Goal: Information Seeking & Learning: Learn about a topic

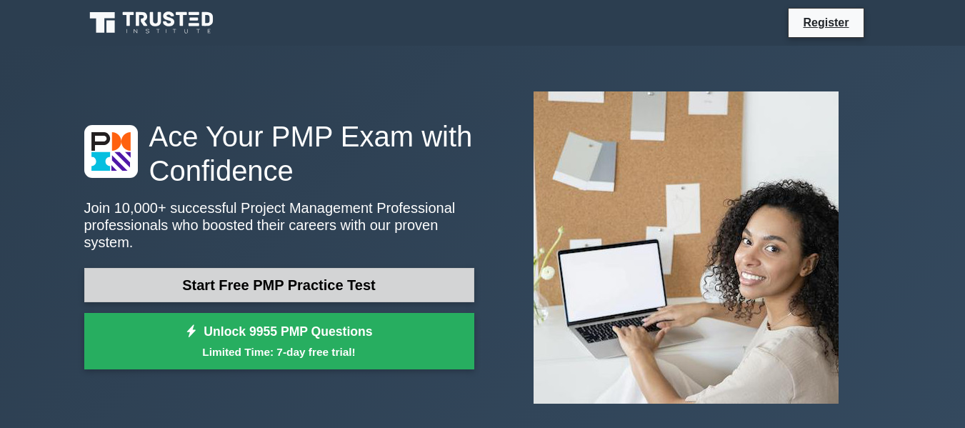
click at [269, 282] on link "Start Free PMP Practice Test" at bounding box center [279, 285] width 390 height 34
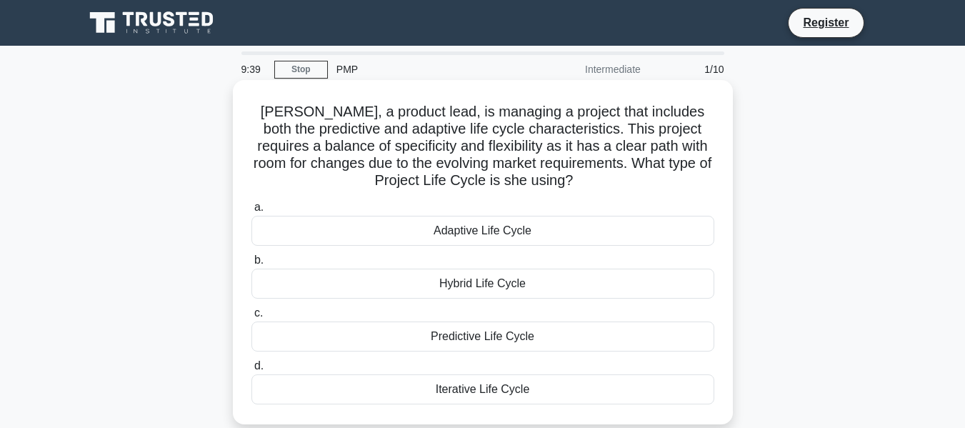
click at [480, 283] on div "Hybrid Life Cycle" at bounding box center [483, 284] width 463 height 30
click at [252, 265] on input "b. Hybrid Life Cycle" at bounding box center [252, 260] width 0 height 9
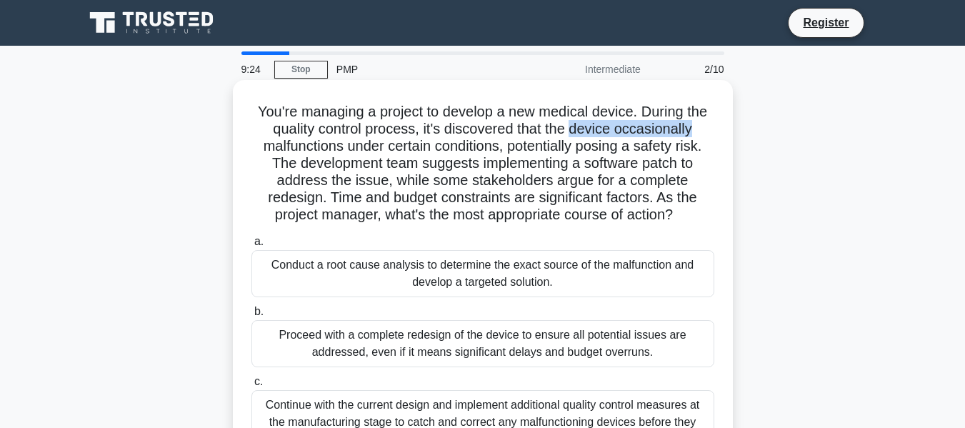
drag, startPoint x: 572, startPoint y: 125, endPoint x: 695, endPoint y: 137, distance: 122.8
click at [695, 137] on h5 "You're managing a project to develop a new medical device. During the quality c…" at bounding box center [483, 163] width 466 height 121
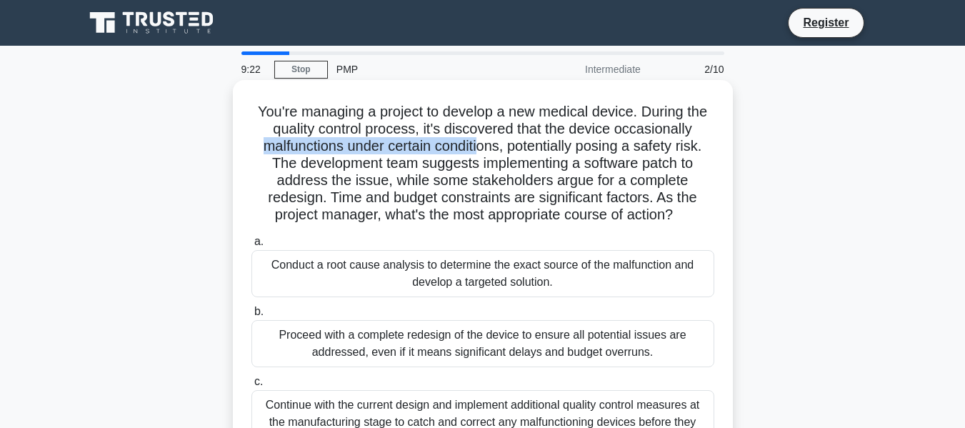
drag, startPoint x: 261, startPoint y: 149, endPoint x: 481, endPoint y: 151, distance: 220.1
click at [481, 151] on h5 "You're managing a project to develop a new medical device. During the quality c…" at bounding box center [483, 163] width 466 height 121
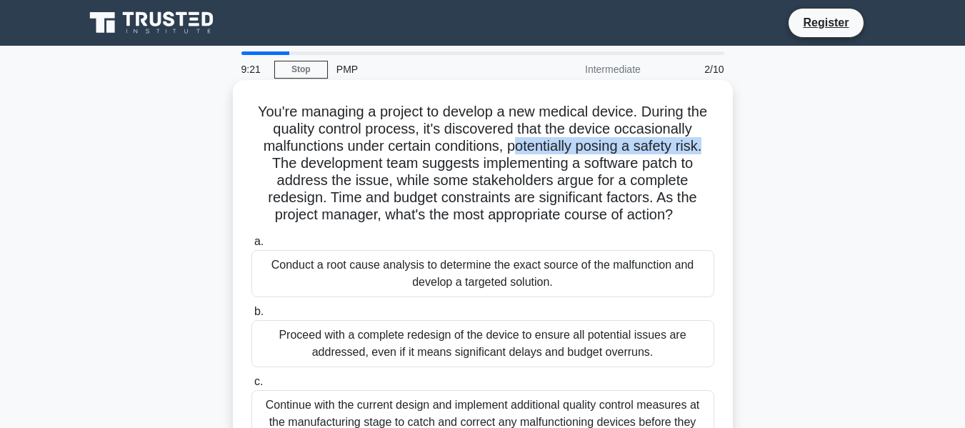
drag, startPoint x: 517, startPoint y: 146, endPoint x: 711, endPoint y: 148, distance: 193.6
click at [711, 148] on h5 "You're managing a project to develop a new medical device. During the quality c…" at bounding box center [483, 163] width 466 height 121
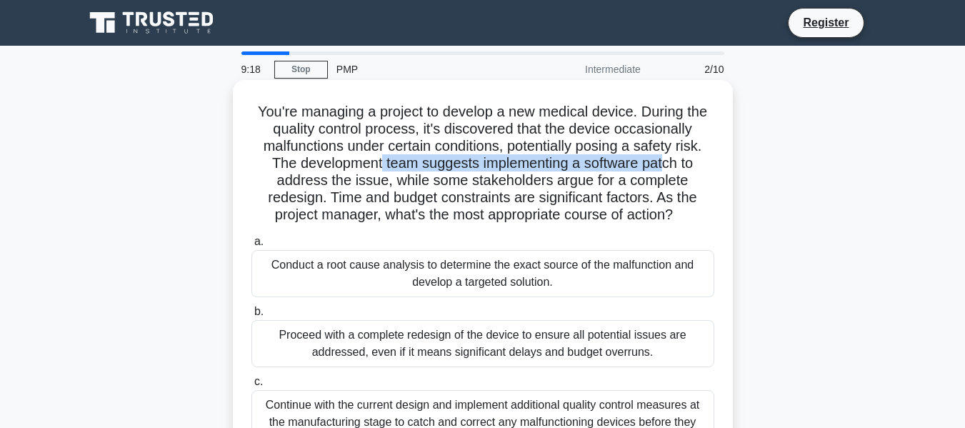
drag, startPoint x: 380, startPoint y: 167, endPoint x: 670, endPoint y: 168, distance: 289.4
click at [670, 168] on h5 "You're managing a project to develop a new medical device. During the quality c…" at bounding box center [483, 163] width 466 height 121
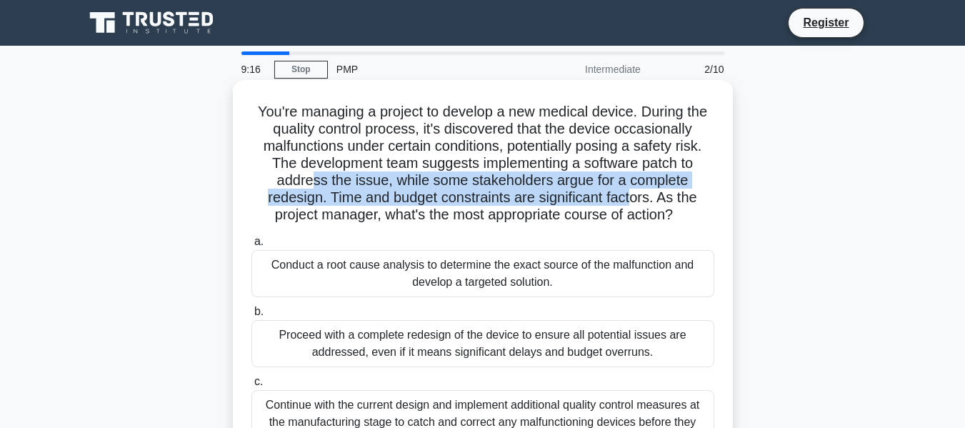
drag, startPoint x: 311, startPoint y: 181, endPoint x: 636, endPoint y: 191, distance: 325.3
click at [636, 191] on h5 "You're managing a project to develop a new medical device. During the quality c…" at bounding box center [483, 163] width 466 height 121
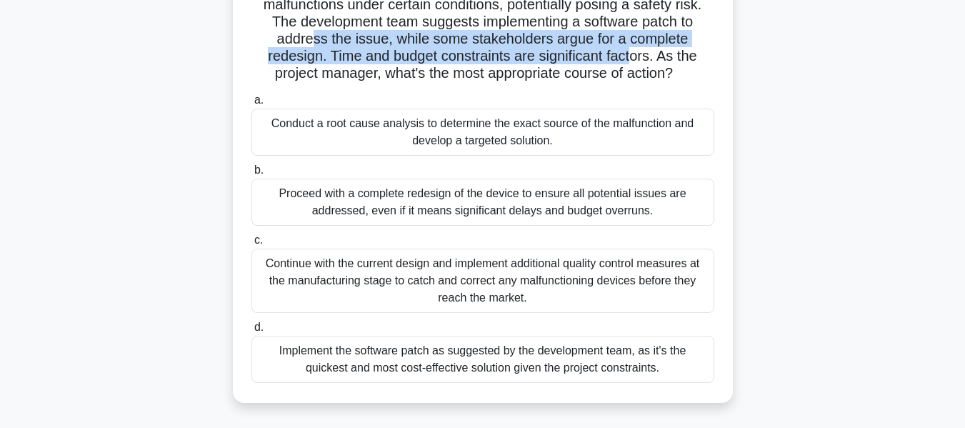
scroll to position [149, 0]
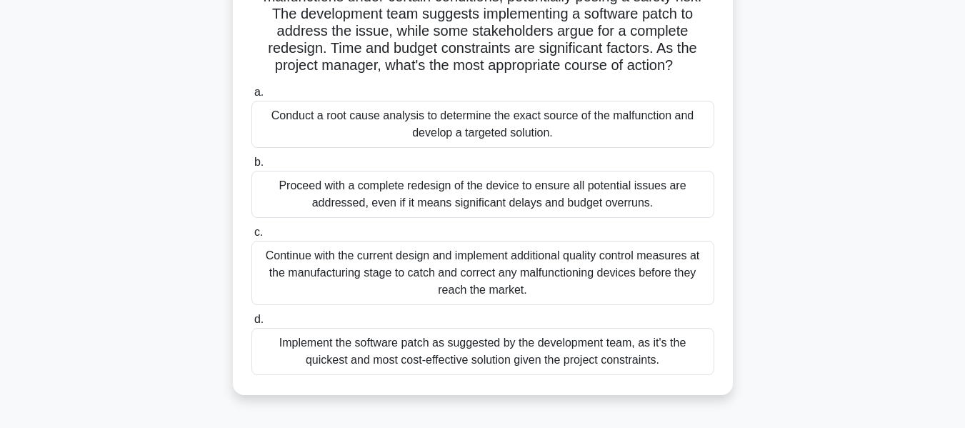
click at [450, 124] on div "Conduct a root cause analysis to determine the exact source of the malfunction …" at bounding box center [483, 124] width 463 height 47
click at [252, 97] on input "a. Conduct a root cause analysis to determine the exact source of the malfuncti…" at bounding box center [252, 92] width 0 height 9
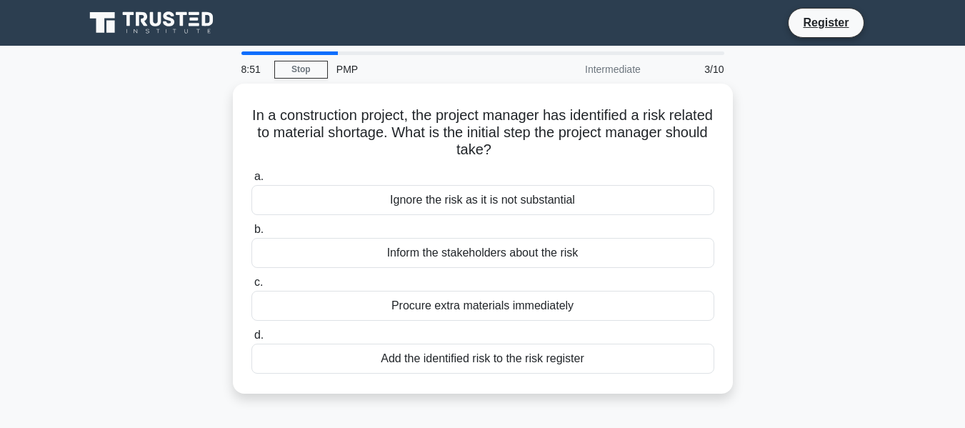
scroll to position [12, 0]
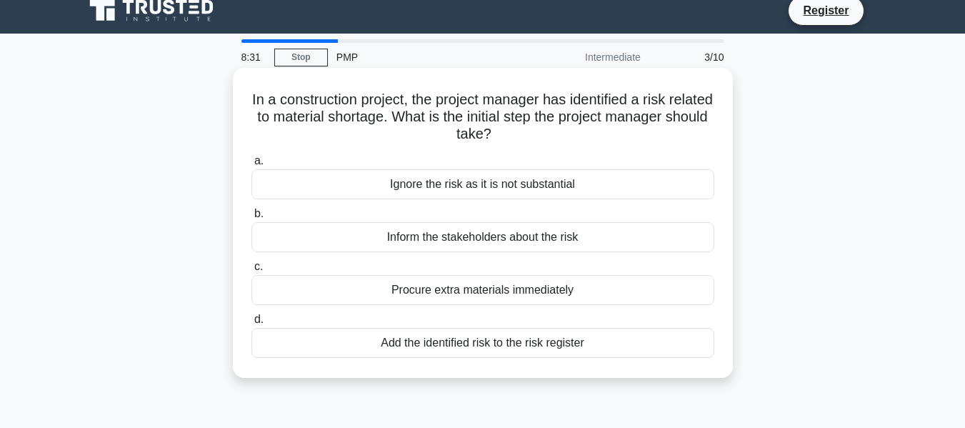
click at [463, 344] on div "Add the identified risk to the risk register" at bounding box center [483, 343] width 463 height 30
click at [252, 324] on input "d. Add the identified risk to the risk register" at bounding box center [252, 319] width 0 height 9
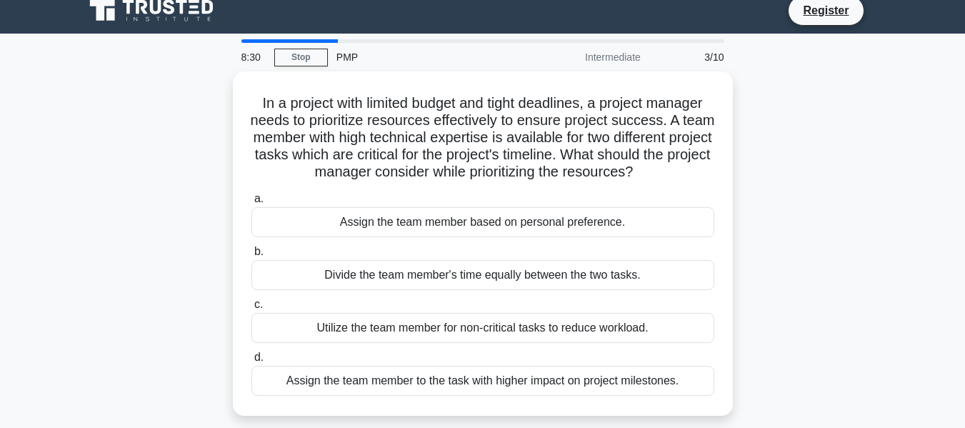
scroll to position [0, 0]
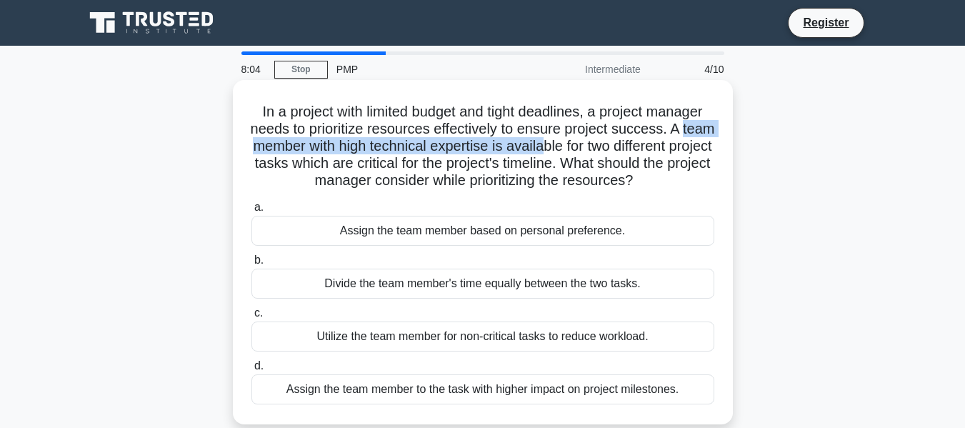
drag, startPoint x: 280, startPoint y: 151, endPoint x: 617, endPoint y: 155, distance: 337.3
click at [617, 155] on h5 "In a project with limited budget and tight deadlines, a project manager needs t…" at bounding box center [483, 146] width 466 height 87
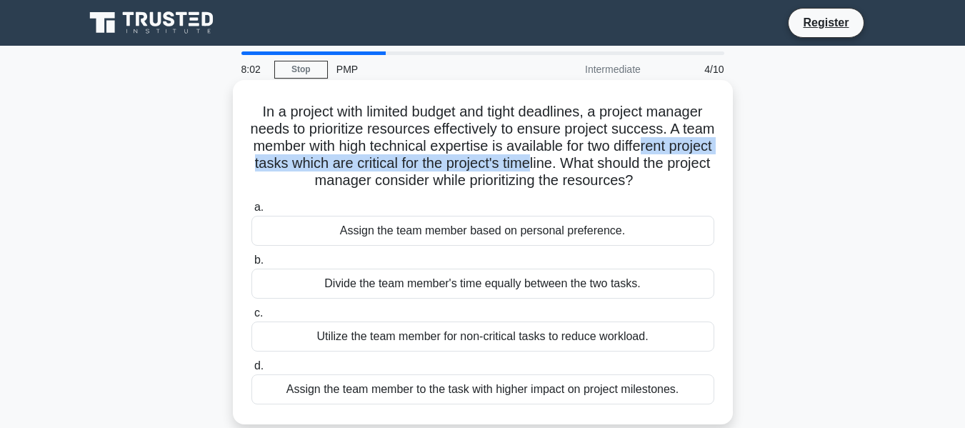
drag, startPoint x: 284, startPoint y: 161, endPoint x: 645, endPoint y: 168, distance: 360.2
click at [645, 168] on h5 "In a project with limited budget and tight deadlines, a project manager needs t…" at bounding box center [483, 146] width 466 height 87
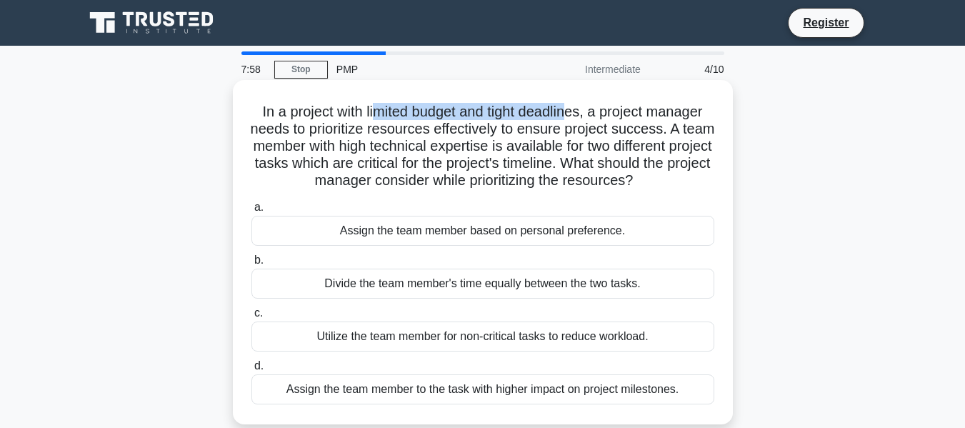
drag, startPoint x: 368, startPoint y: 117, endPoint x: 571, endPoint y: 117, distance: 202.9
click at [571, 117] on h5 "In a project with limited budget and tight deadlines, a project manager needs t…" at bounding box center [483, 146] width 466 height 87
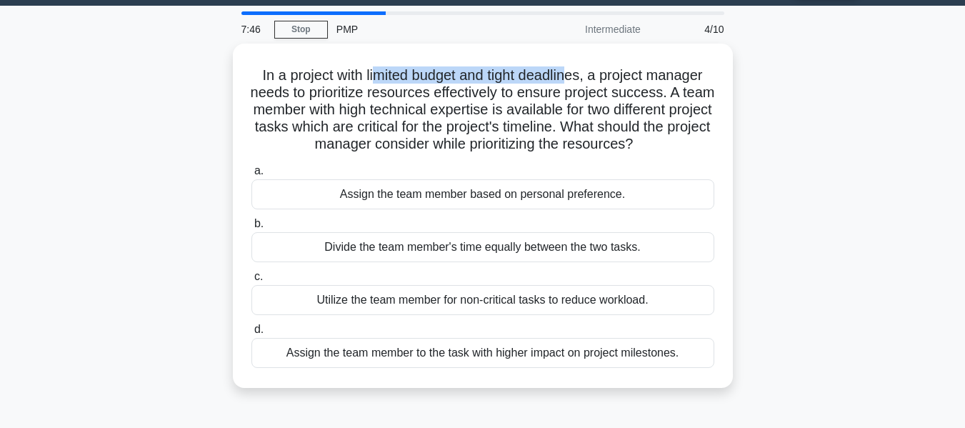
scroll to position [51, 0]
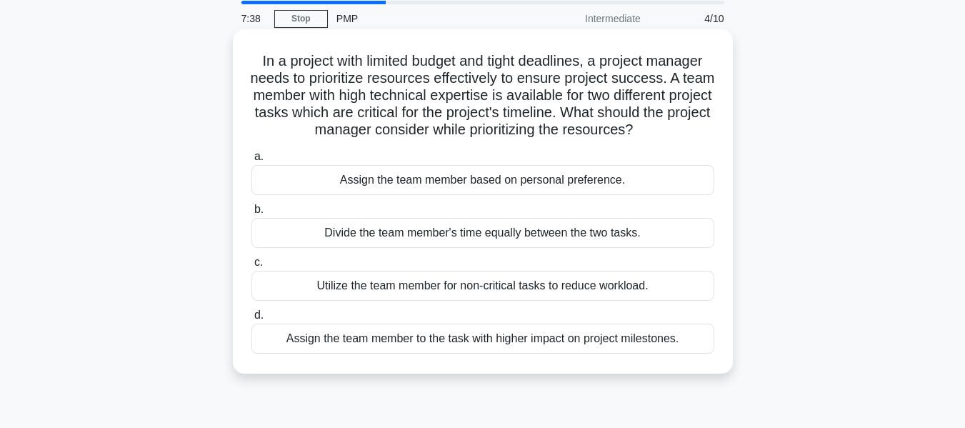
click at [529, 354] on div "Assign the team member to the task with higher impact on project milestones." at bounding box center [483, 339] width 463 height 30
click at [252, 320] on input "d. Assign the team member to the task with higher impact on project milestones." at bounding box center [252, 315] width 0 height 9
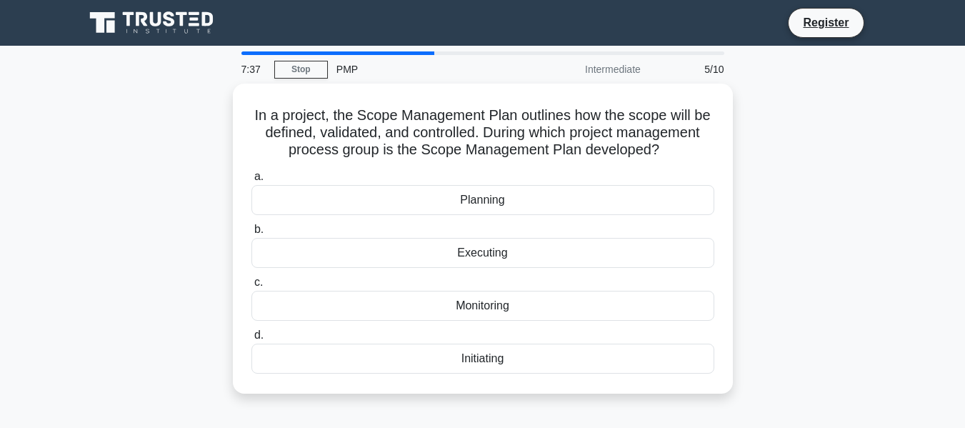
scroll to position [8, 0]
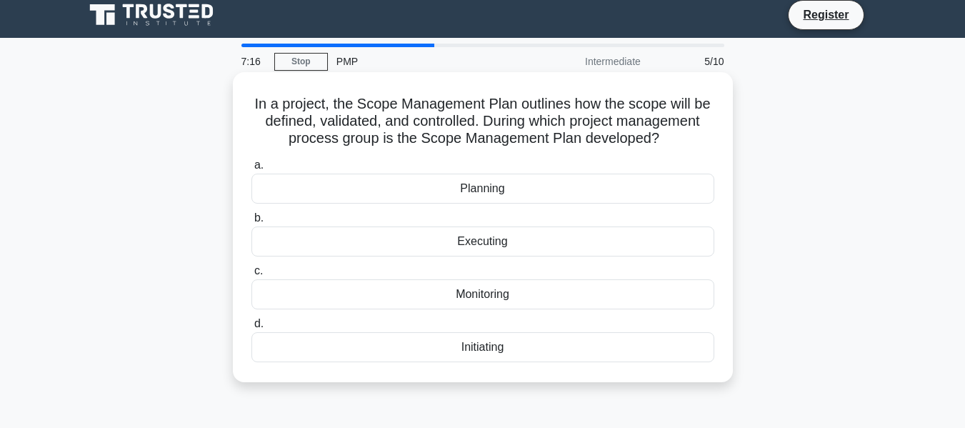
click at [489, 204] on div "Planning" at bounding box center [483, 189] width 463 height 30
click at [252, 170] on input "a. Planning" at bounding box center [252, 165] width 0 height 9
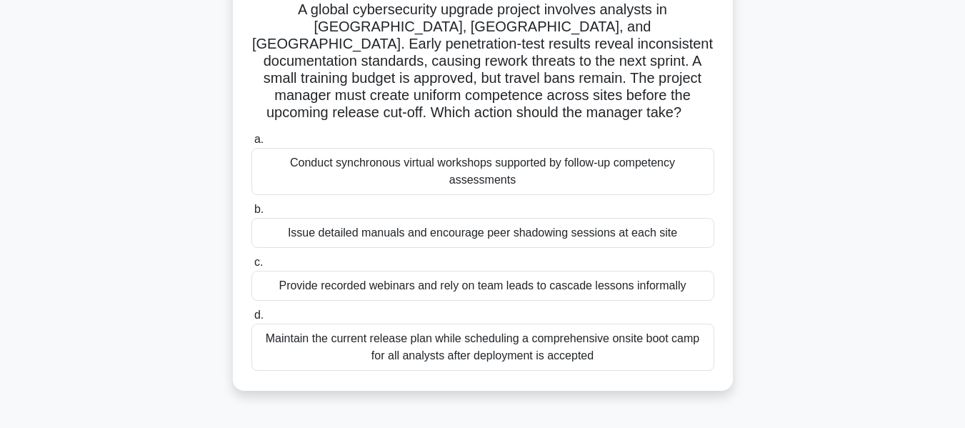
scroll to position [112, 0]
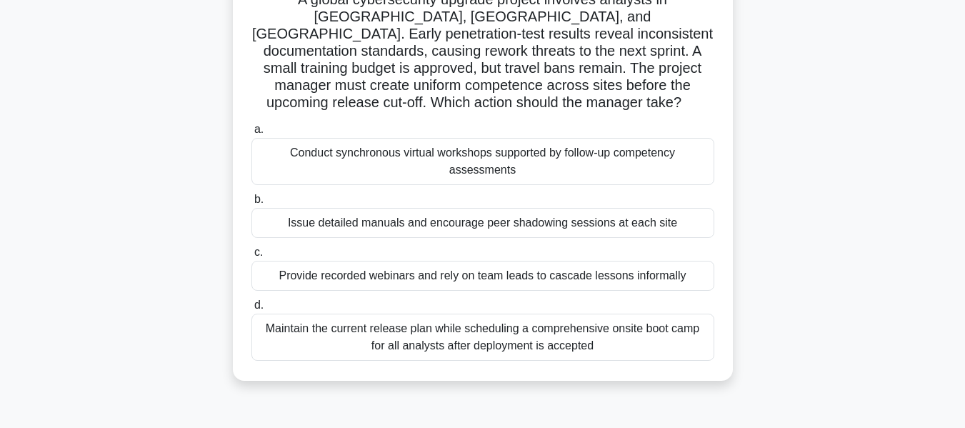
click at [474, 163] on div "Conduct synchronous virtual workshops supported by follow-up competency assessm…" at bounding box center [483, 161] width 463 height 47
click at [252, 134] on input "a. Conduct synchronous virtual workshops supported by follow-up competency asse…" at bounding box center [252, 129] width 0 height 9
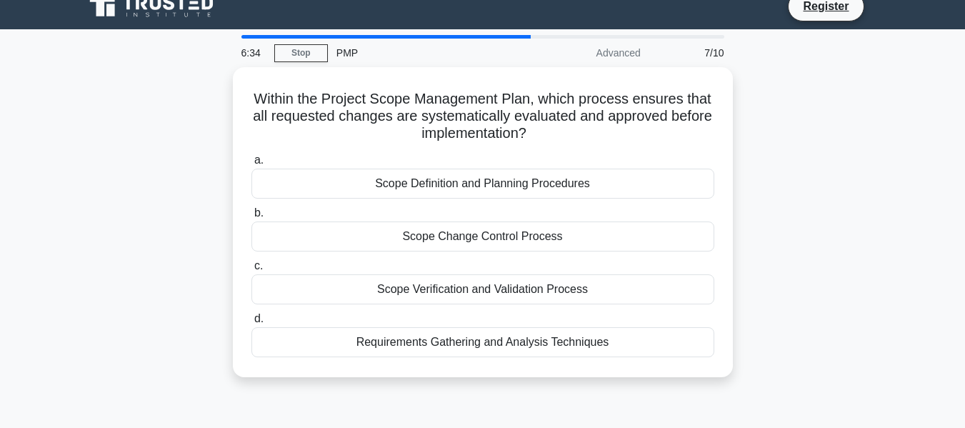
scroll to position [19, 0]
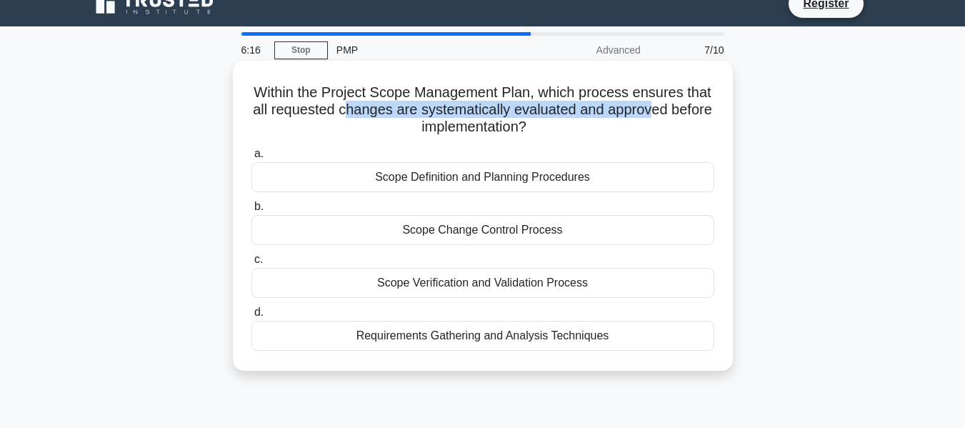
drag, startPoint x: 367, startPoint y: 118, endPoint x: 680, endPoint y: 115, distance: 313.0
click at [680, 115] on h5 "Within the Project Scope Management Plan, which process ensures that all reques…" at bounding box center [483, 110] width 466 height 53
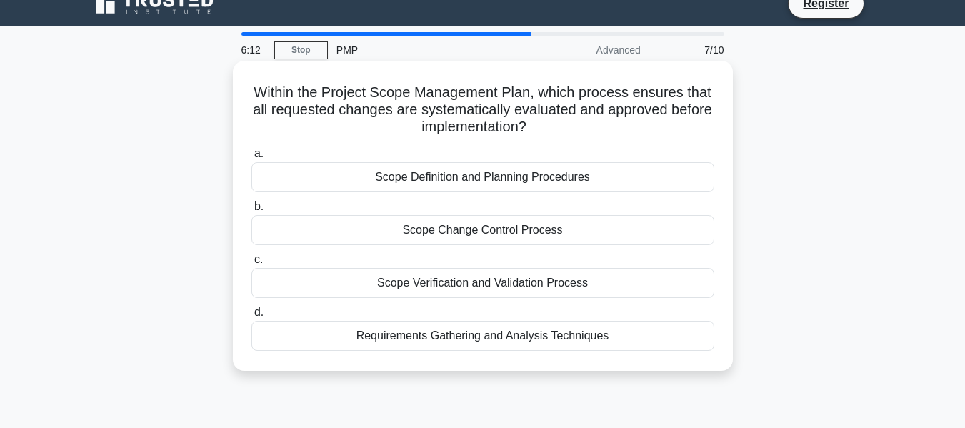
click at [459, 230] on div "Scope Change Control Process" at bounding box center [483, 230] width 463 height 30
click at [252, 211] on input "b. Scope Change Control Process" at bounding box center [252, 206] width 0 height 9
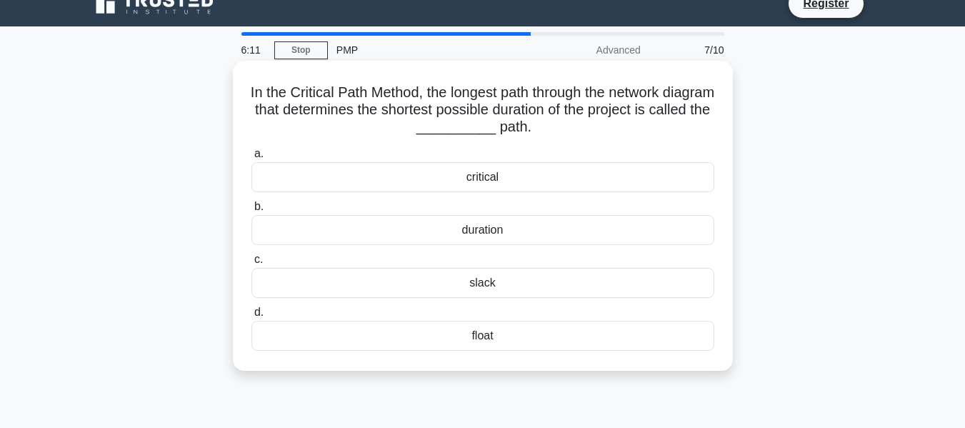
scroll to position [0, 0]
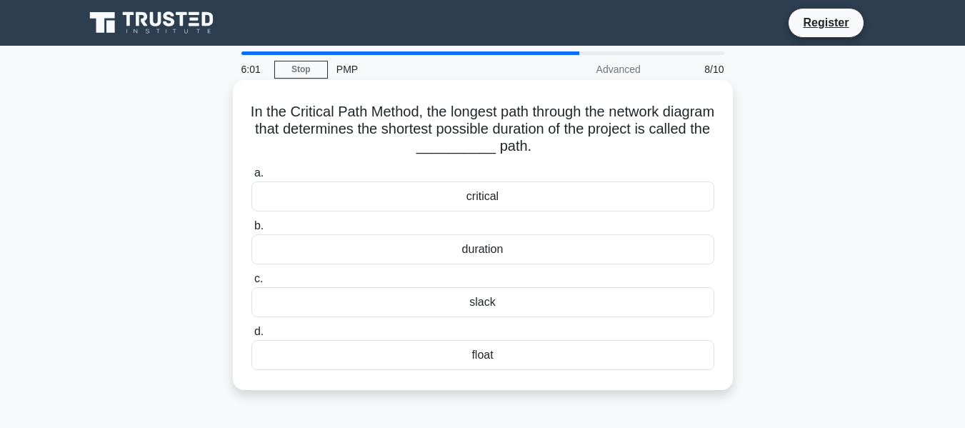
click at [484, 198] on div "critical" at bounding box center [483, 196] width 463 height 30
click at [252, 178] on input "a. critical" at bounding box center [252, 173] width 0 height 9
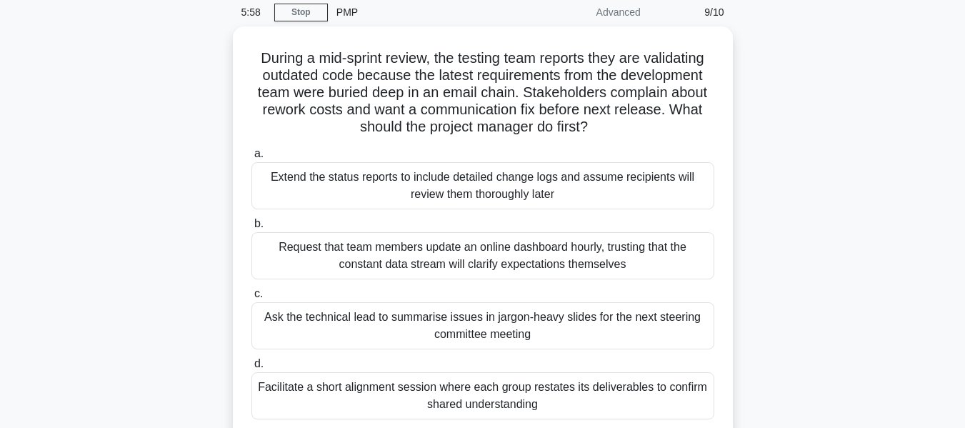
scroll to position [59, 0]
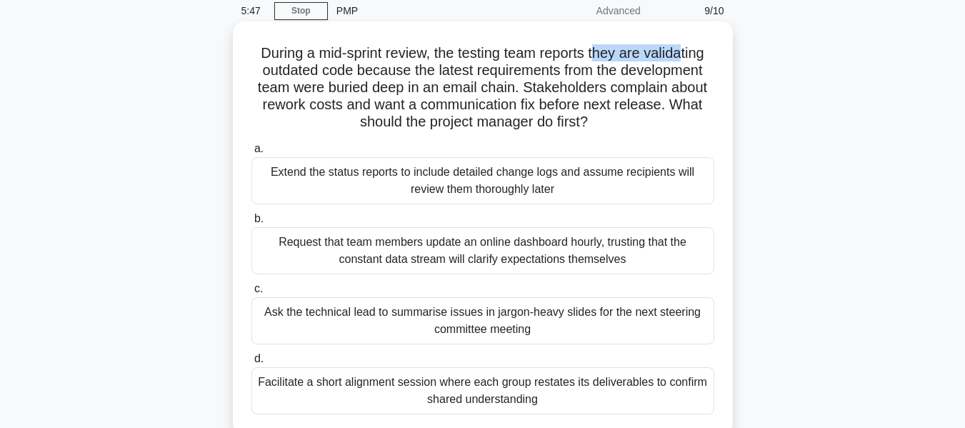
drag, startPoint x: 601, startPoint y: 60, endPoint x: 690, endPoint y: 61, distance: 88.6
click at [690, 61] on h5 "During a mid-sprint review, the testing team reports they are validating outdat…" at bounding box center [483, 87] width 466 height 87
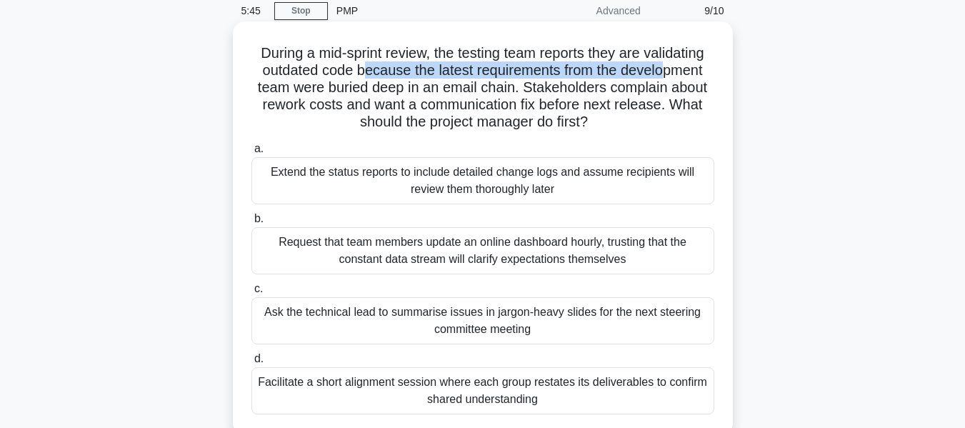
drag, startPoint x: 362, startPoint y: 67, endPoint x: 668, endPoint y: 75, distance: 306.6
click at [668, 75] on h5 "During a mid-sprint review, the testing team reports they are validating outdat…" at bounding box center [483, 87] width 466 height 87
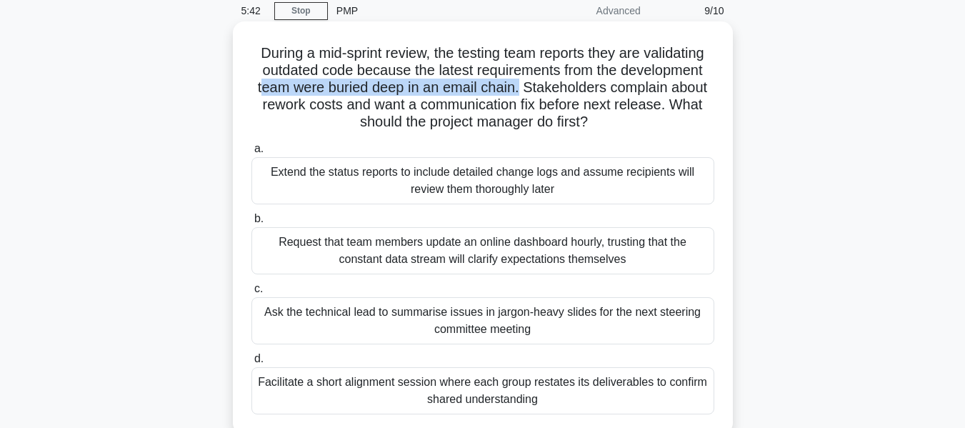
drag, startPoint x: 259, startPoint y: 86, endPoint x: 519, endPoint y: 94, distance: 260.2
click at [519, 94] on h5 "During a mid-sprint review, the testing team reports they are validating outdat…" at bounding box center [483, 87] width 466 height 87
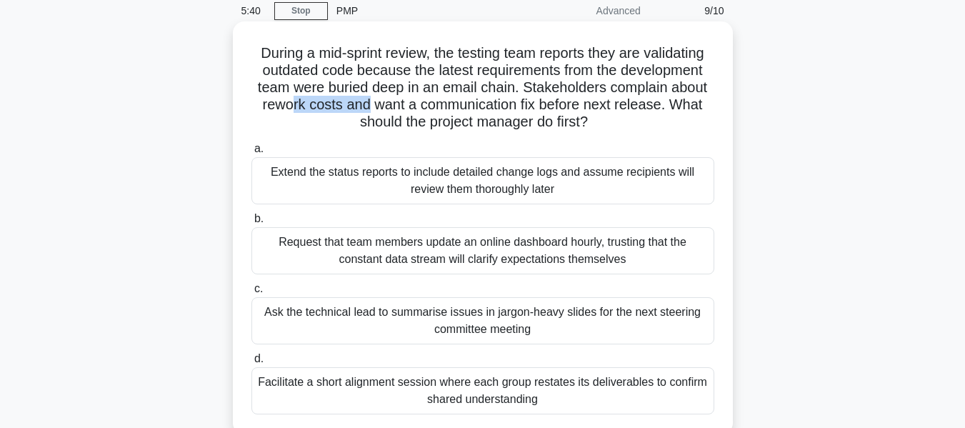
drag, startPoint x: 287, startPoint y: 106, endPoint x: 366, endPoint y: 106, distance: 78.6
click at [366, 106] on h5 "During a mid-sprint review, the testing team reports they are validating outdat…" at bounding box center [483, 87] width 466 height 87
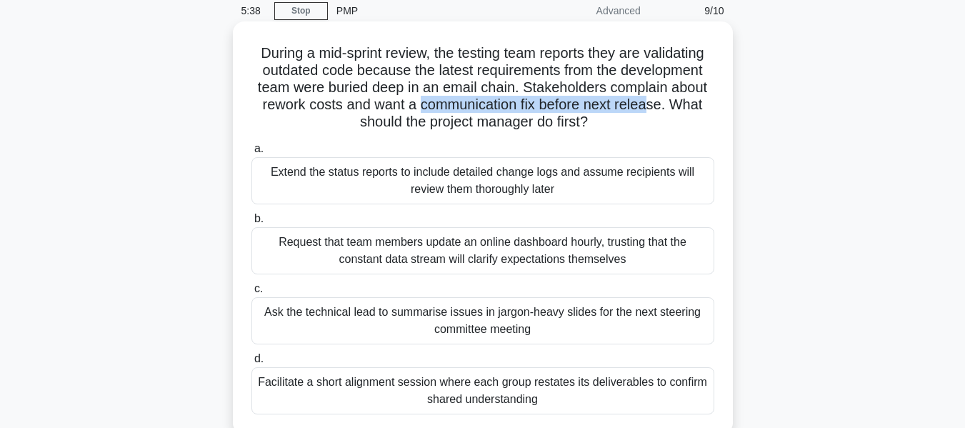
drag, startPoint x: 419, startPoint y: 106, endPoint x: 655, endPoint y: 108, distance: 235.8
click at [655, 108] on h5 "During a mid-sprint review, the testing team reports they are validating outdat…" at bounding box center [483, 87] width 466 height 87
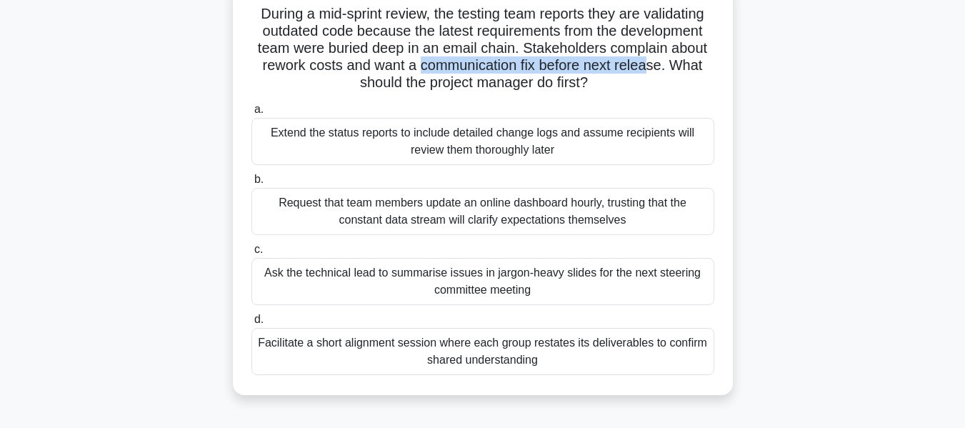
scroll to position [104, 0]
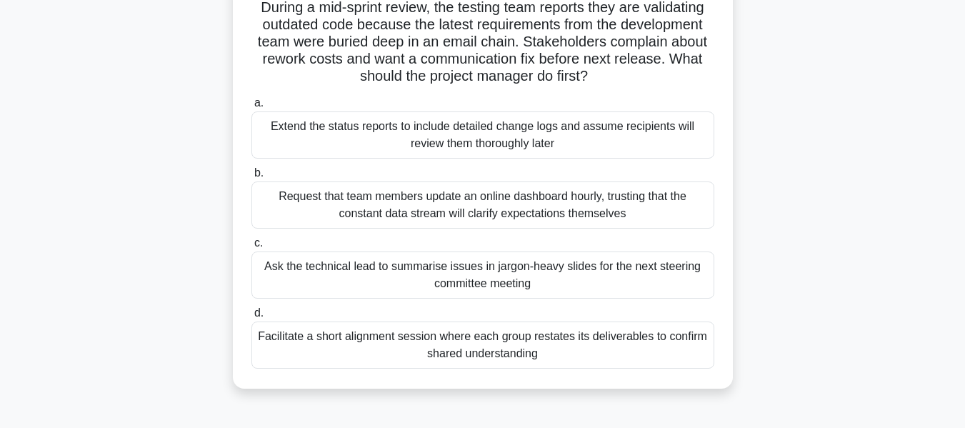
click at [489, 347] on div "Facilitate a short alignment session where each group restates its deliverables…" at bounding box center [483, 345] width 463 height 47
click at [252, 318] on input "d. Facilitate a short alignment session where each group restates its deliverab…" at bounding box center [252, 313] width 0 height 9
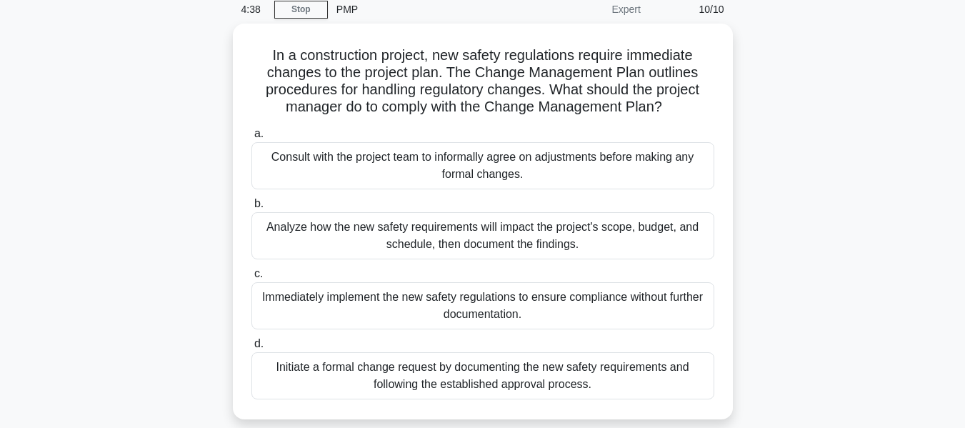
scroll to position [94, 0]
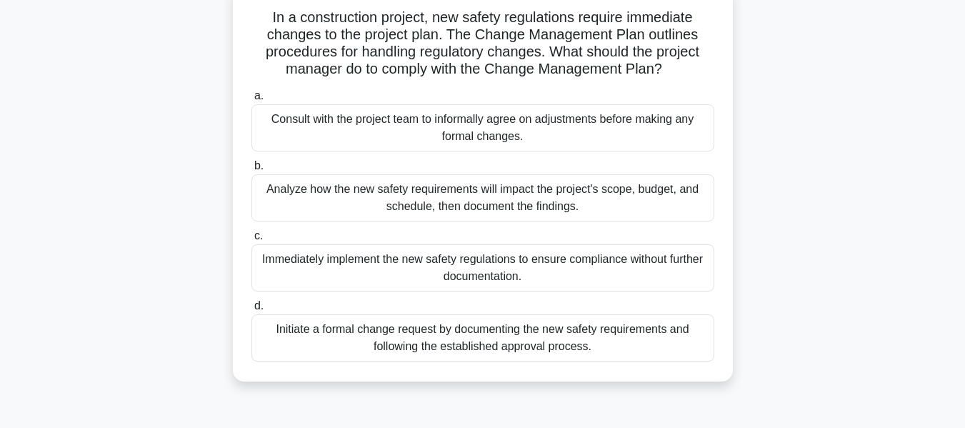
click at [479, 337] on div "Initiate a formal change request by documenting the new safety requirements and…" at bounding box center [483, 337] width 463 height 47
click at [252, 311] on input "d. Initiate a formal change request by documenting the new safety requirements …" at bounding box center [252, 306] width 0 height 9
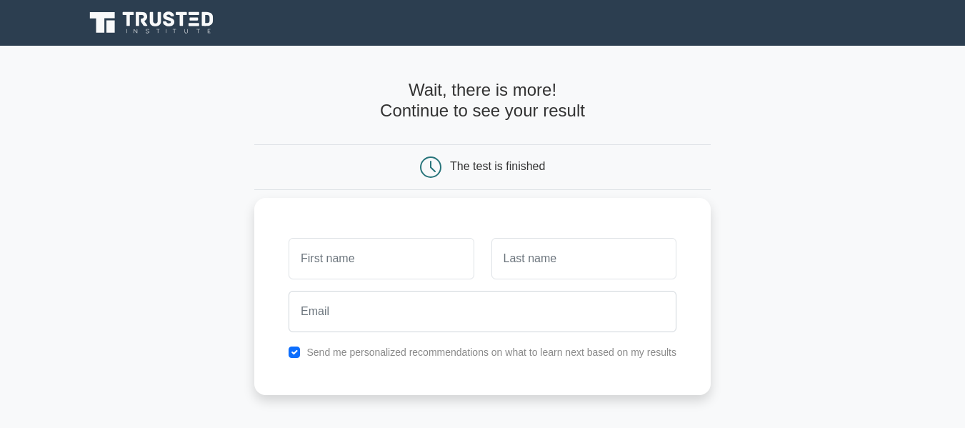
click at [363, 259] on input "text" at bounding box center [381, 258] width 185 height 41
type input "hemant"
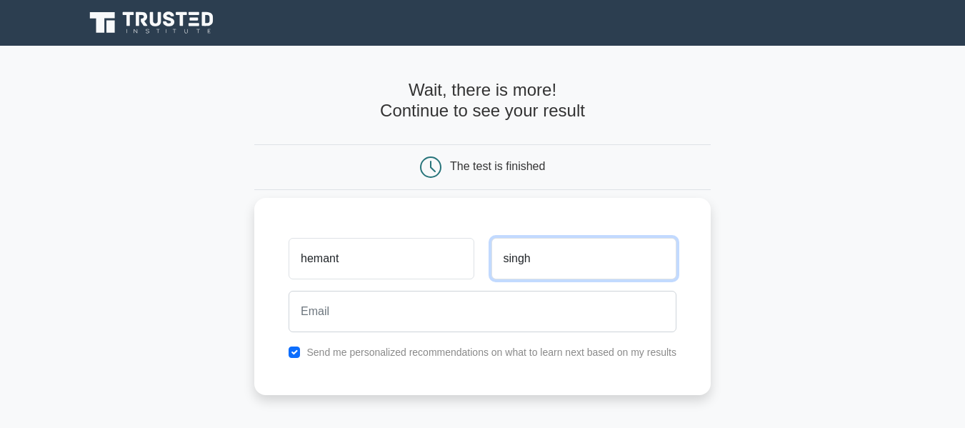
type input "singh"
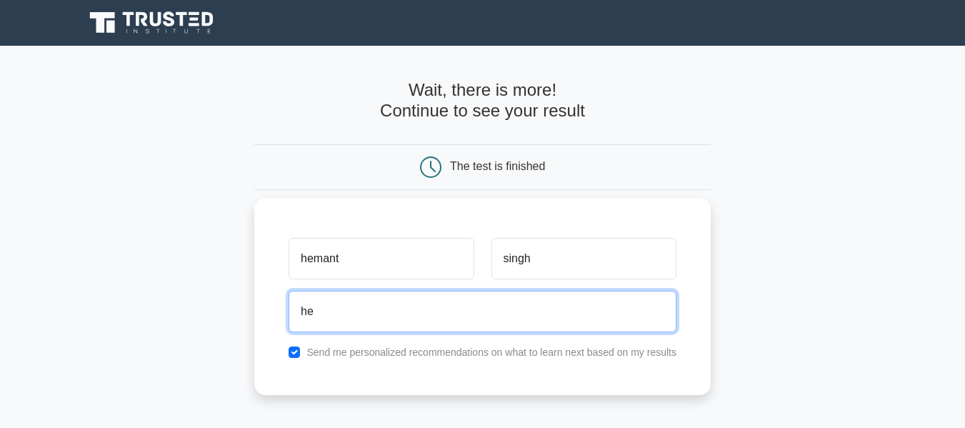
type input "hemant.pune@gmail.com"
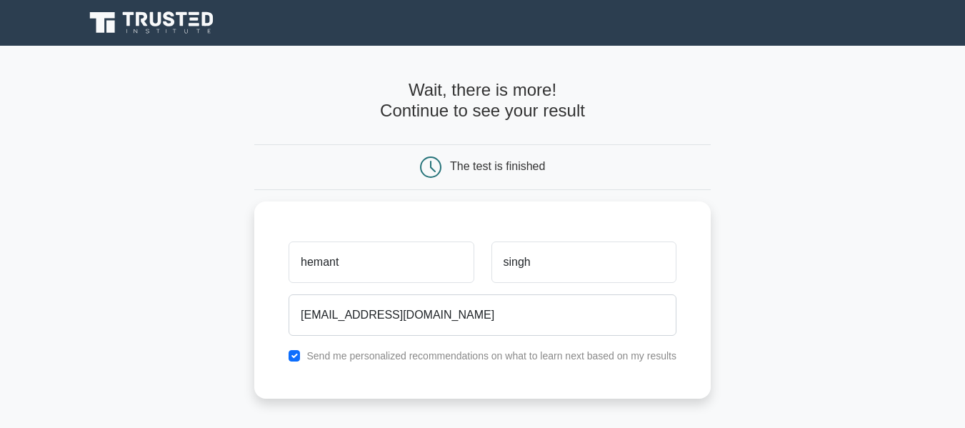
click at [848, 324] on main "Wait, there is more! Continue to see your result The test is finished hemant si…" at bounding box center [482, 303] width 965 height 514
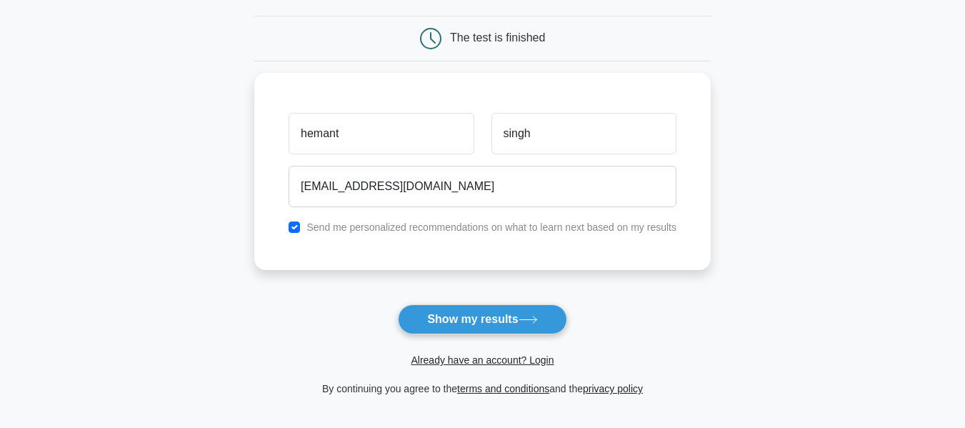
scroll to position [143, 0]
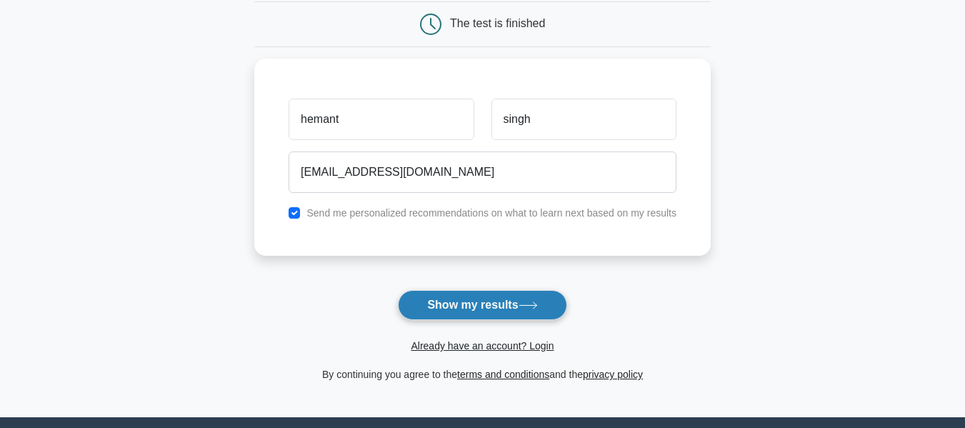
click at [461, 306] on button "Show my results" at bounding box center [482, 305] width 169 height 30
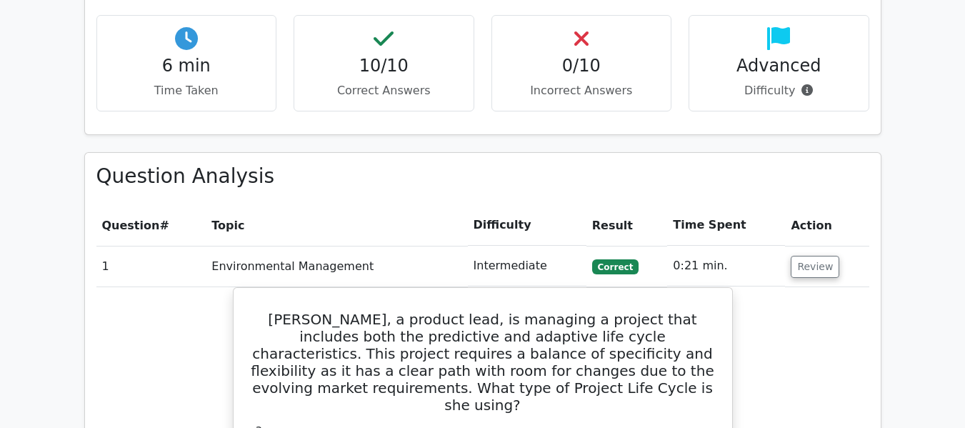
scroll to position [1143, 0]
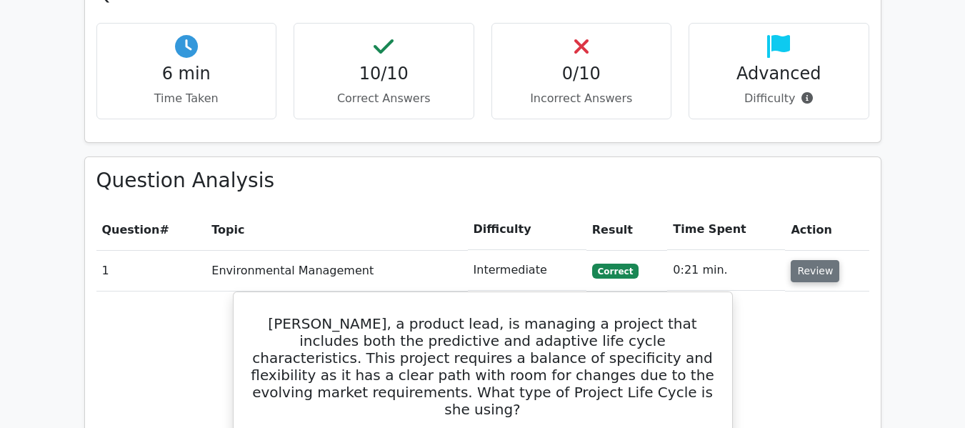
click at [817, 260] on button "Review" at bounding box center [815, 271] width 49 height 22
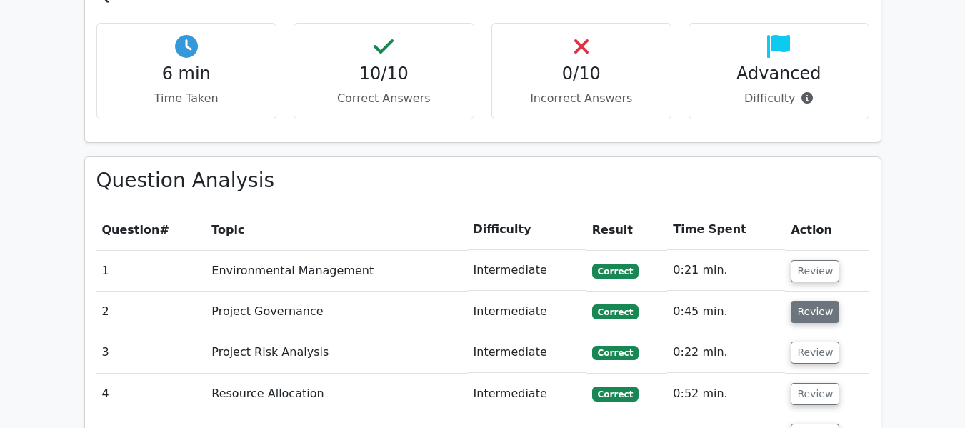
click at [814, 301] on button "Review" at bounding box center [815, 312] width 49 height 22
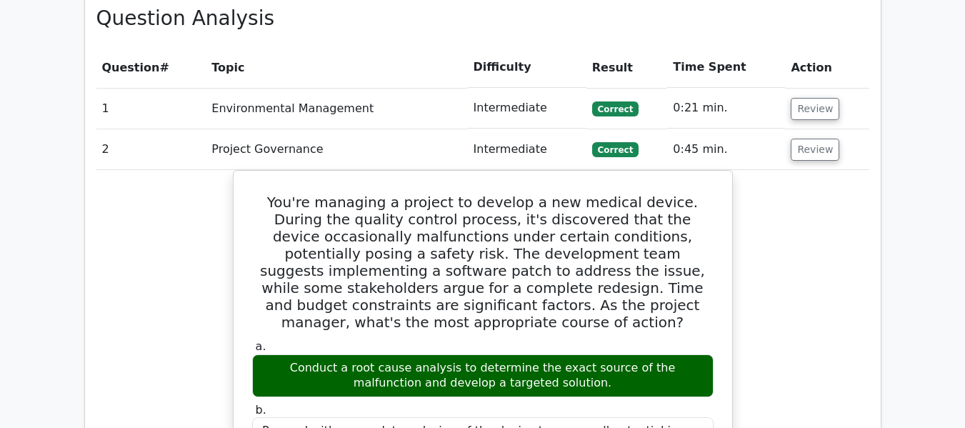
scroll to position [1286, 0]
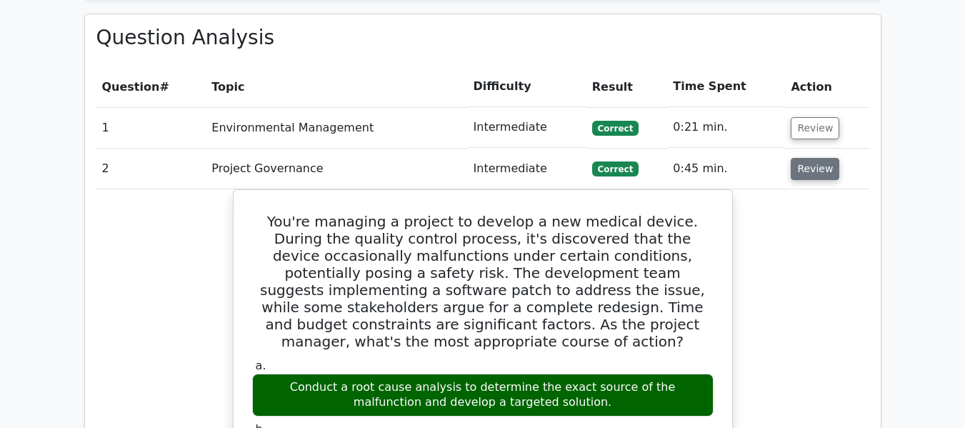
click at [820, 158] on button "Review" at bounding box center [815, 169] width 49 height 22
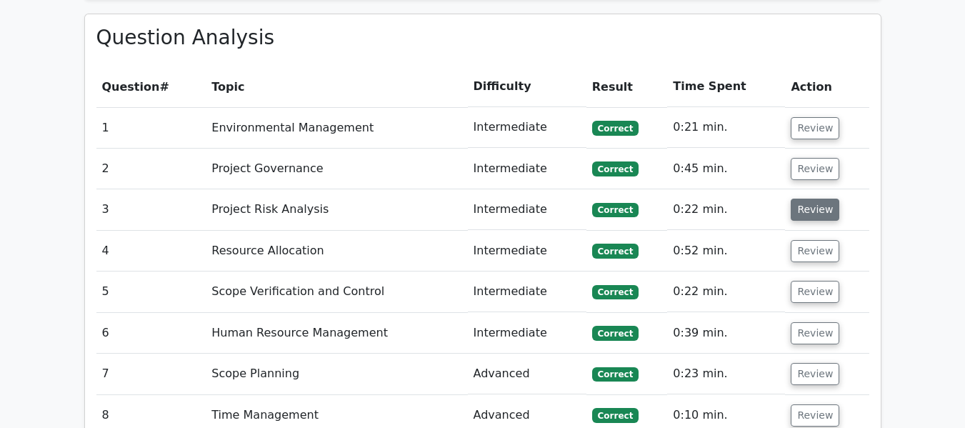
click at [810, 199] on button "Review" at bounding box center [815, 210] width 49 height 22
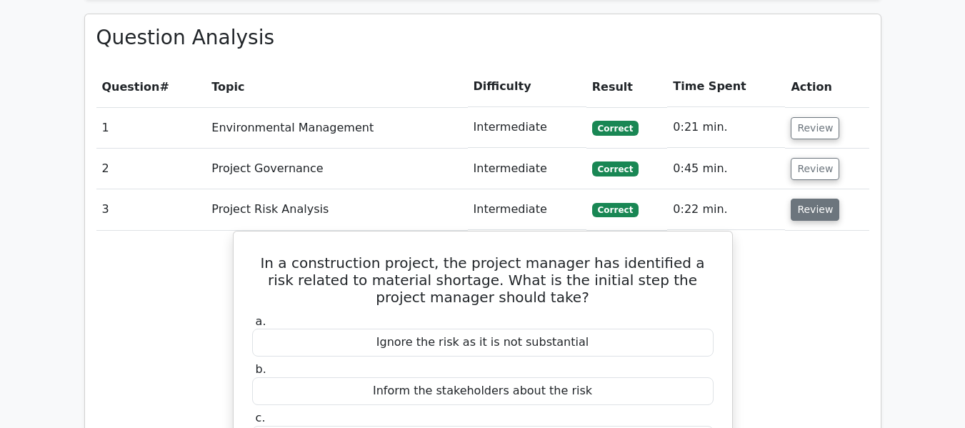
click at [823, 199] on button "Review" at bounding box center [815, 210] width 49 height 22
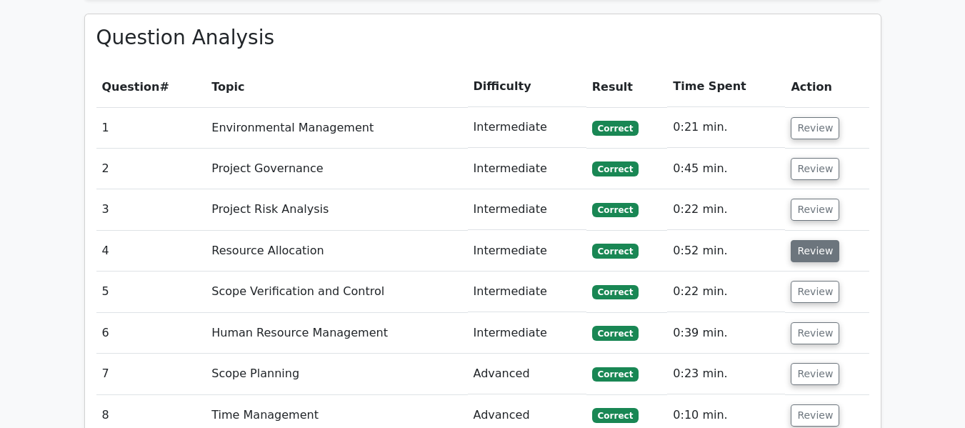
click at [815, 240] on button "Review" at bounding box center [815, 251] width 49 height 22
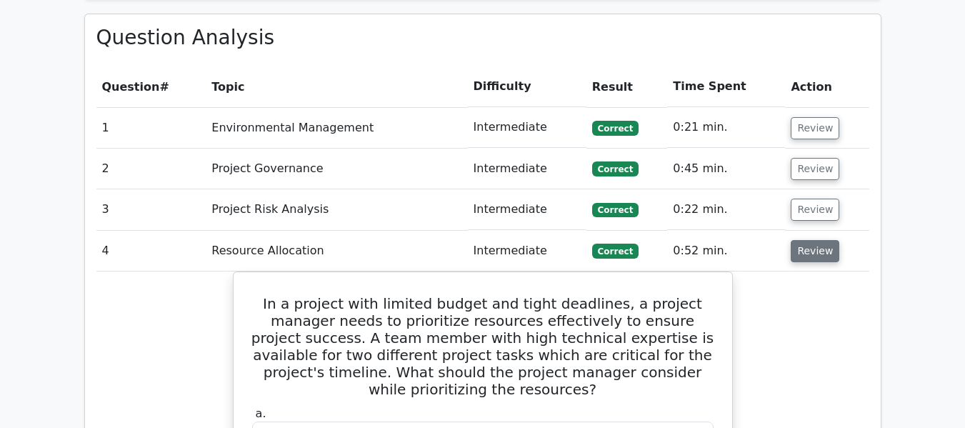
click at [821, 240] on button "Review" at bounding box center [815, 251] width 49 height 22
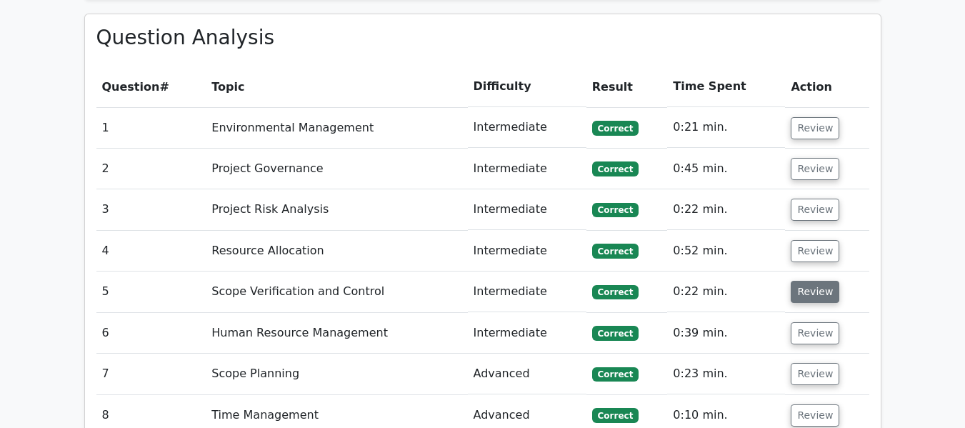
click at [815, 281] on button "Review" at bounding box center [815, 292] width 49 height 22
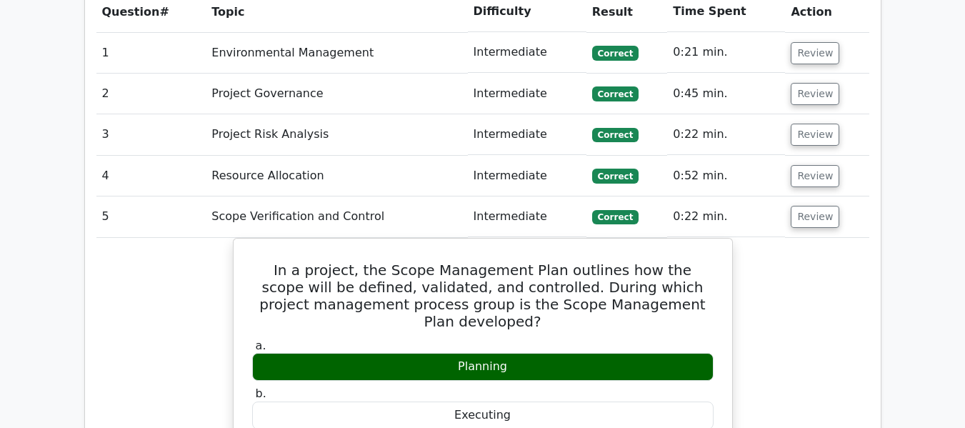
scroll to position [1358, 0]
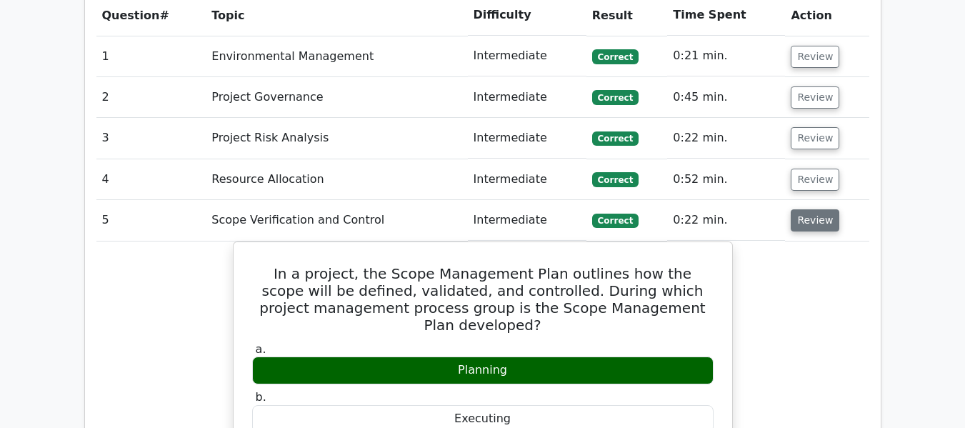
click at [825, 209] on button "Review" at bounding box center [815, 220] width 49 height 22
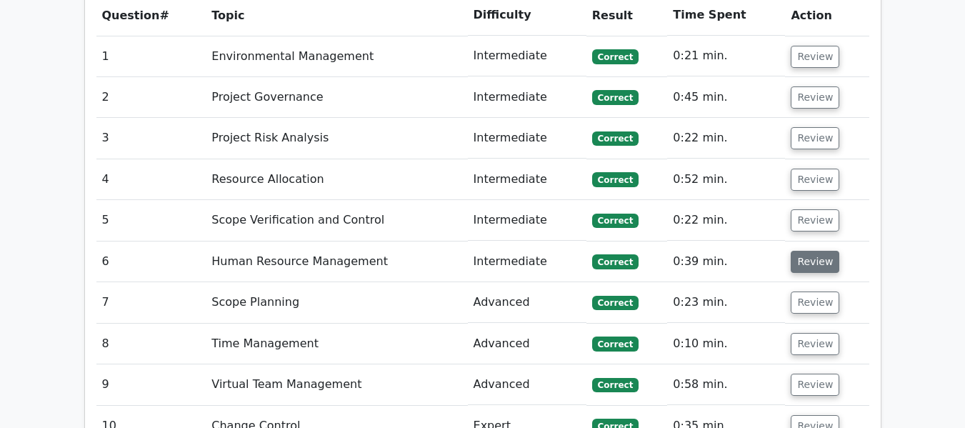
click at [814, 251] on button "Review" at bounding box center [815, 262] width 49 height 22
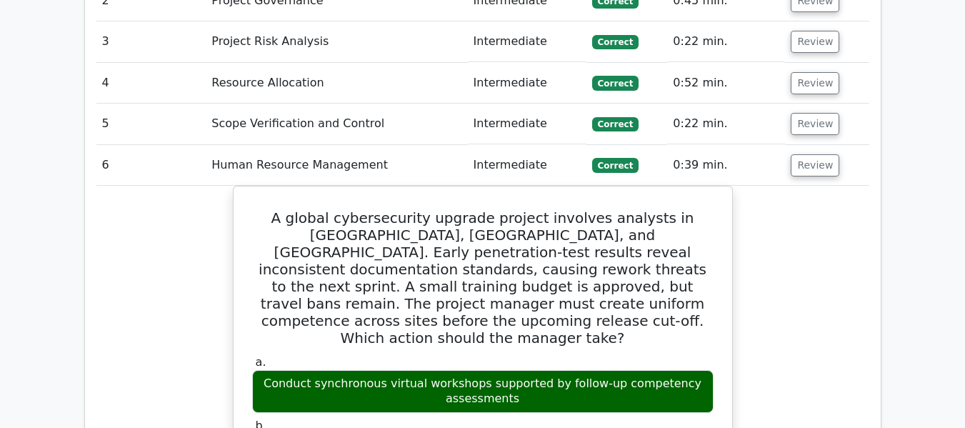
scroll to position [1429, 0]
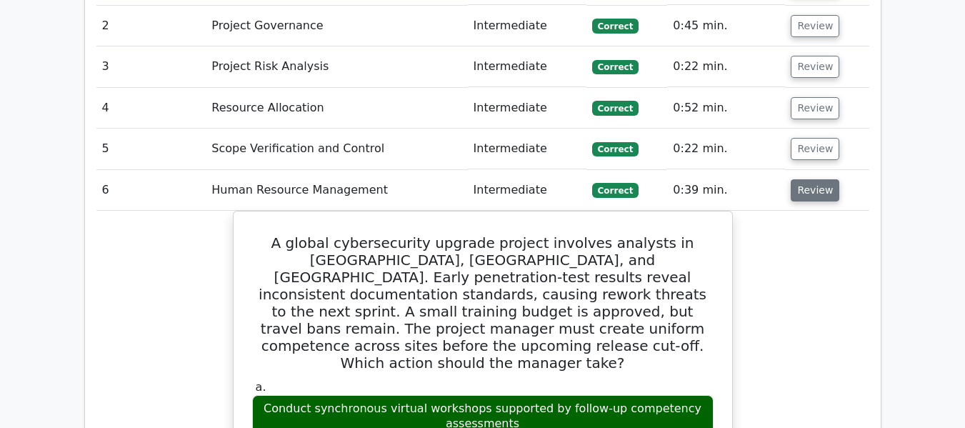
click at [806, 179] on button "Review" at bounding box center [815, 190] width 49 height 22
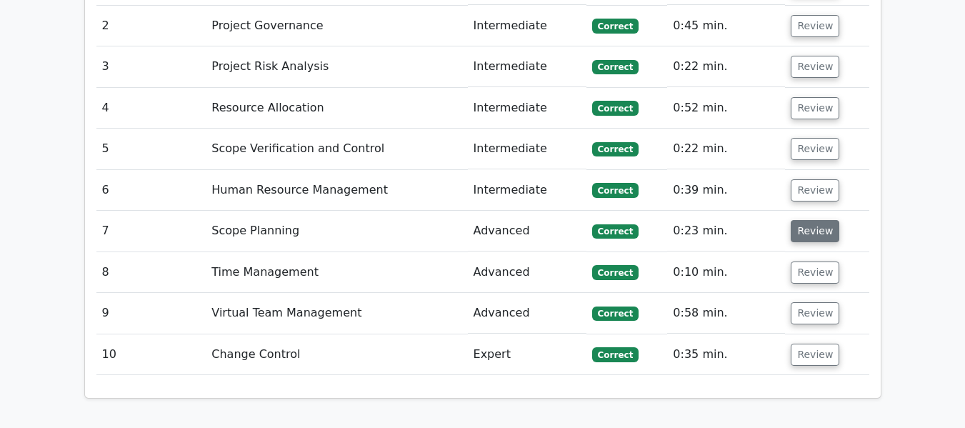
click at [805, 220] on button "Review" at bounding box center [815, 231] width 49 height 22
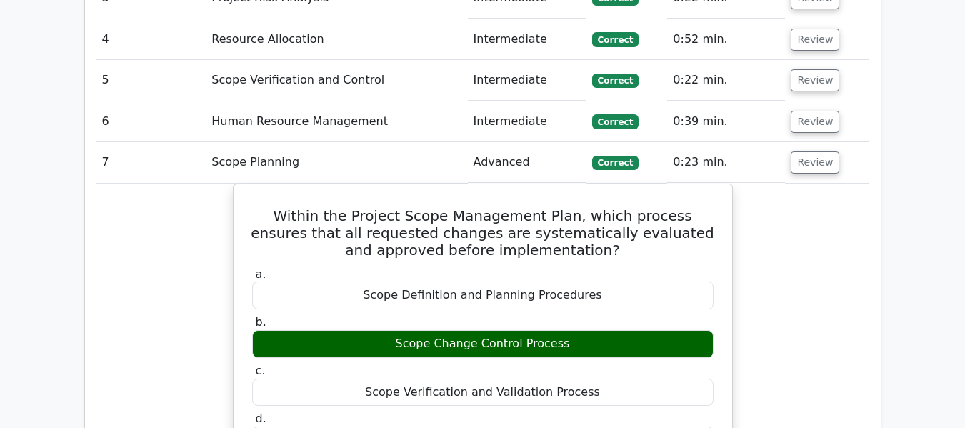
scroll to position [1500, 0]
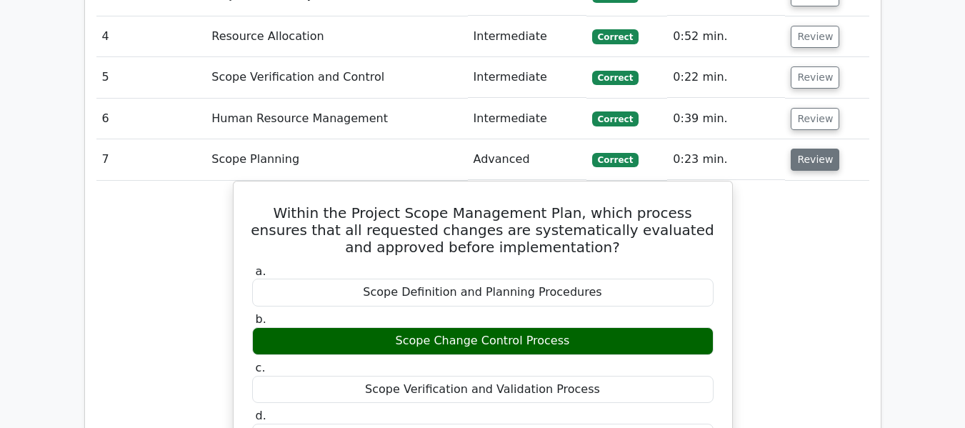
click at [813, 149] on button "Review" at bounding box center [815, 160] width 49 height 22
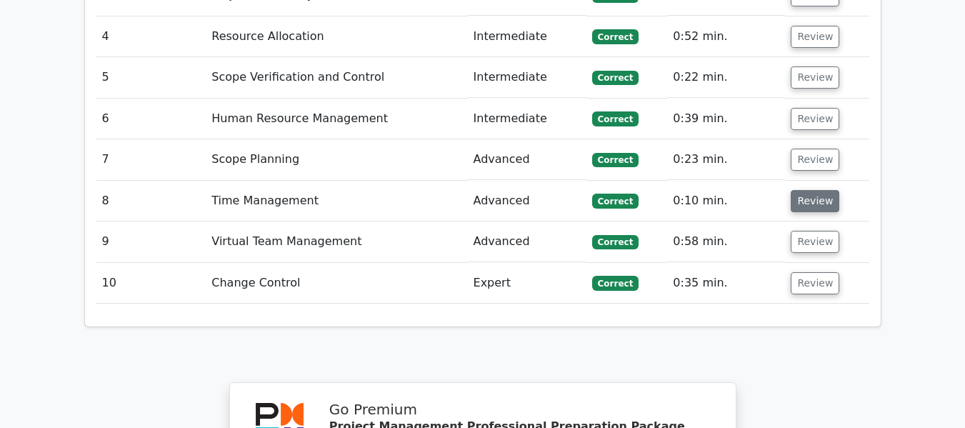
click at [815, 190] on button "Review" at bounding box center [815, 201] width 49 height 22
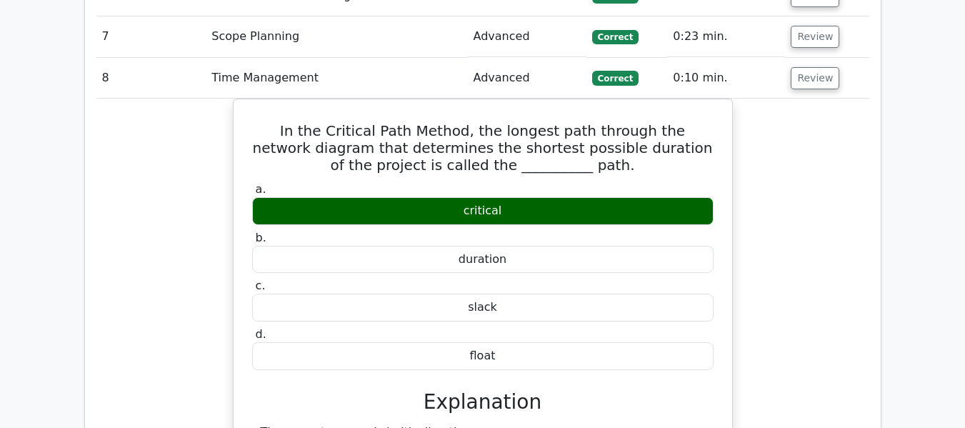
scroll to position [1572, 0]
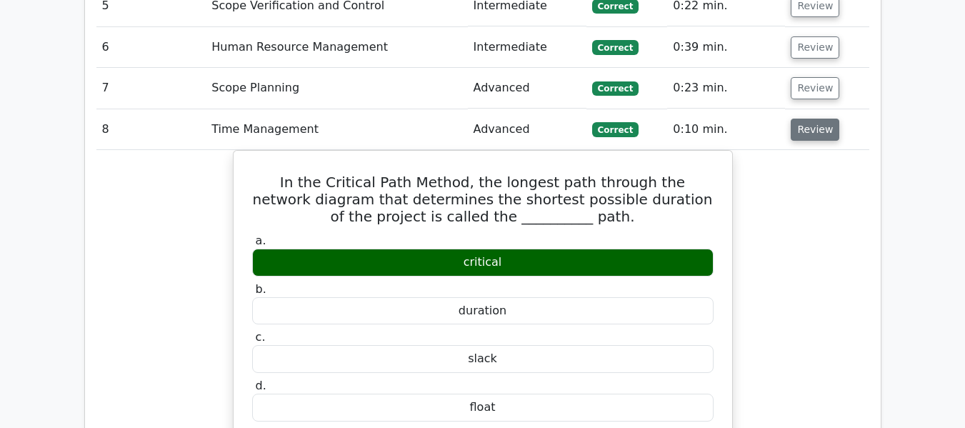
click at [810, 119] on button "Review" at bounding box center [815, 130] width 49 height 22
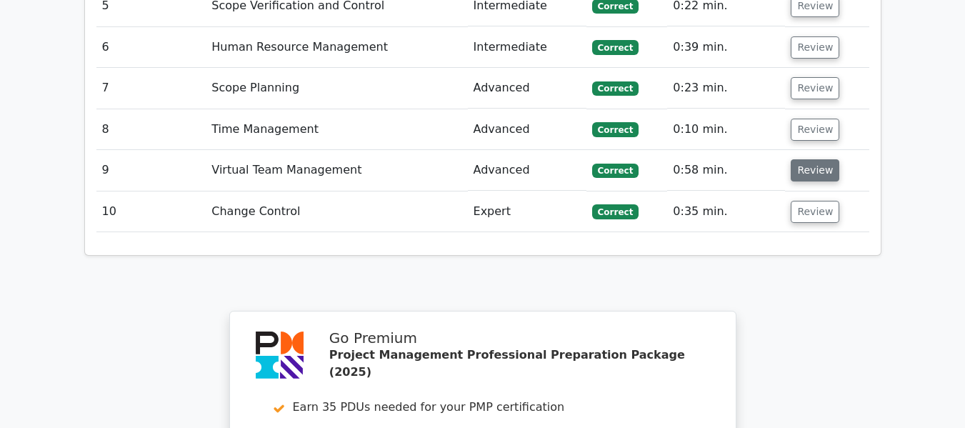
click at [812, 159] on button "Review" at bounding box center [815, 170] width 49 height 22
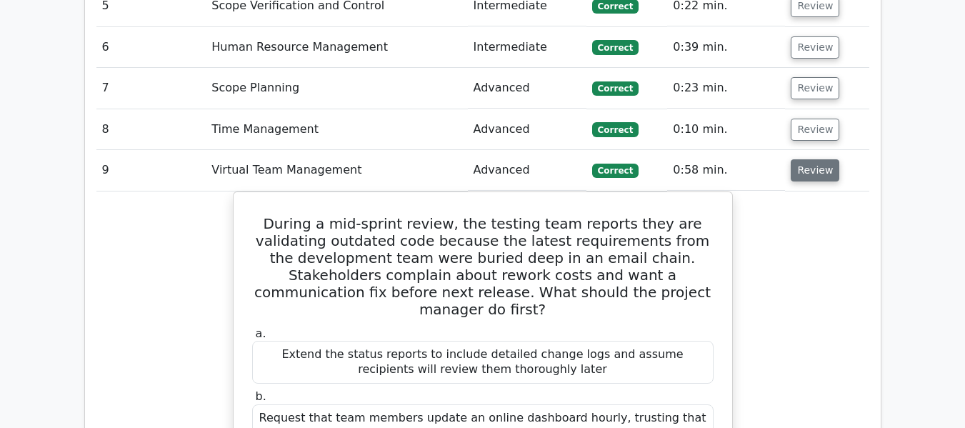
click at [815, 159] on button "Review" at bounding box center [815, 170] width 49 height 22
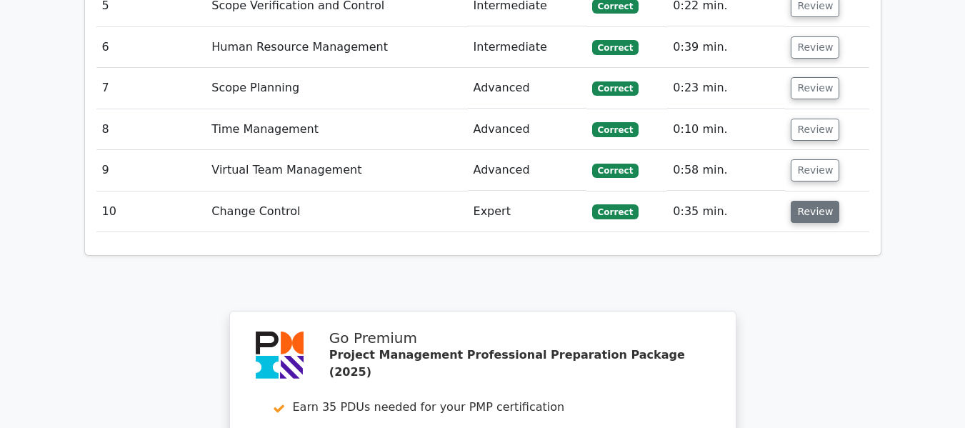
click at [815, 201] on button "Review" at bounding box center [815, 212] width 49 height 22
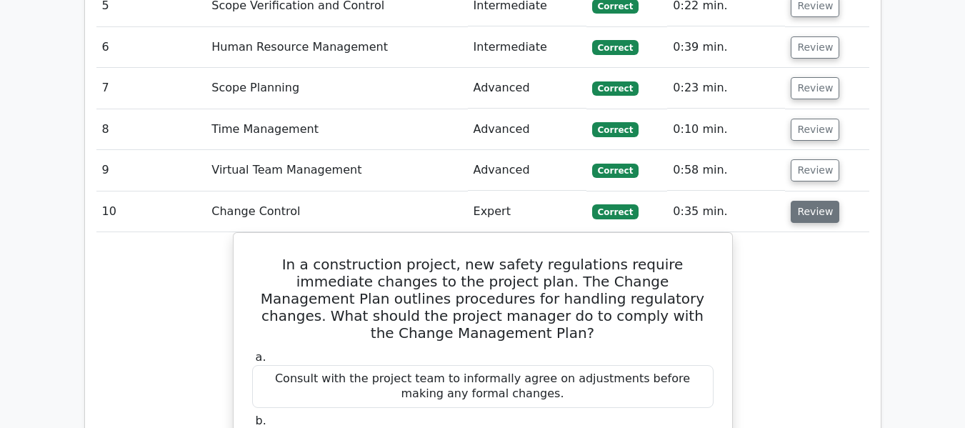
click at [810, 201] on button "Review" at bounding box center [815, 212] width 49 height 22
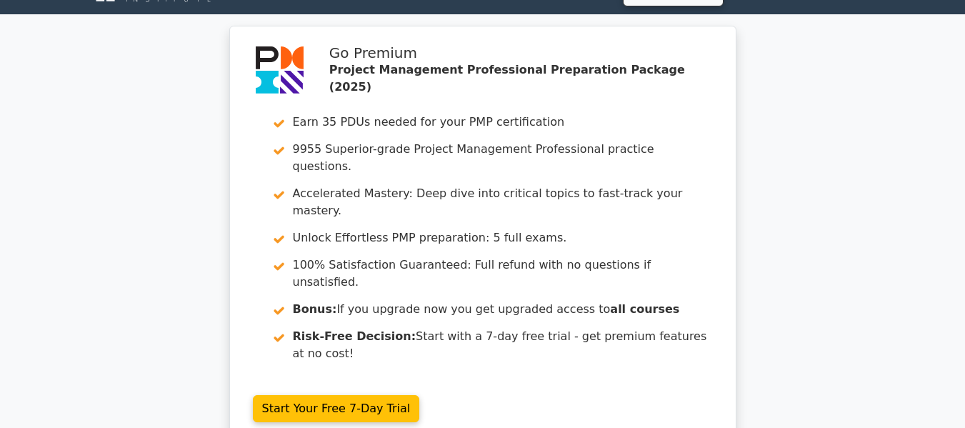
scroll to position [0, 0]
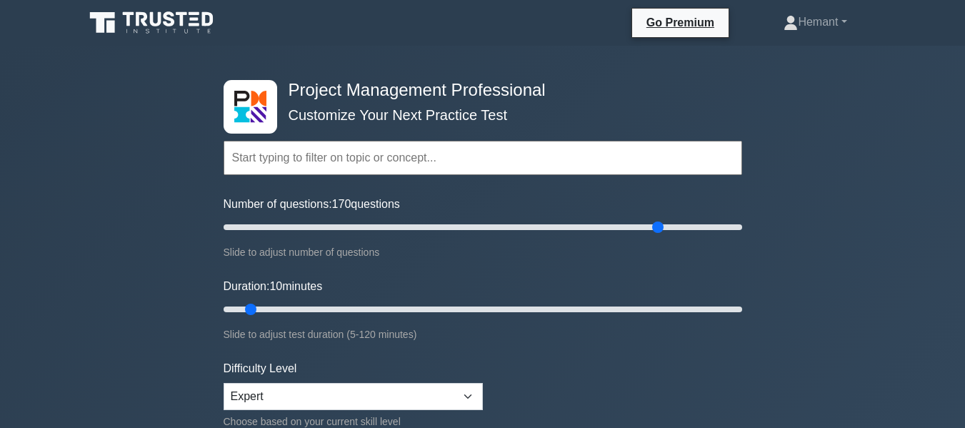
drag, startPoint x: 240, startPoint y: 227, endPoint x: 657, endPoint y: 220, distance: 417.3
type input "170"
click at [657, 220] on input "Number of questions: 170 questions" at bounding box center [483, 227] width 519 height 17
drag, startPoint x: 252, startPoint y: 306, endPoint x: 665, endPoint y: 303, distance: 413.0
click at [665, 303] on input "Duration: 105 minutes" at bounding box center [483, 309] width 519 height 17
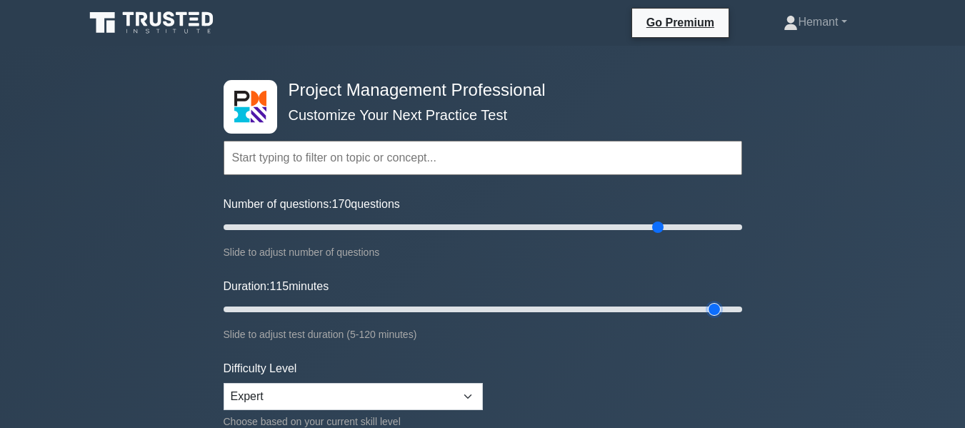
drag, startPoint x: 666, startPoint y: 308, endPoint x: 710, endPoint y: 301, distance: 44.9
click at [710, 301] on input "Duration: 115 minutes" at bounding box center [483, 309] width 519 height 17
drag, startPoint x: 712, startPoint y: 305, endPoint x: 735, endPoint y: 304, distance: 22.9
type input "120"
click at [735, 304] on input "Duration: 120 minutes" at bounding box center [483, 309] width 519 height 17
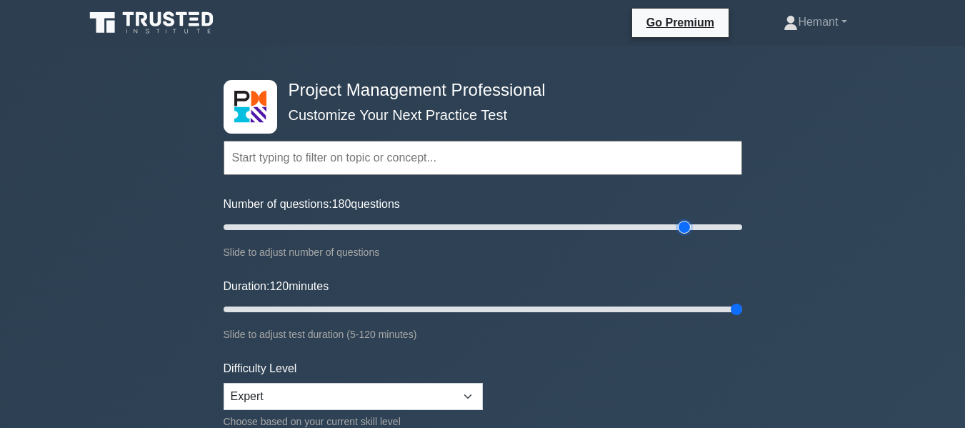
drag, startPoint x: 661, startPoint y: 227, endPoint x: 683, endPoint y: 227, distance: 22.2
type input "180"
click at [683, 227] on input "Number of questions: 180 questions" at bounding box center [483, 227] width 519 height 17
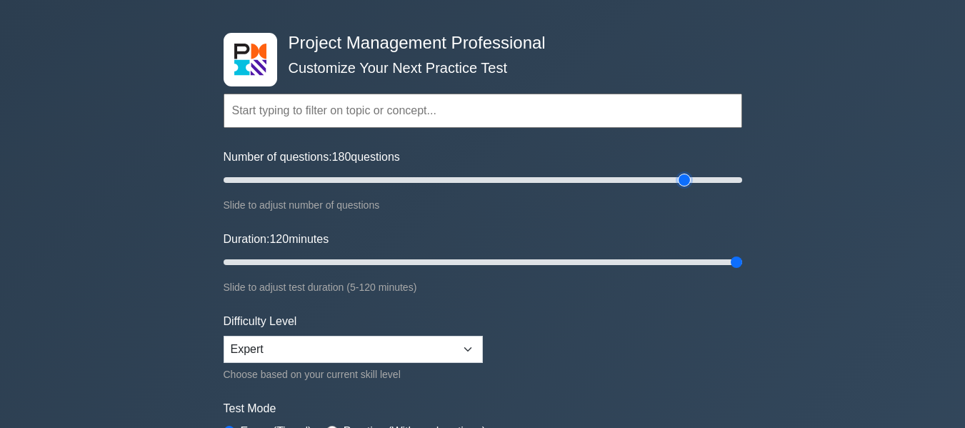
scroll to position [71, 0]
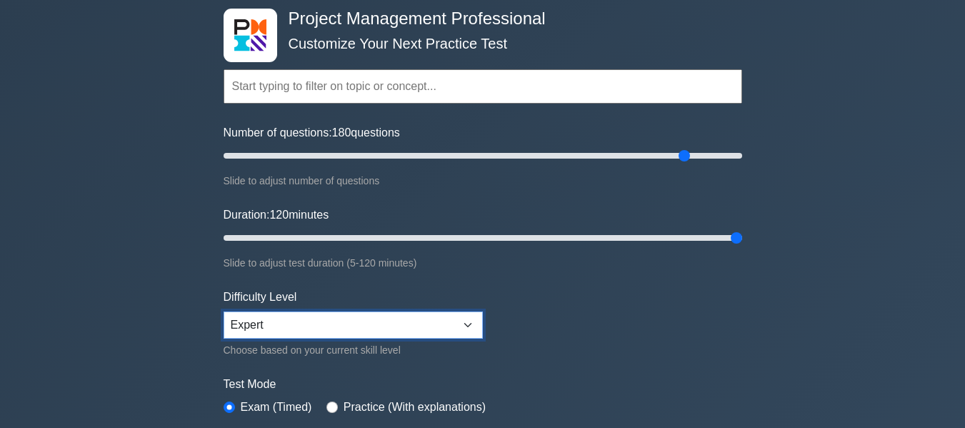
click at [474, 322] on select "Beginner Intermediate Expert" at bounding box center [353, 325] width 259 height 27
select select "intermediate"
click at [224, 312] on select "Beginner Intermediate Expert" at bounding box center [353, 325] width 259 height 27
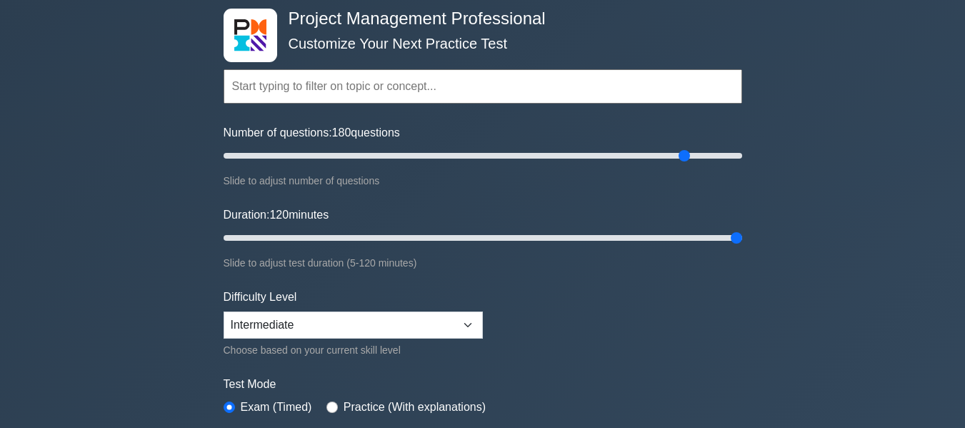
click at [642, 314] on form "Topics Scope Management Time Management Cost Management Quality Management Risk…" at bounding box center [483, 247] width 519 height 442
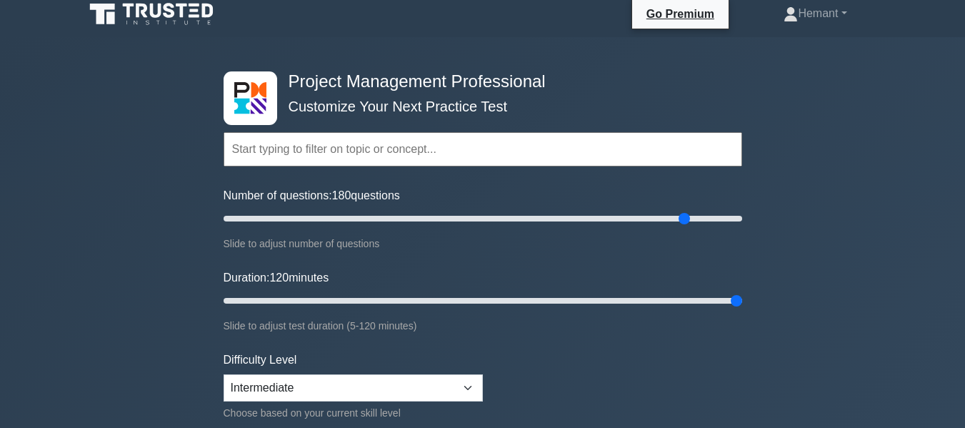
scroll to position [0, 0]
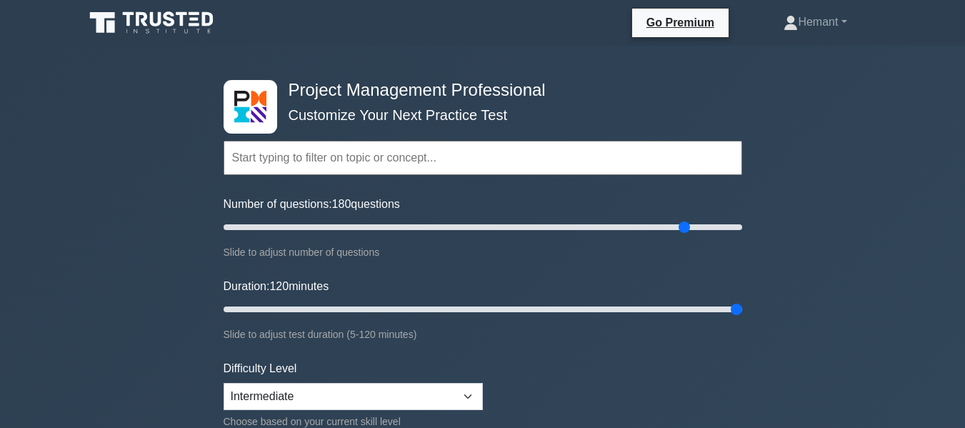
click at [272, 160] on input "text" at bounding box center [483, 158] width 519 height 34
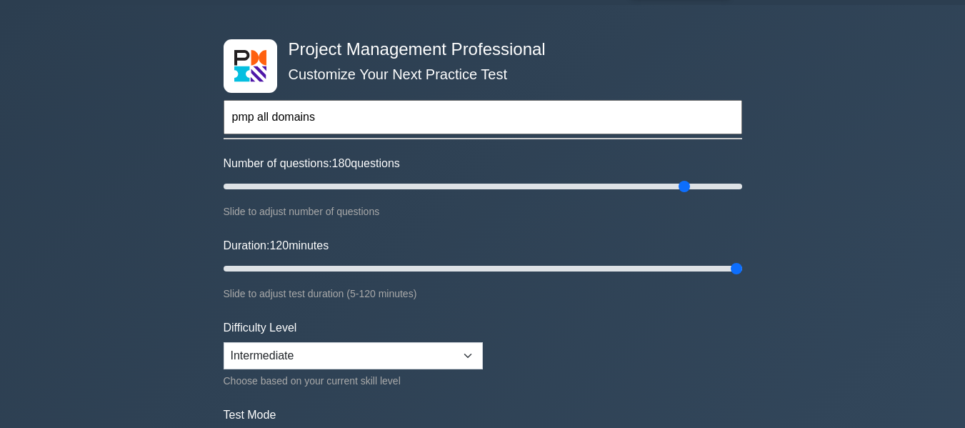
scroll to position [143, 0]
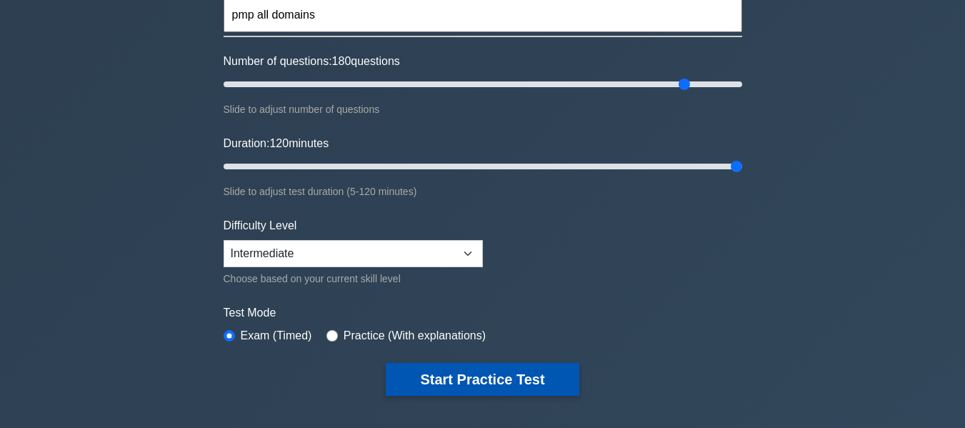
type input "pmp all domains"
click at [487, 377] on button "Start Practice Test" at bounding box center [482, 379] width 193 height 33
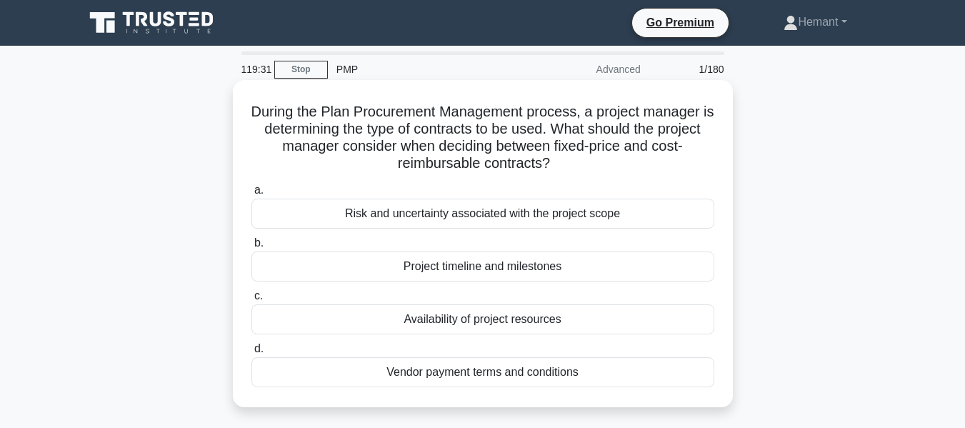
click at [494, 214] on div "Risk and uncertainty associated with the project scope" at bounding box center [483, 214] width 463 height 30
click at [252, 195] on input "a. Risk and uncertainty associated with the project scope" at bounding box center [252, 190] width 0 height 9
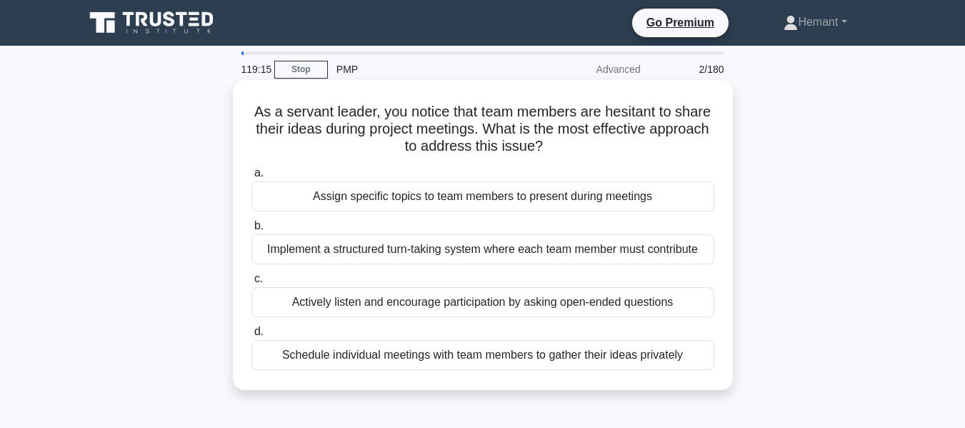
click at [492, 300] on div "Actively listen and encourage participation by asking open-ended questions" at bounding box center [483, 302] width 463 height 30
click at [252, 284] on input "c. Actively listen and encourage participation by asking open-ended questions" at bounding box center [252, 278] width 0 height 9
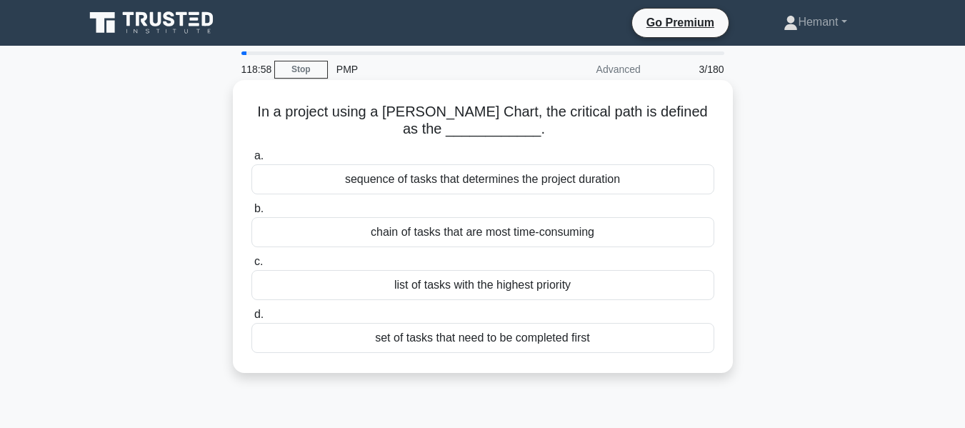
click at [457, 181] on div "sequence of tasks that determines the project duration" at bounding box center [483, 179] width 463 height 30
click at [252, 161] on input "a. sequence of tasks that determines the project duration" at bounding box center [252, 155] width 0 height 9
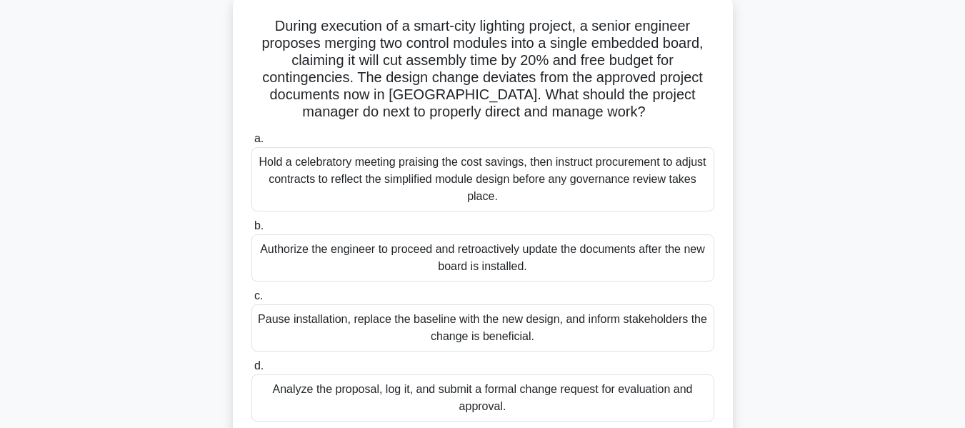
scroll to position [90, 0]
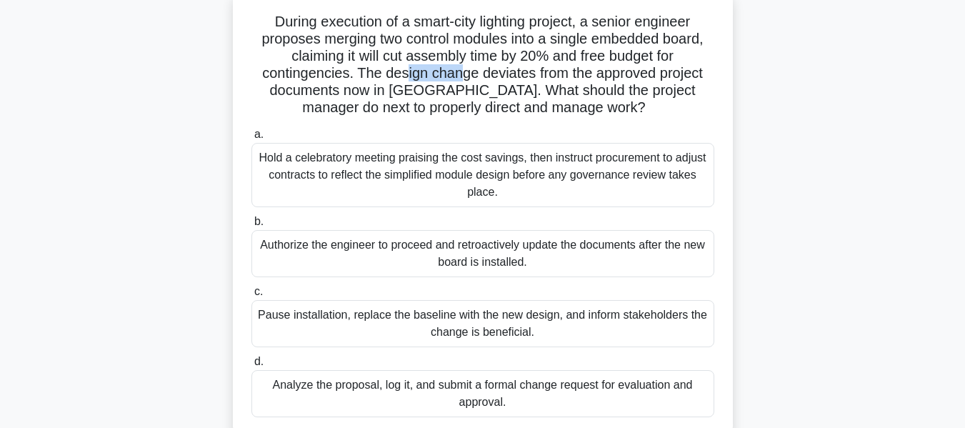
drag, startPoint x: 404, startPoint y: 79, endPoint x: 463, endPoint y: 76, distance: 59.3
click at [463, 76] on h5 "During execution of a smart-city lighting project, a senior engineer proposes m…" at bounding box center [483, 65] width 466 height 104
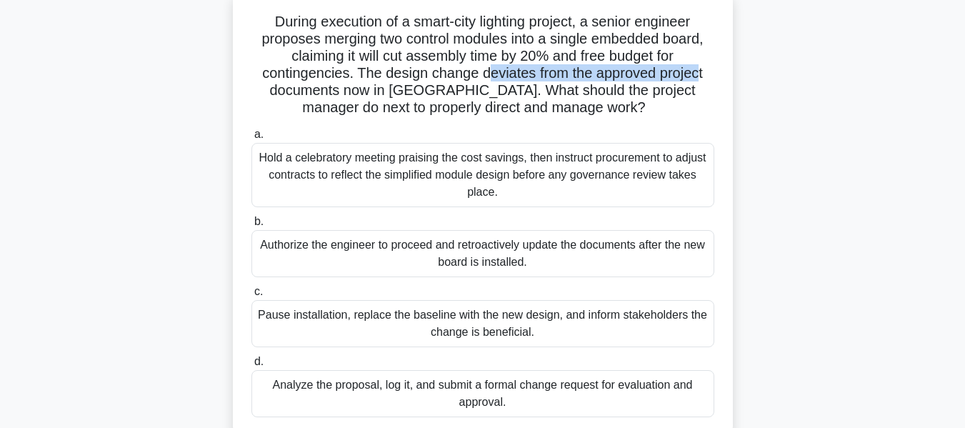
drag, startPoint x: 492, startPoint y: 75, endPoint x: 704, endPoint y: 76, distance: 212.2
click at [704, 76] on h5 "During execution of a smart-city lighting project, a senior engineer proposes m…" at bounding box center [483, 65] width 466 height 104
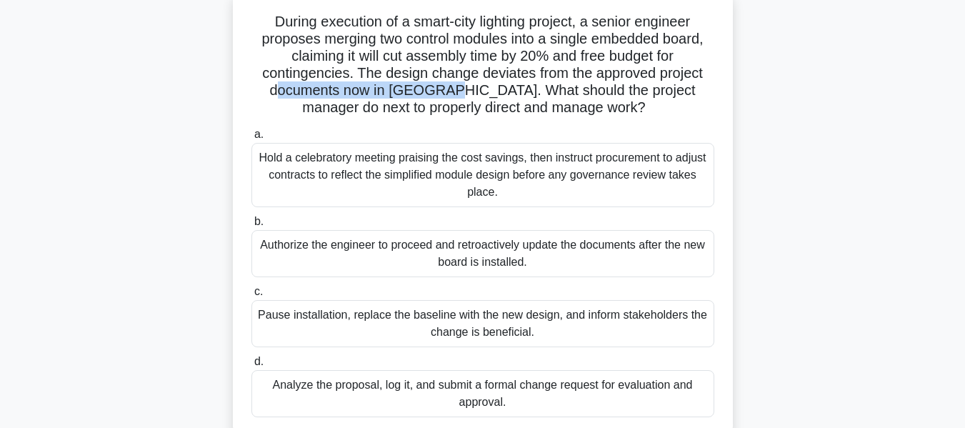
drag, startPoint x: 262, startPoint y: 89, endPoint x: 430, endPoint y: 93, distance: 168.7
click at [430, 93] on h5 "During execution of a smart-city lighting project, a senior engineer proposes m…" at bounding box center [483, 65] width 466 height 104
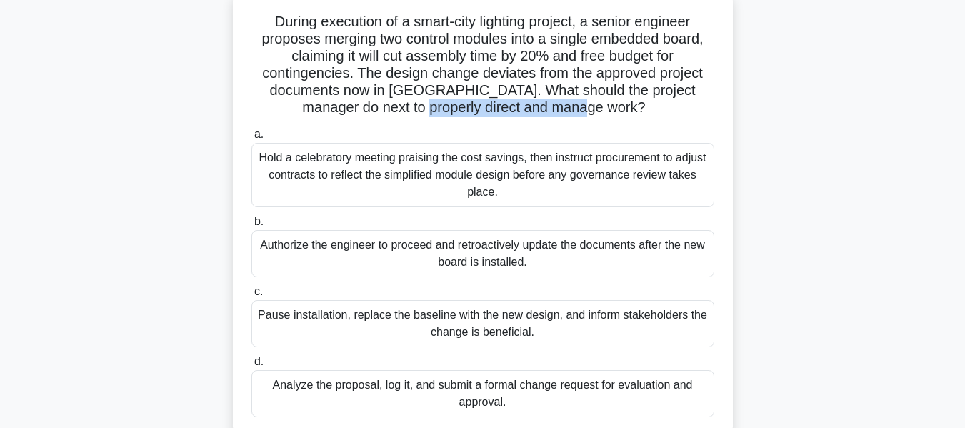
drag, startPoint x: 427, startPoint y: 109, endPoint x: 594, endPoint y: 111, distance: 167.2
click at [594, 111] on h5 "During execution of a smart-city lighting project, a senior engineer proposes m…" at bounding box center [483, 65] width 466 height 104
click at [519, 391] on div "Analyze the proposal, log it, and submit a formal change request for evaluation…" at bounding box center [483, 393] width 463 height 47
click at [252, 367] on input "d. Analyze the proposal, log it, and submit a formal change request for evaluat…" at bounding box center [252, 361] width 0 height 9
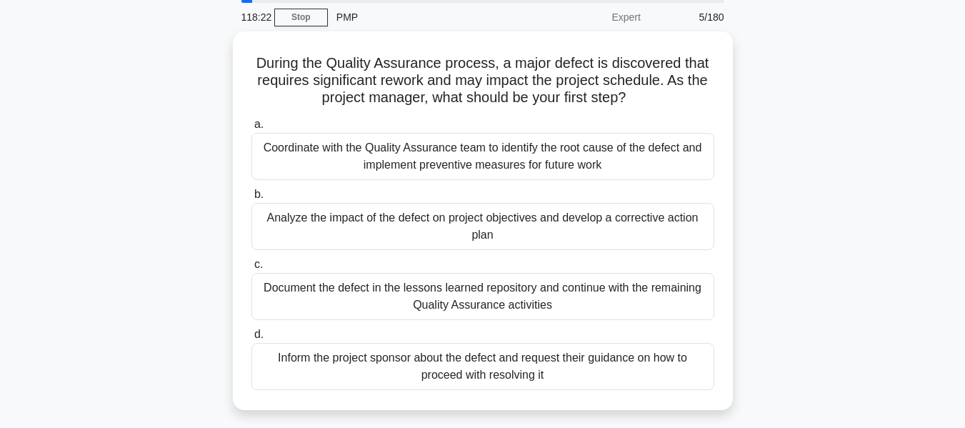
scroll to position [61, 0]
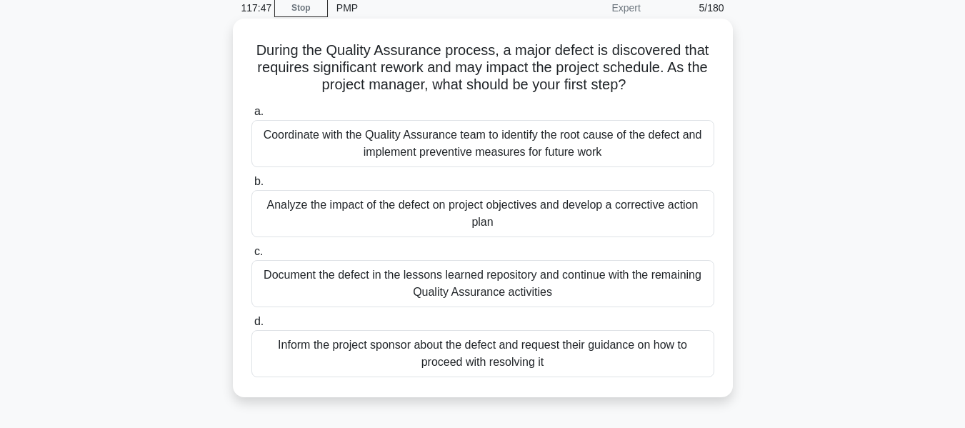
click at [485, 206] on div "Analyze the impact of the defect on project objectives and develop a corrective…" at bounding box center [483, 213] width 463 height 47
click at [252, 186] on input "b. Analyze the impact of the defect on project objectives and develop a correct…" at bounding box center [252, 181] width 0 height 9
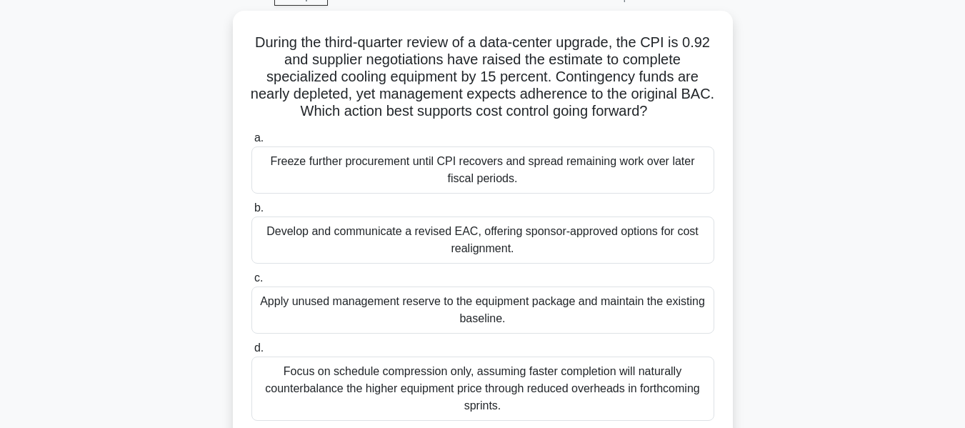
scroll to position [78, 0]
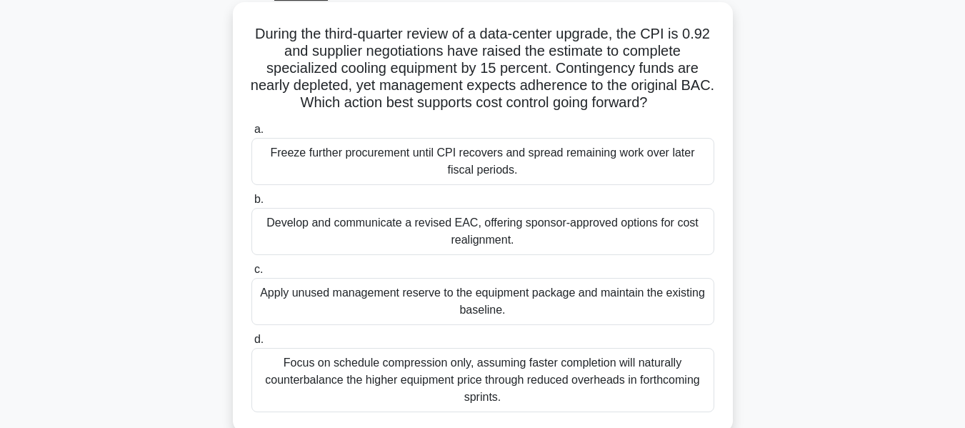
click at [484, 380] on div "Focus on schedule compression only, assuming faster completion will naturally c…" at bounding box center [483, 380] width 463 height 64
click at [252, 344] on input "d. Focus on schedule compression only, assuming faster completion will naturall…" at bounding box center [252, 339] width 0 height 9
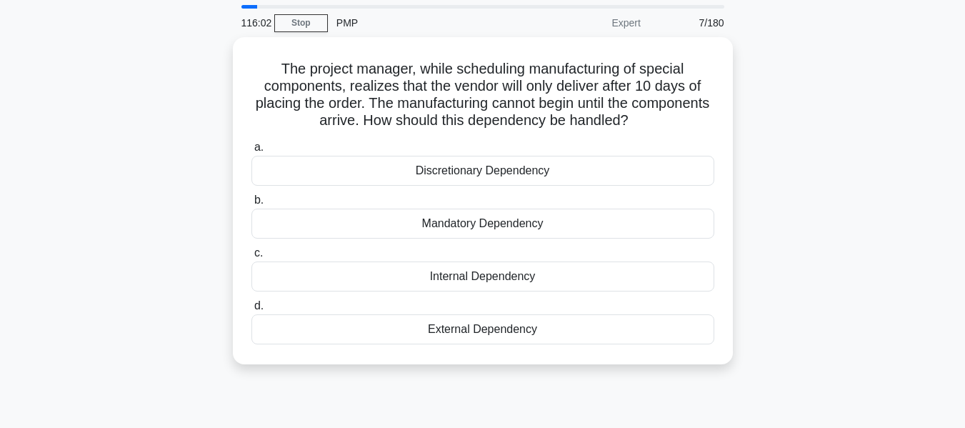
scroll to position [48, 0]
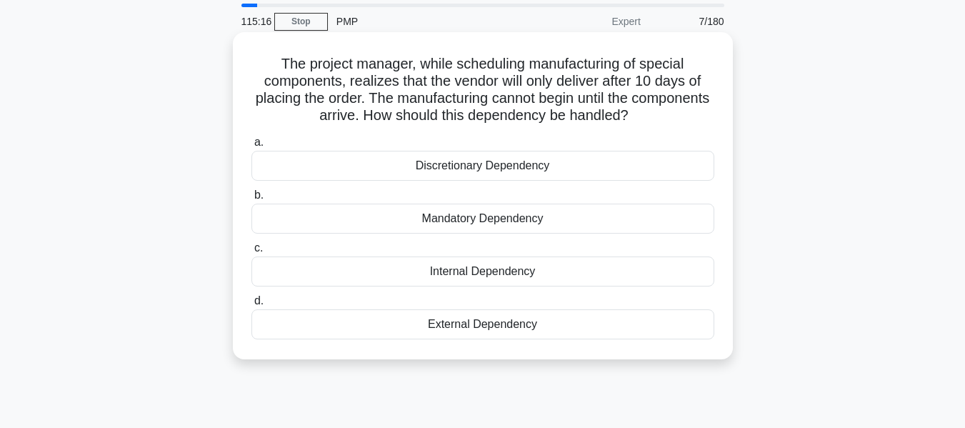
click at [466, 329] on div "External Dependency" at bounding box center [483, 324] width 463 height 30
click at [252, 306] on input "d. External Dependency" at bounding box center [252, 301] width 0 height 9
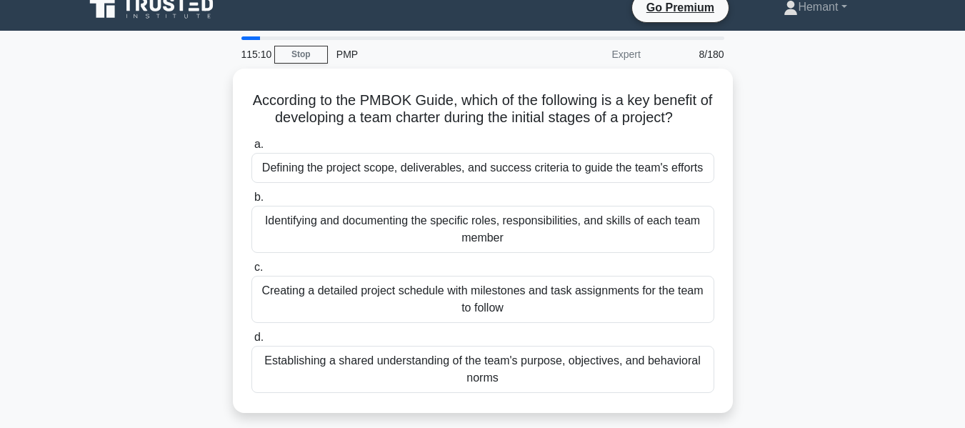
scroll to position [3, 0]
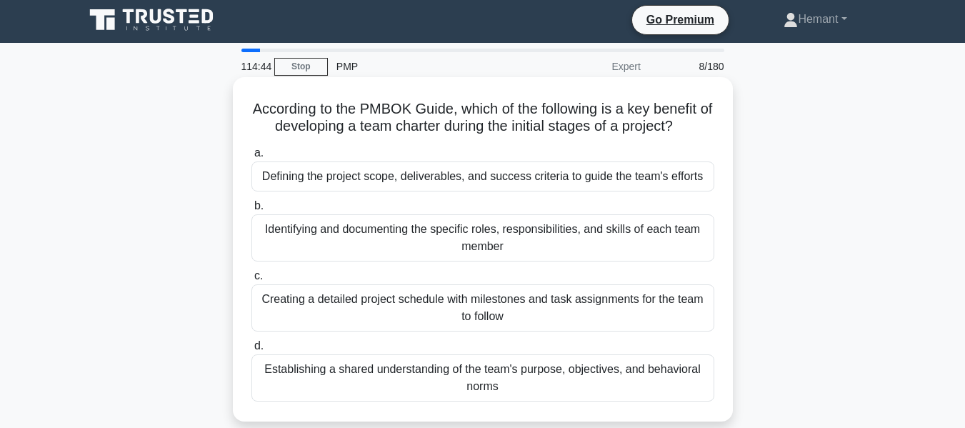
click at [473, 372] on div "Establishing a shared understanding of the team's purpose, objectives, and beha…" at bounding box center [483, 377] width 463 height 47
click at [252, 351] on input "d. Establishing a shared understanding of the team's purpose, objectives, and b…" at bounding box center [252, 346] width 0 height 9
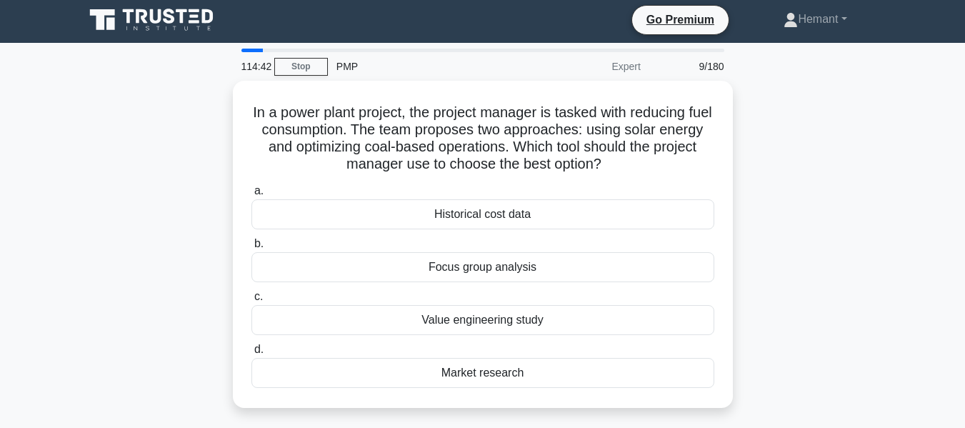
scroll to position [0, 0]
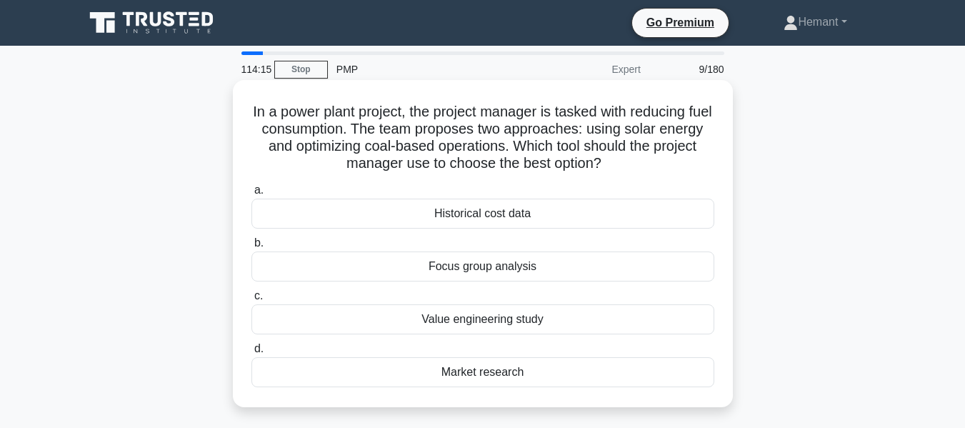
click at [475, 322] on div "Value engineering study" at bounding box center [483, 319] width 463 height 30
click at [252, 301] on input "c. Value engineering study" at bounding box center [252, 296] width 0 height 9
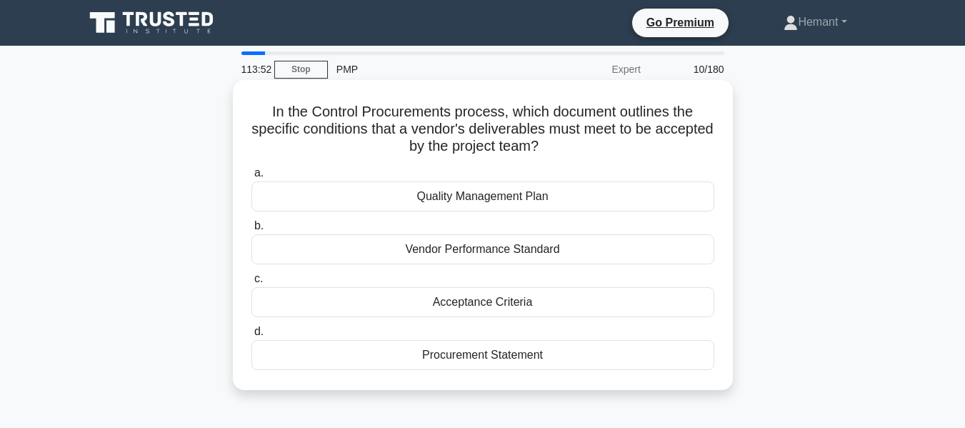
click at [477, 250] on div "Vendor Performance Standard" at bounding box center [483, 249] width 463 height 30
click at [252, 231] on input "b. Vendor Performance Standard" at bounding box center [252, 226] width 0 height 9
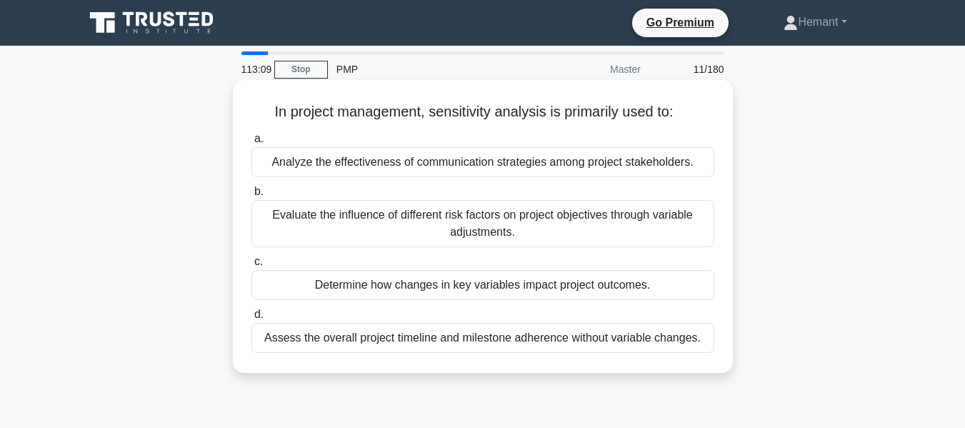
drag, startPoint x: 374, startPoint y: 290, endPoint x: 647, endPoint y: 289, distance: 272.9
click at [647, 289] on div "Determine how changes in key variables impact project outcomes." at bounding box center [483, 285] width 463 height 30
copy div "how changes in key variables impact project outcomes"
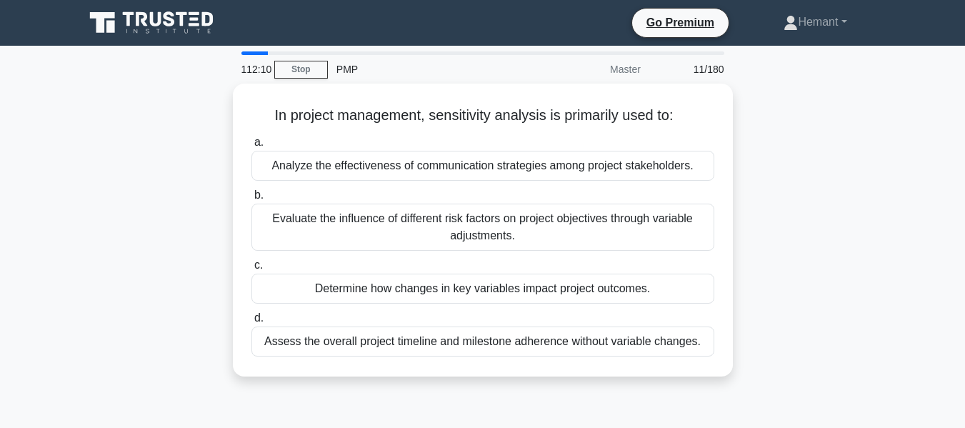
click at [814, 264] on div "In project management, sensitivity analysis is primarily used to: .spinner_0XTQ…" at bounding box center [483, 239] width 815 height 310
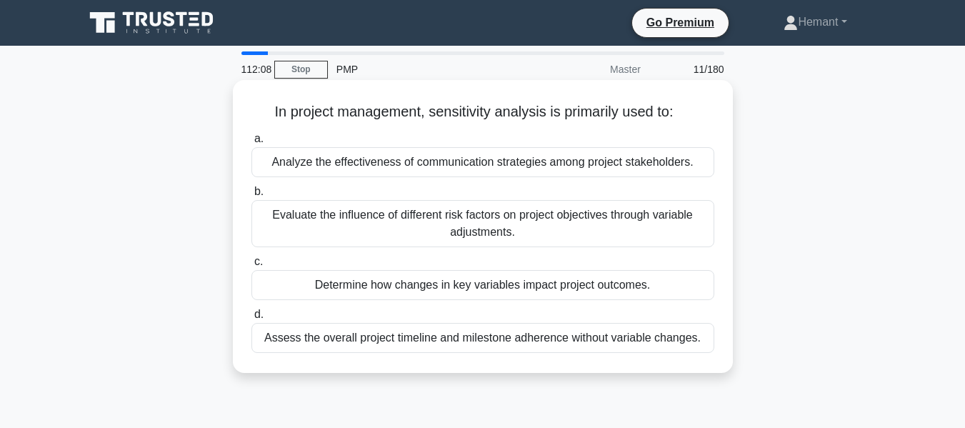
click at [453, 285] on div "Determine how changes in key variables impact project outcomes." at bounding box center [483, 285] width 463 height 30
click at [252, 267] on input "c. Determine how changes in key variables impact project outcomes." at bounding box center [252, 261] width 0 height 9
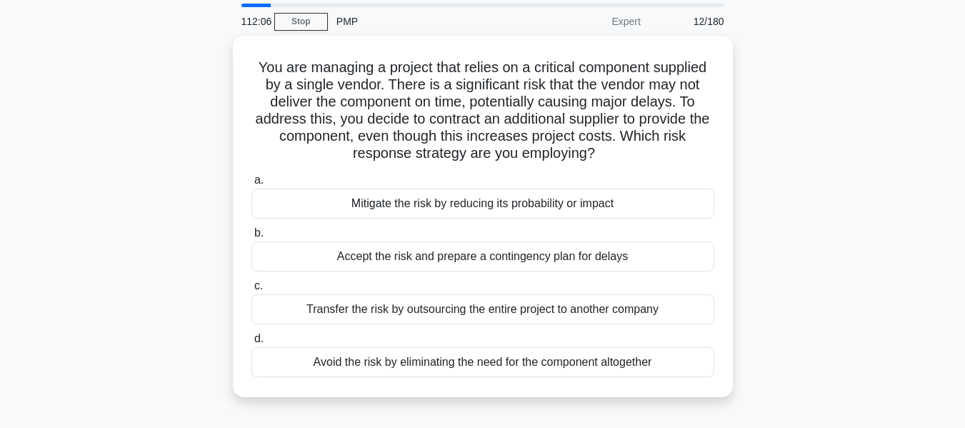
scroll to position [55, 0]
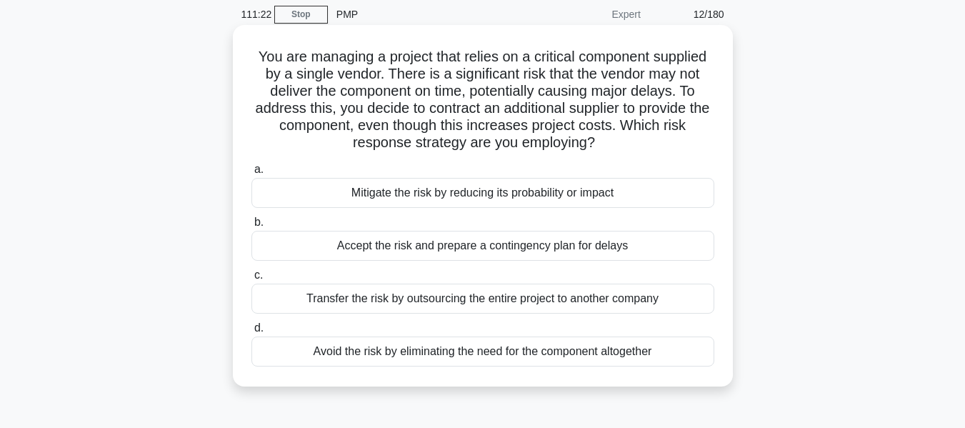
click at [507, 195] on div "Mitigate the risk by reducing its probability or impact" at bounding box center [483, 193] width 463 height 30
click at [252, 174] on input "a. Mitigate the risk by reducing its probability or impact" at bounding box center [252, 169] width 0 height 9
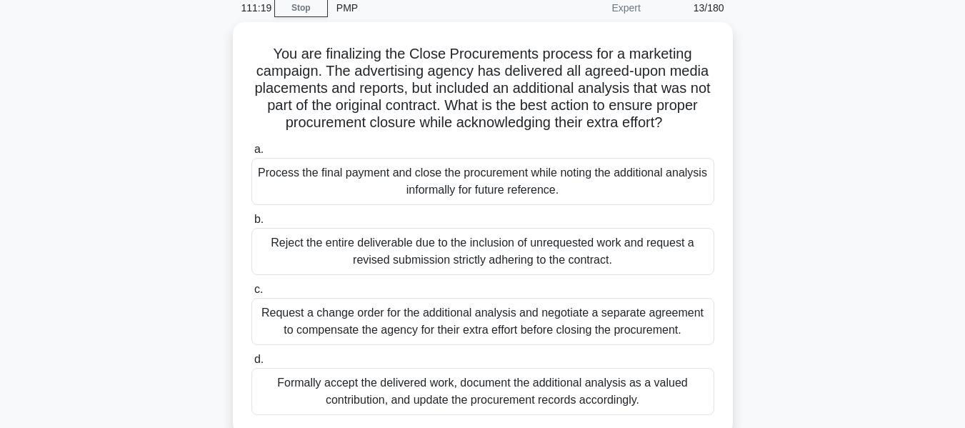
scroll to position [86, 0]
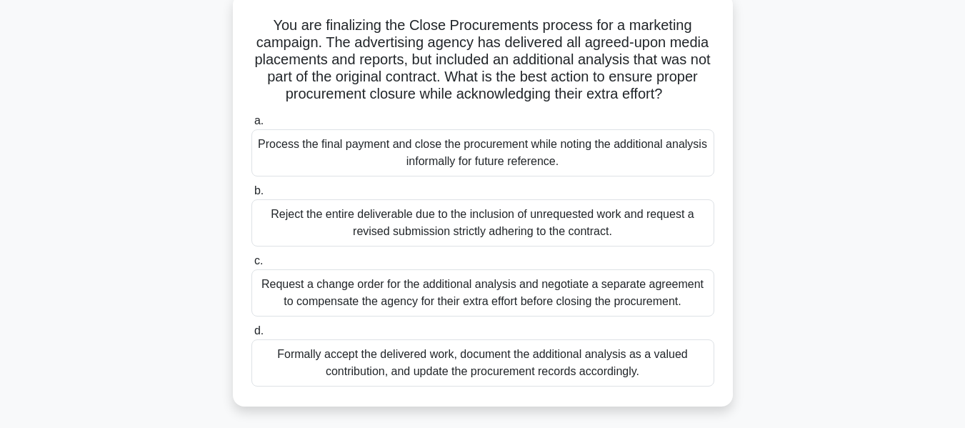
click at [425, 370] on div "Formally accept the delivered work, document the additional analysis as a value…" at bounding box center [483, 362] width 463 height 47
click at [252, 336] on input "d. Formally accept the delivered work, document the additional analysis as a va…" at bounding box center [252, 331] width 0 height 9
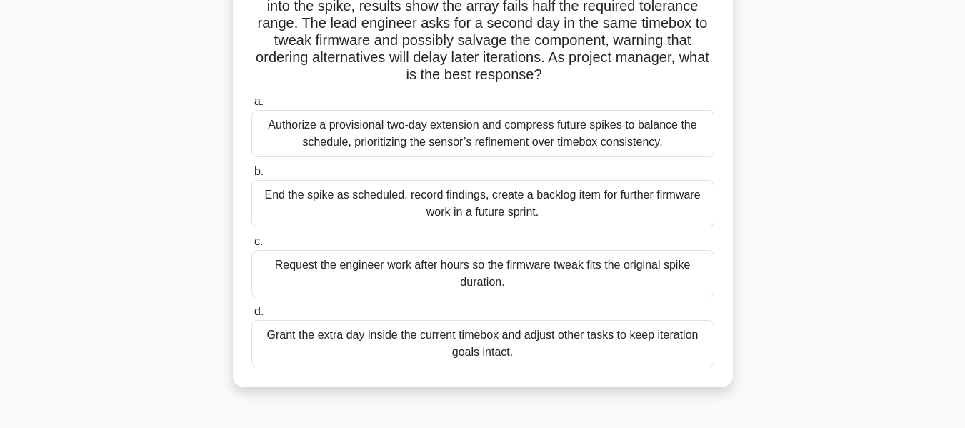
scroll to position [139, 0]
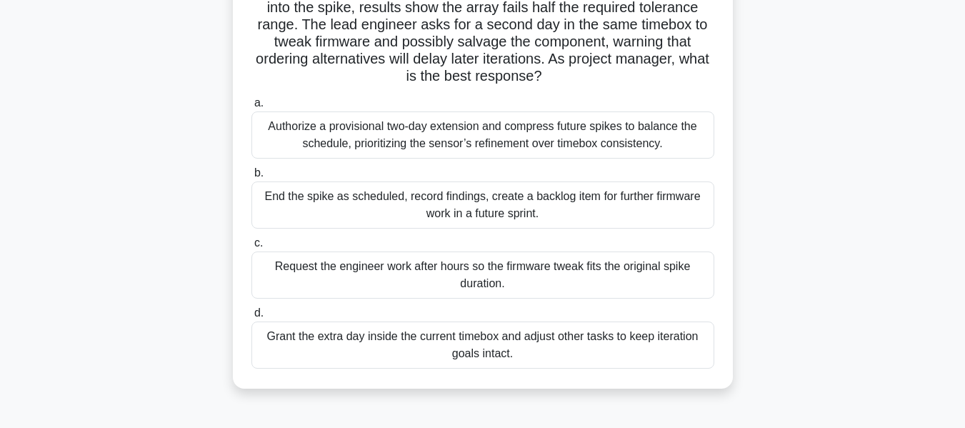
click at [495, 344] on div "Grant the extra day inside the current timebox and adjust other tasks to keep i…" at bounding box center [483, 345] width 463 height 47
click at [252, 318] on input "[PERSON_NAME] the extra day inside the current timebox and adjust other tasks t…" at bounding box center [252, 313] width 0 height 9
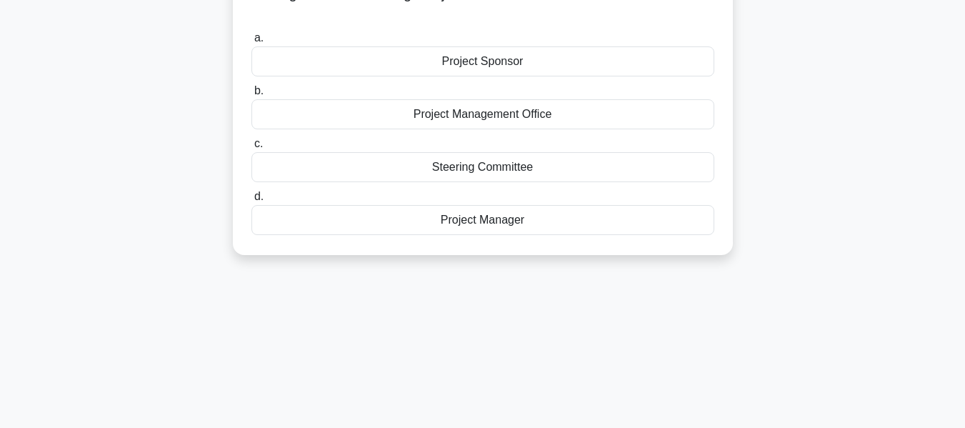
scroll to position [0, 0]
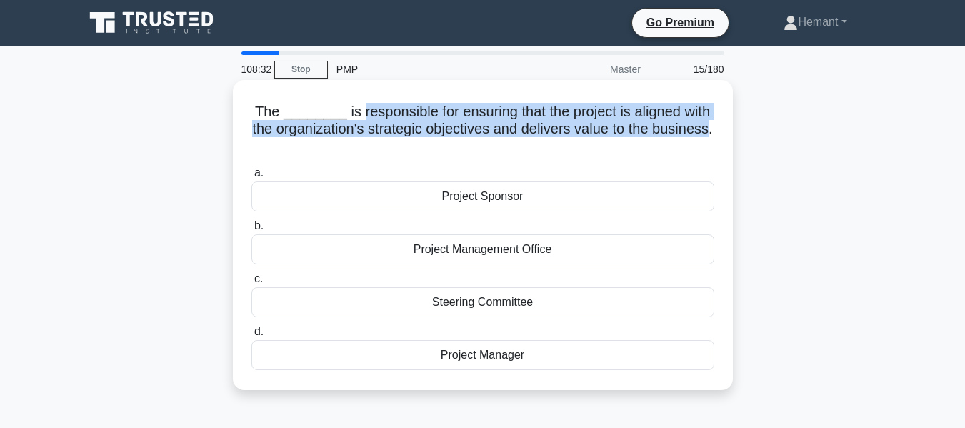
drag, startPoint x: 350, startPoint y: 114, endPoint x: 497, endPoint y: 144, distance: 150.4
click at [497, 144] on h5 "The ________ is responsible for ensuring that the project is aligned with the o…" at bounding box center [483, 129] width 466 height 53
copy h5 "responsible for ensuring that the project is aligned with the organization's st…"
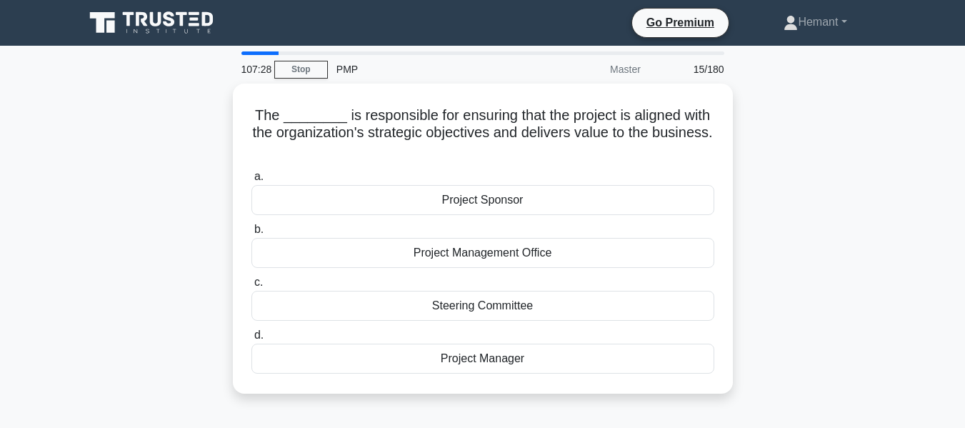
click at [832, 278] on div "The ________ is responsible for ensuring that the project is aligned with the o…" at bounding box center [483, 247] width 815 height 327
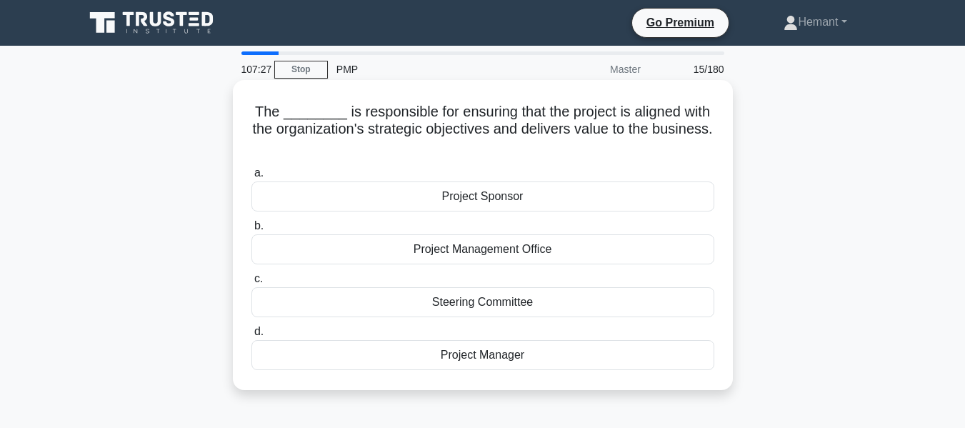
click at [497, 358] on div "Project Manager" at bounding box center [483, 355] width 463 height 30
click at [252, 337] on input "d. Project Manager" at bounding box center [252, 331] width 0 height 9
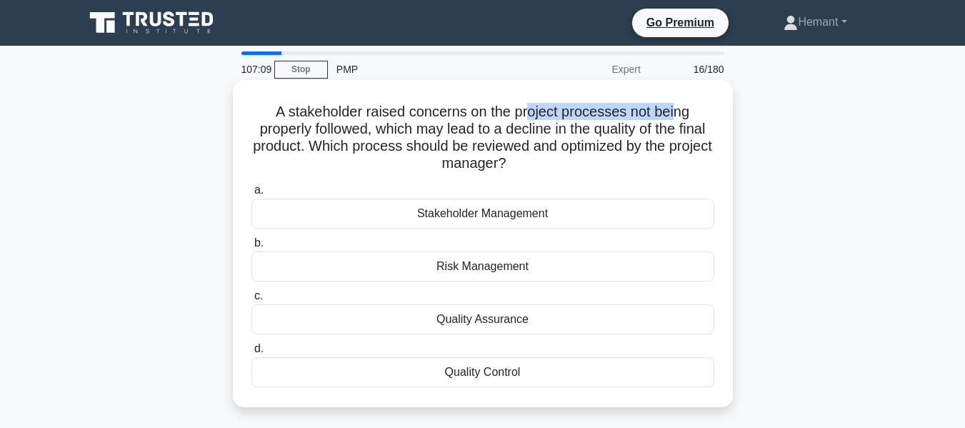
drag, startPoint x: 532, startPoint y: 114, endPoint x: 677, endPoint y: 115, distance: 145.1
click at [677, 115] on h5 "A stakeholder raised concerns on the project processes not being properly follo…" at bounding box center [483, 138] width 466 height 70
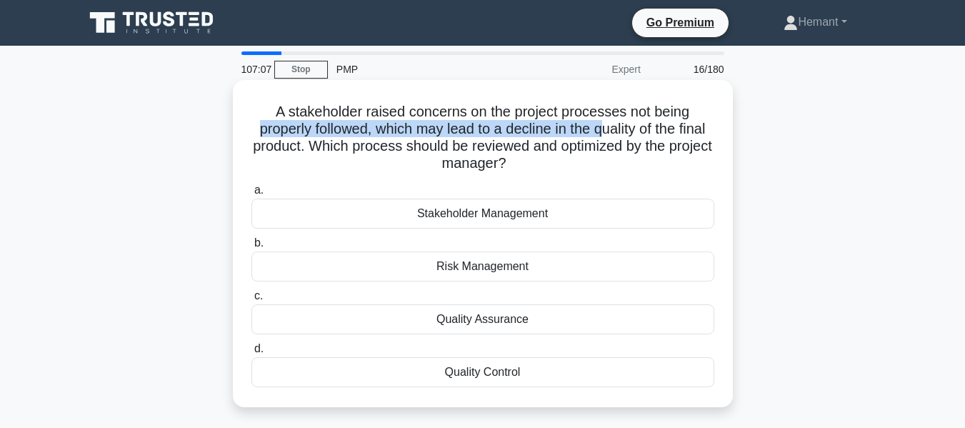
drag, startPoint x: 251, startPoint y: 131, endPoint x: 602, endPoint y: 134, distance: 350.8
click at [602, 134] on h5 "A stakeholder raised concerns on the project processes not being properly follo…" at bounding box center [483, 138] width 466 height 70
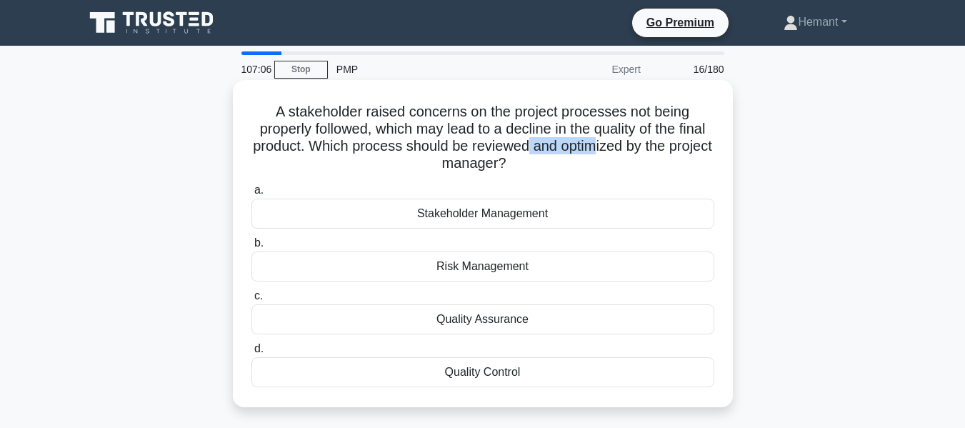
drag, startPoint x: 551, startPoint y: 150, endPoint x: 624, endPoint y: 150, distance: 72.9
click at [624, 150] on h5 "A stakeholder raised concerns on the project processes not being properly follo…" at bounding box center [483, 138] width 466 height 70
click at [475, 322] on div "Quality Assurance" at bounding box center [483, 319] width 463 height 30
click at [252, 301] on input "c. Quality Assurance" at bounding box center [252, 296] width 0 height 9
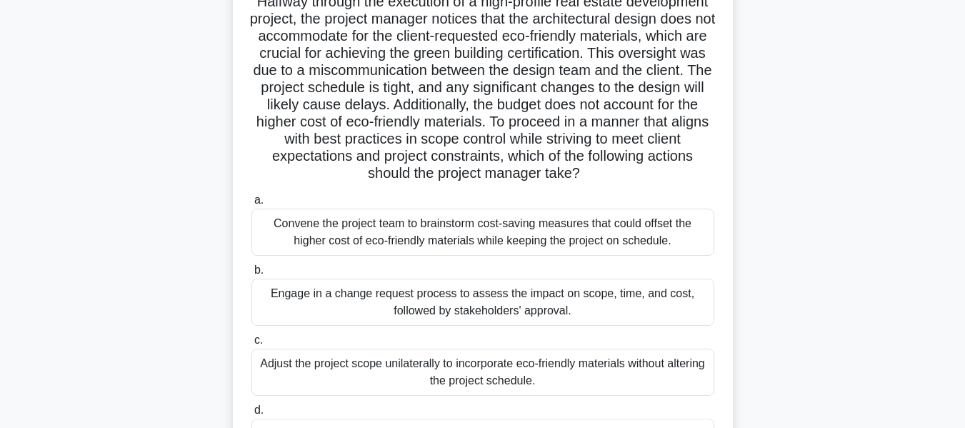
scroll to position [104, 0]
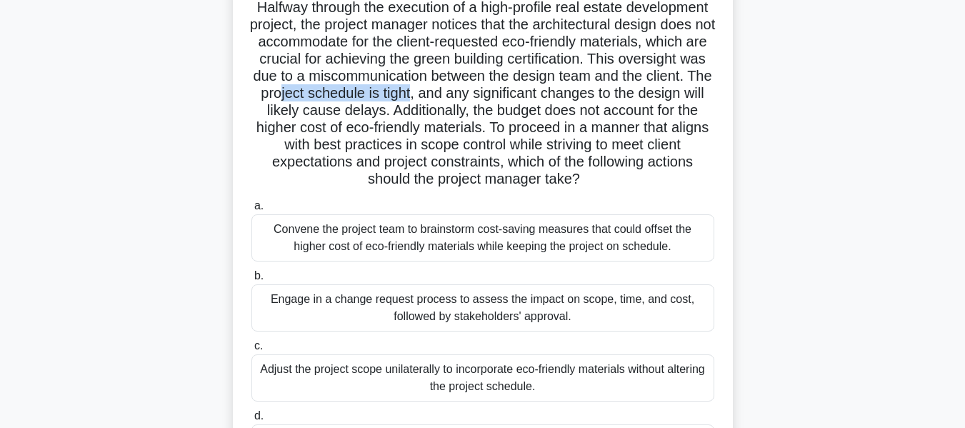
drag, startPoint x: 558, startPoint y: 94, endPoint x: 649, endPoint y: 94, distance: 90.7
click at [649, 94] on h5 "Halfway through the execution of a high-profile real estate development project…" at bounding box center [483, 94] width 466 height 190
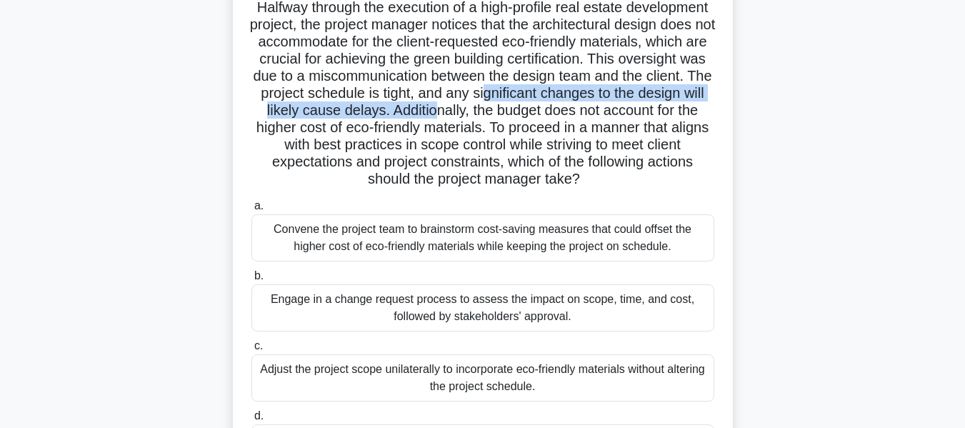
drag, startPoint x: 269, startPoint y: 113, endPoint x: 673, endPoint y: 115, distance: 404.4
click at [673, 115] on h5 "Halfway through the execution of a high-profile real estate development project…" at bounding box center [483, 94] width 466 height 190
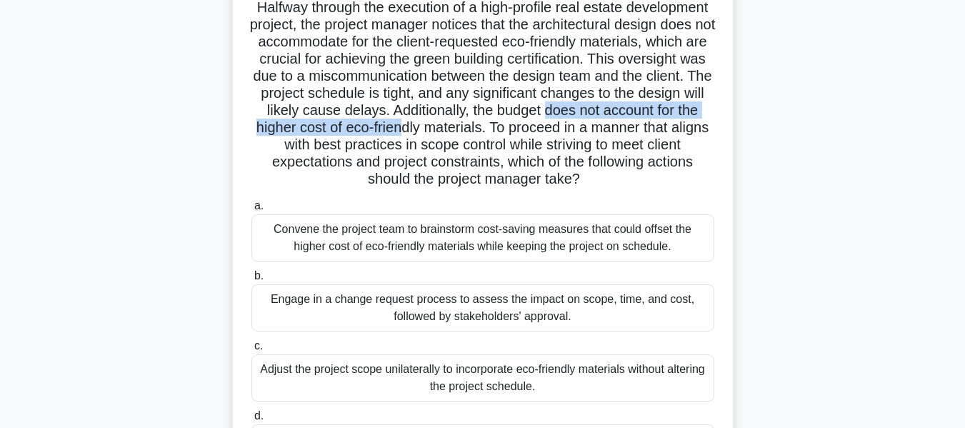
drag, startPoint x: 354, startPoint y: 124, endPoint x: 672, endPoint y: 130, distance: 318.7
click at [672, 130] on h5 "Halfway through the execution of a high-profile real estate development project…" at bounding box center [483, 94] width 466 height 190
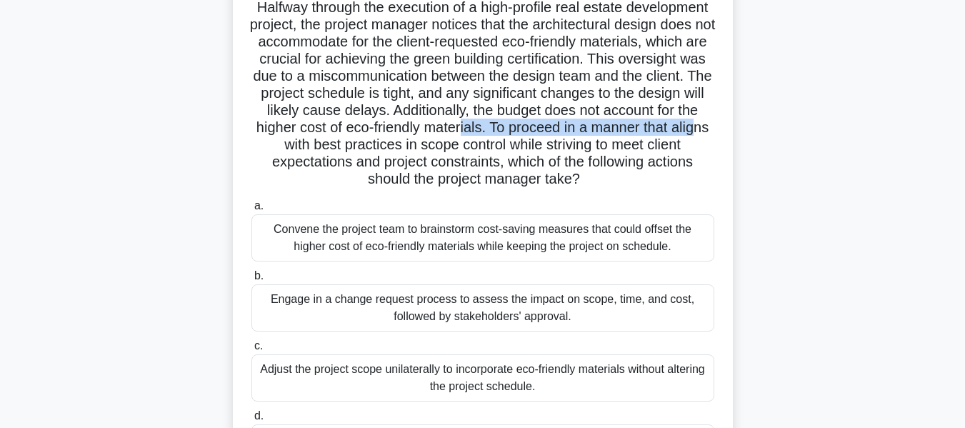
drag, startPoint x: 304, startPoint y: 143, endPoint x: 544, endPoint y: 144, distance: 240.8
click at [544, 144] on h5 "Halfway through the execution of a high-profile real estate development project…" at bounding box center [483, 94] width 466 height 190
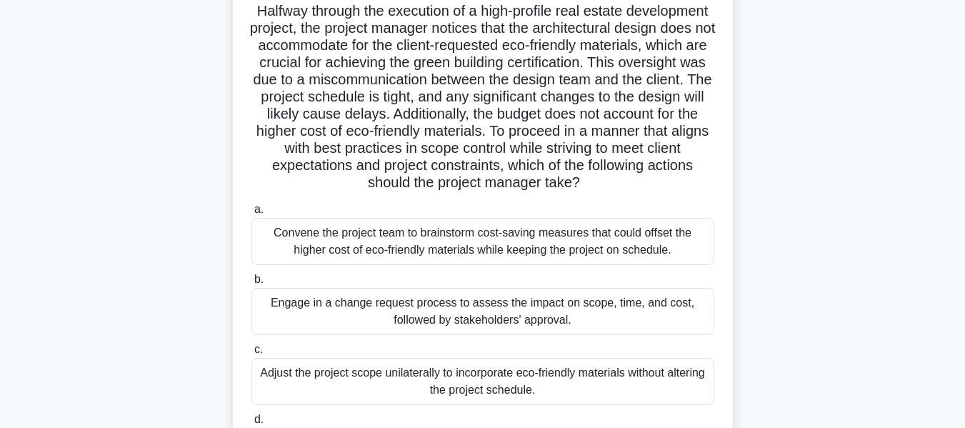
click at [893, 239] on main "106:04 Stop PMP Expert 17/180 Halfway through the execution of a high-profile r…" at bounding box center [482, 304] width 965 height 726
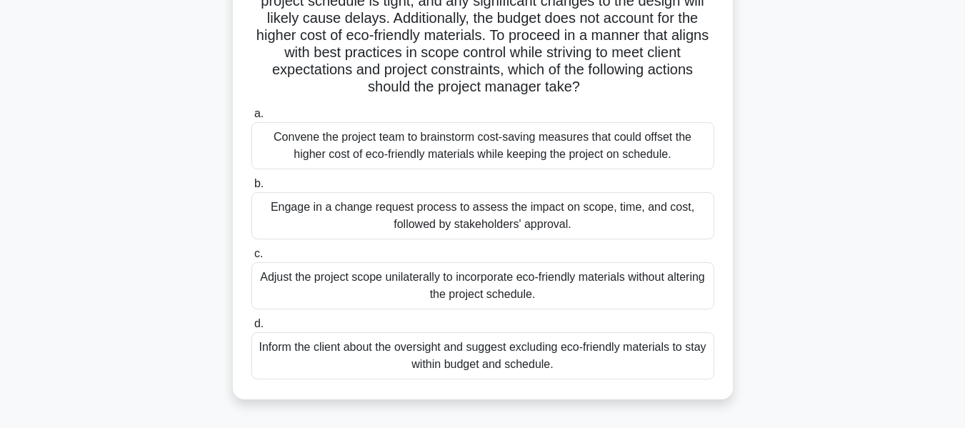
scroll to position [221, 0]
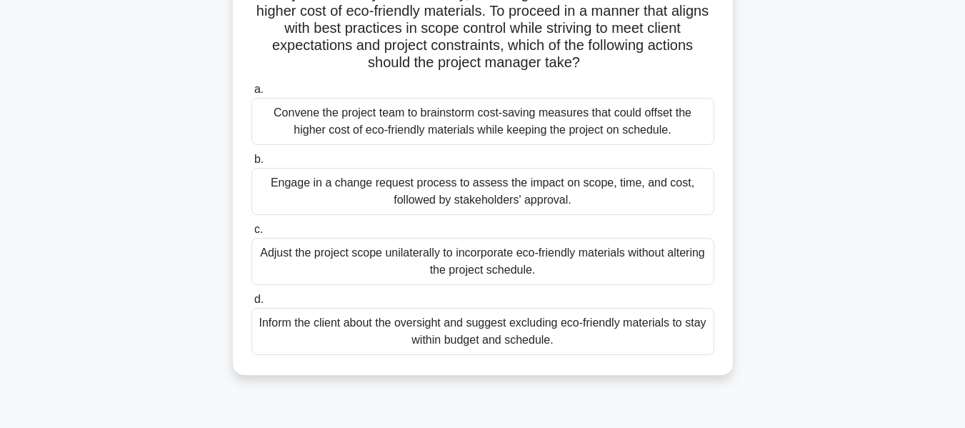
click at [491, 142] on div "Convene the project team to brainstorm cost-saving measures that could offset t…" at bounding box center [483, 121] width 463 height 47
click at [252, 94] on input "a. Convene the project team to brainstorm cost-saving measures that could offse…" at bounding box center [252, 89] width 0 height 9
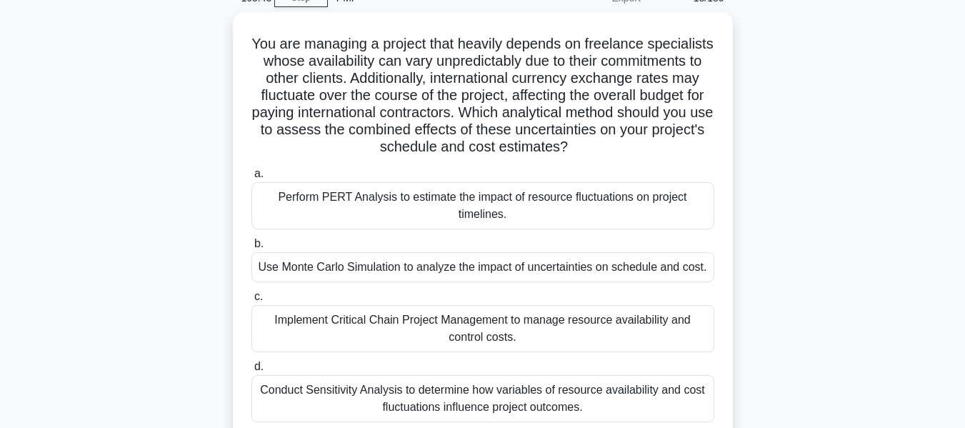
scroll to position [76, 0]
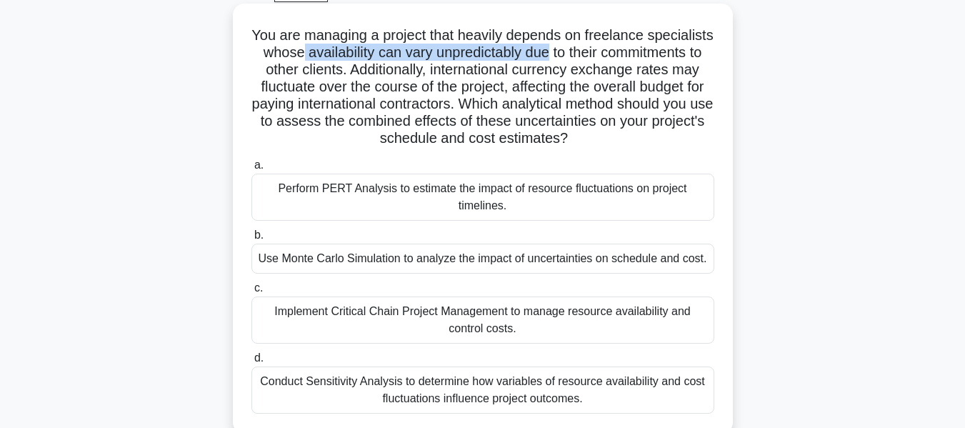
drag, startPoint x: 385, startPoint y: 49, endPoint x: 638, endPoint y: 49, distance: 252.9
click at [638, 49] on h5 "You are managing a project that heavily depends on freelance specialists whose …" at bounding box center [483, 86] width 466 height 121
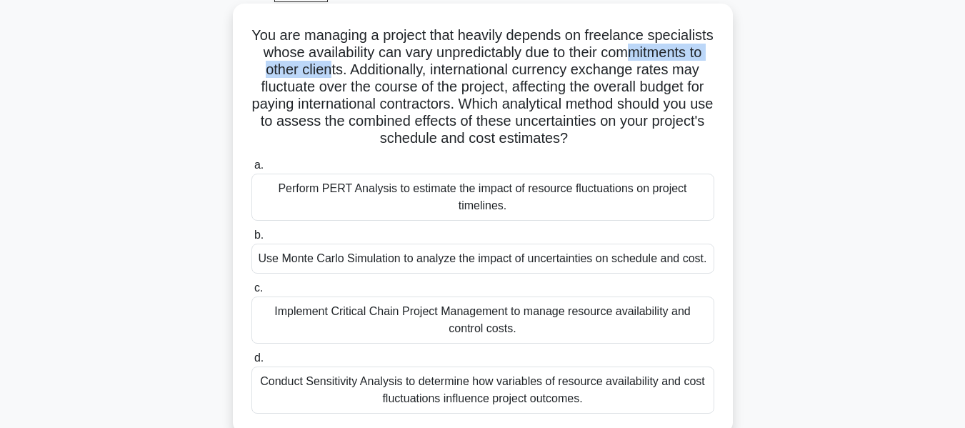
drag, startPoint x: 302, startPoint y: 66, endPoint x: 449, endPoint y: 67, distance: 147.2
click at [449, 67] on h5 "You are managing a project that heavily depends on freelance specialists whose …" at bounding box center [483, 86] width 466 height 121
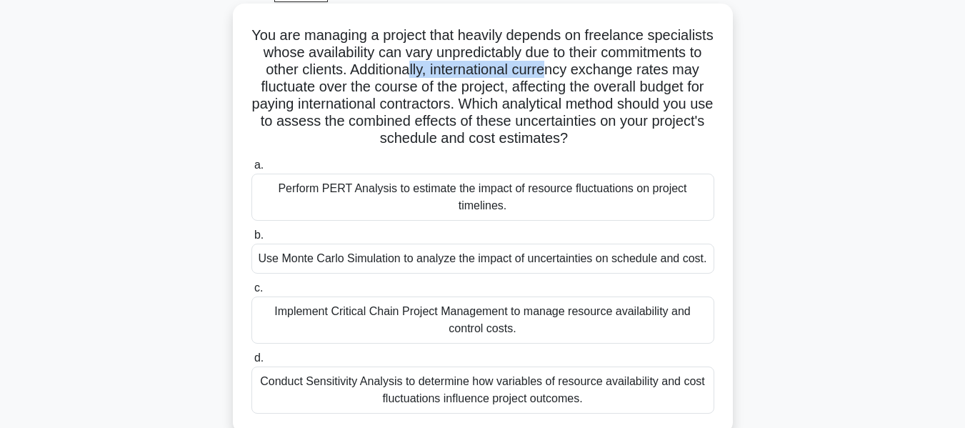
drag, startPoint x: 532, startPoint y: 69, endPoint x: 677, endPoint y: 73, distance: 145.8
click at [677, 73] on h5 "You are managing a project that heavily depends on freelance specialists whose …" at bounding box center [483, 86] width 466 height 121
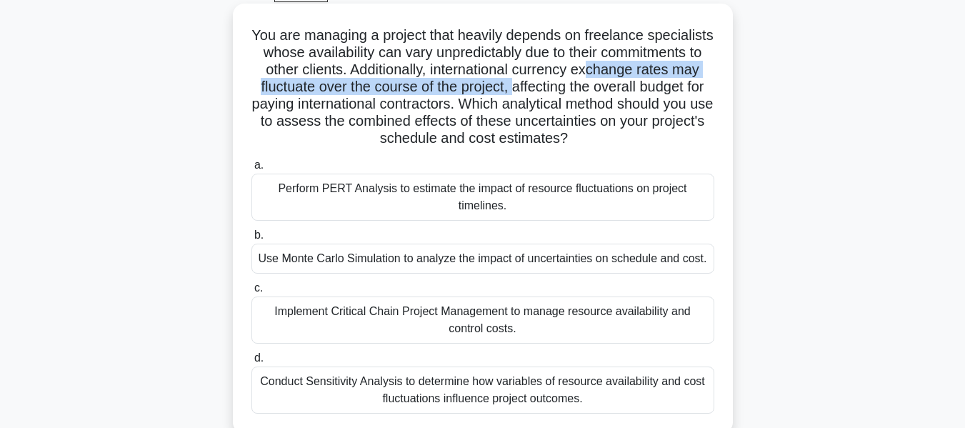
drag, startPoint x: 275, startPoint y: 86, endPoint x: 650, endPoint y: 86, distance: 374.4
click at [650, 86] on h5 "You are managing a project that heavily depends on freelance specialists whose …" at bounding box center [483, 86] width 466 height 121
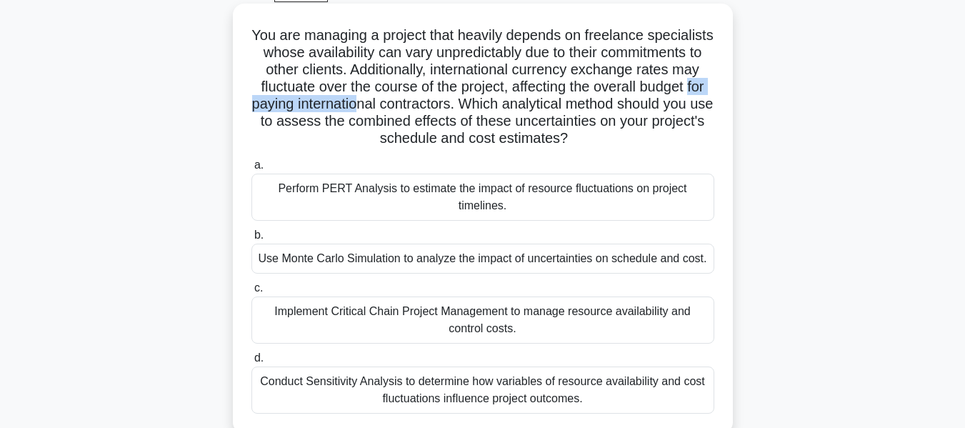
drag, startPoint x: 404, startPoint y: 110, endPoint x: 534, endPoint y: 108, distance: 130.1
click at [534, 108] on h5 "You are managing a project that heavily depends on freelance specialists whose …" at bounding box center [483, 86] width 466 height 121
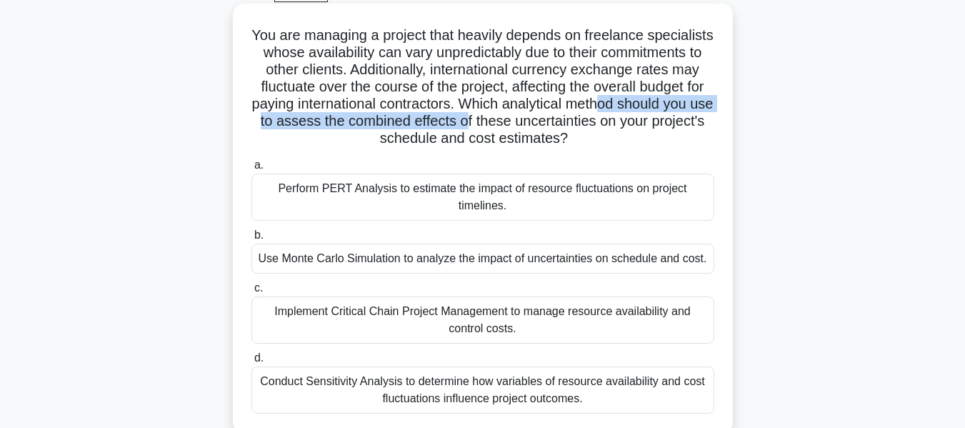
drag, startPoint x: 362, startPoint y: 122, endPoint x: 693, endPoint y: 126, distance: 330.8
click at [693, 126] on h5 "You are managing a project that heavily depends on freelance specialists whose …" at bounding box center [483, 86] width 466 height 121
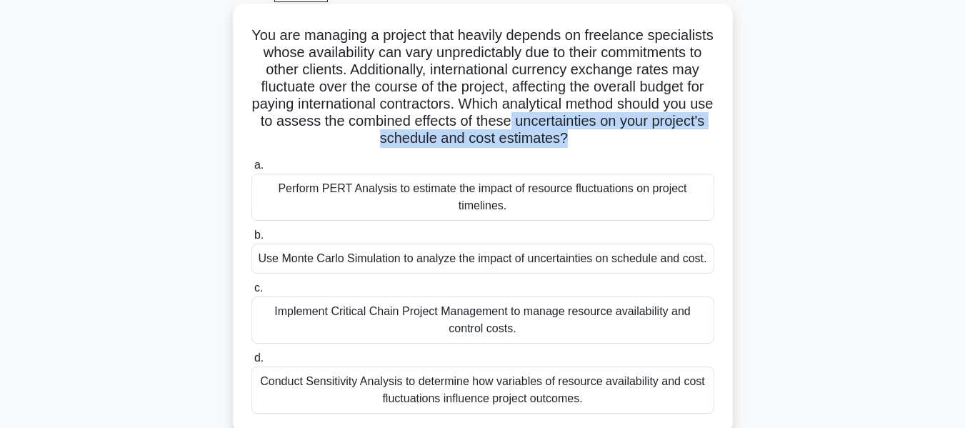
drag, startPoint x: 294, startPoint y: 141, endPoint x: 685, endPoint y: 141, distance: 390.8
click at [685, 141] on h5 "You are managing a project that heavily depends on freelance specialists whose …" at bounding box center [483, 86] width 466 height 121
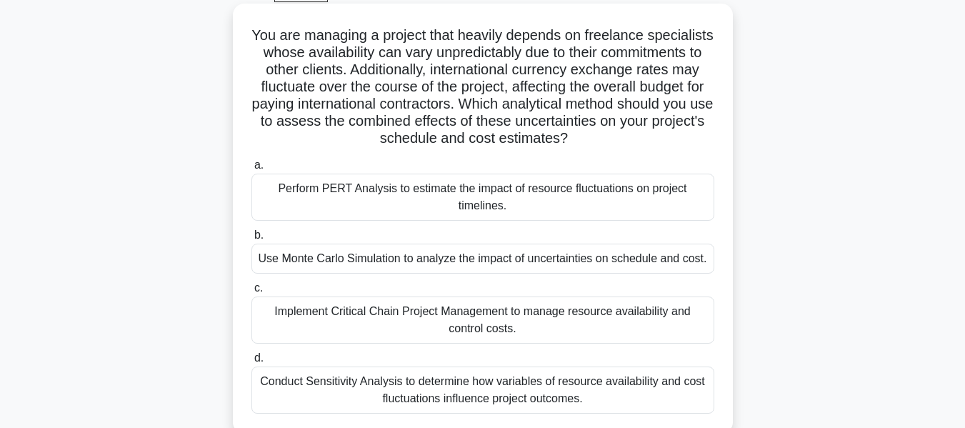
click at [537, 384] on div "Conduct Sensitivity Analysis to determine how variables of resource availabilit…" at bounding box center [483, 390] width 463 height 47
click at [252, 363] on input "d. Conduct Sensitivity Analysis to determine how variables of resource availabi…" at bounding box center [252, 358] width 0 height 9
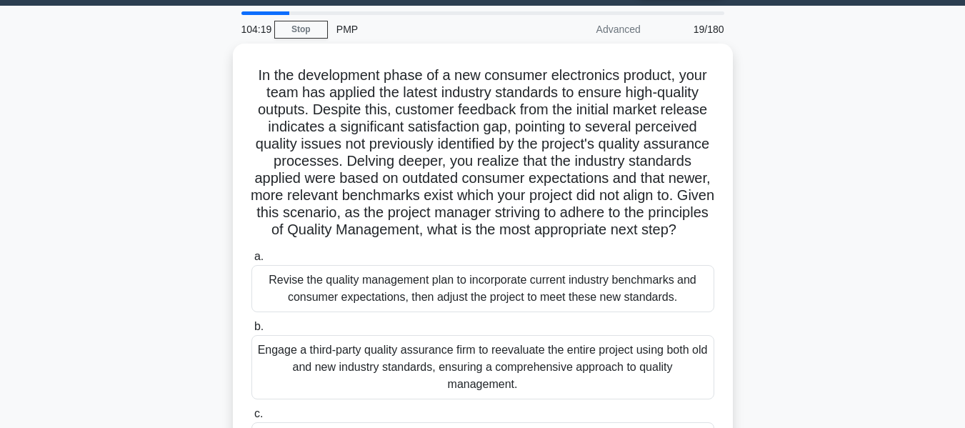
scroll to position [64, 0]
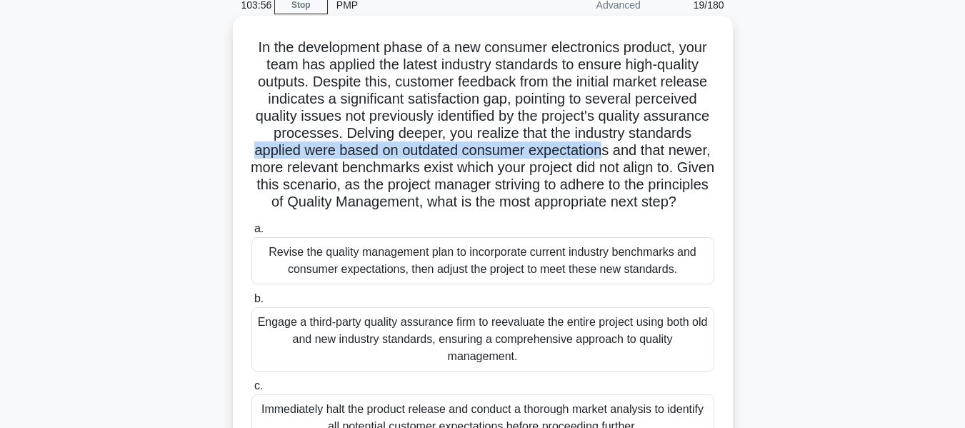
drag, startPoint x: 322, startPoint y: 153, endPoint x: 679, endPoint y: 156, distance: 356.6
click at [679, 156] on h5 "In the development phase of a new consumer electronics product, your team has a…" at bounding box center [483, 125] width 466 height 173
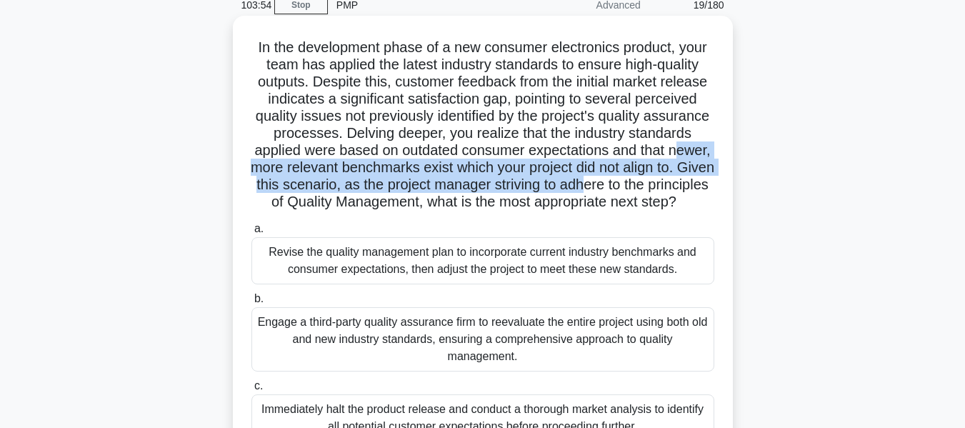
drag, startPoint x: 292, startPoint y: 171, endPoint x: 690, endPoint y: 179, distance: 398.8
click at [690, 179] on h5 "In the development phase of a new consumer electronics product, your team has a…" at bounding box center [483, 125] width 466 height 173
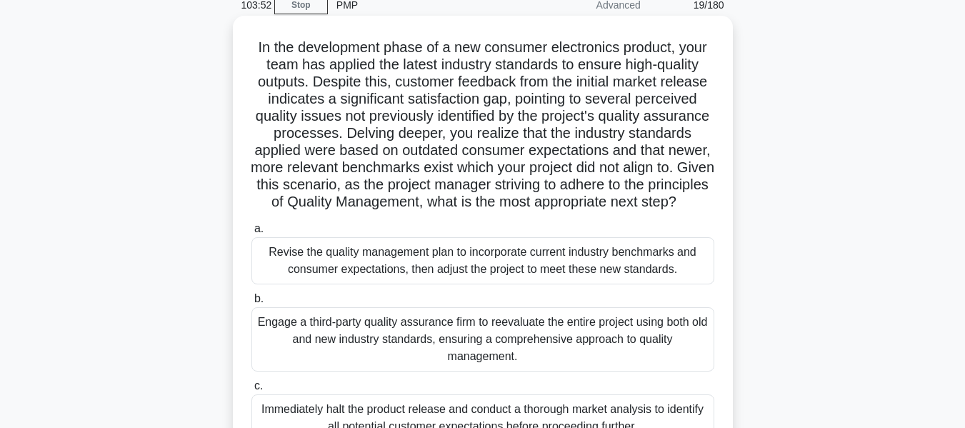
click at [321, 211] on h5 "In the development phase of a new consumer electronics product, your team has a…" at bounding box center [483, 125] width 466 height 173
drag, startPoint x: 667, startPoint y: 189, endPoint x: 681, endPoint y: 188, distance: 14.3
click at [681, 188] on h5 "In the development phase of a new consumer electronics product, your team has a…" at bounding box center [483, 125] width 466 height 173
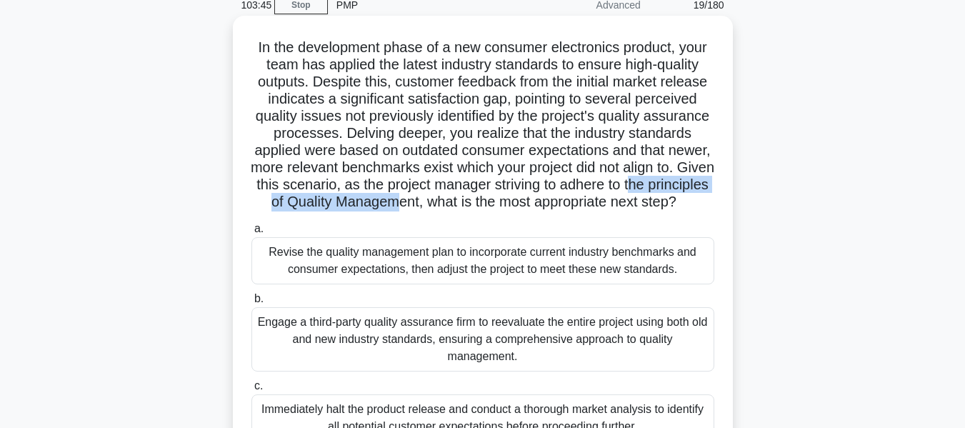
drag, startPoint x: 277, startPoint y: 204, endPoint x: 497, endPoint y: 204, distance: 220.1
click at [497, 204] on h5 "In the development phase of a new consumer electronics product, your team has a…" at bounding box center [483, 125] width 466 height 173
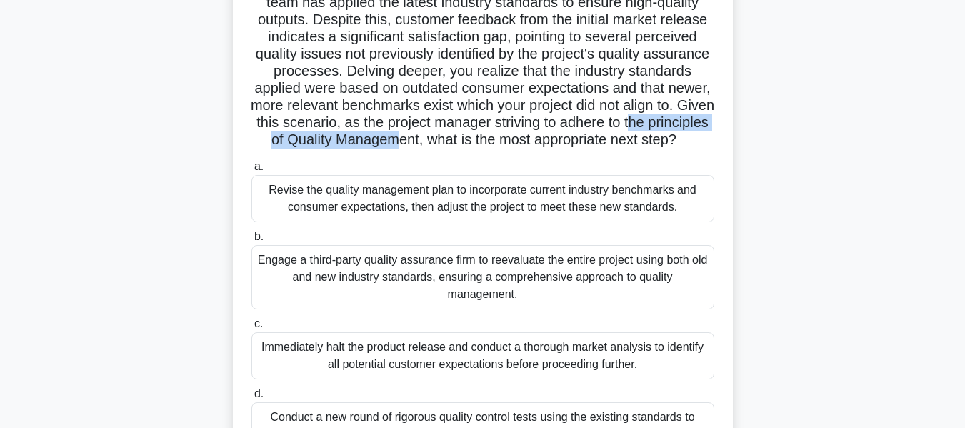
scroll to position [136, 0]
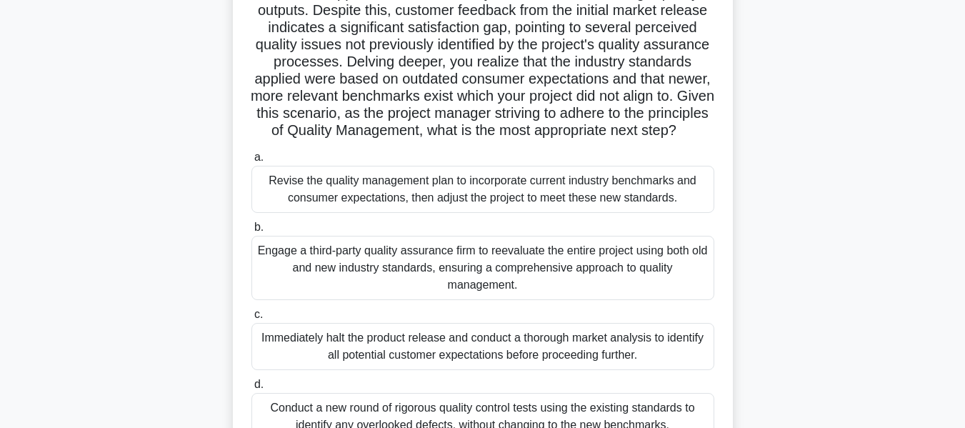
click at [506, 210] on div "Revise the quality management plan to incorporate current industry benchmarks a…" at bounding box center [483, 189] width 463 height 47
click at [252, 162] on input "a. Revise the quality management plan to incorporate current industry benchmark…" at bounding box center [252, 157] width 0 height 9
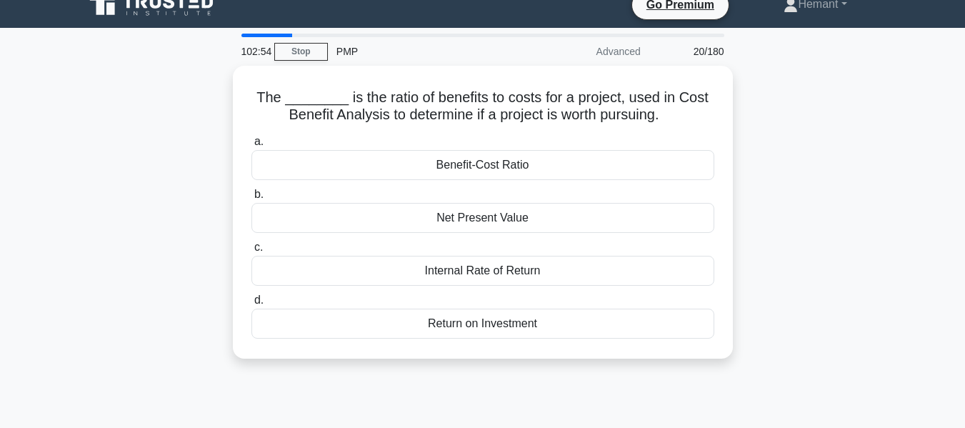
scroll to position [0, 0]
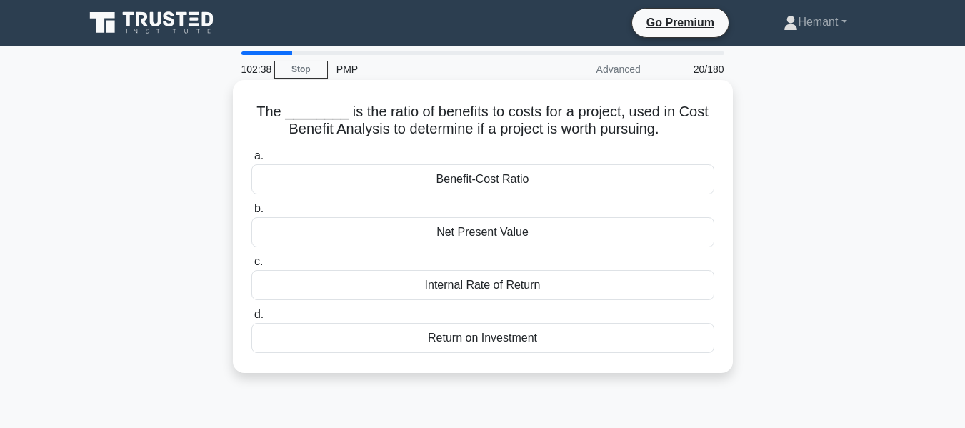
click at [477, 180] on div "Benefit-Cost Ratio" at bounding box center [483, 179] width 463 height 30
click at [252, 161] on input "a. Benefit-Cost Ratio" at bounding box center [252, 155] width 0 height 9
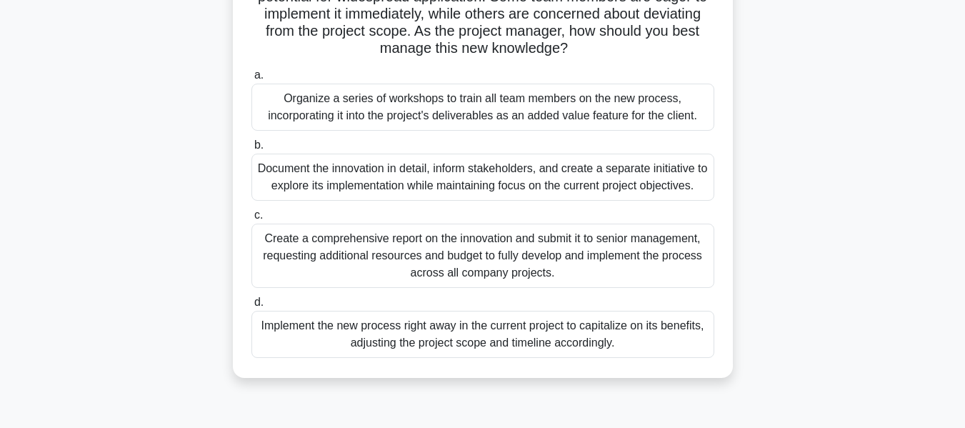
scroll to position [181, 0]
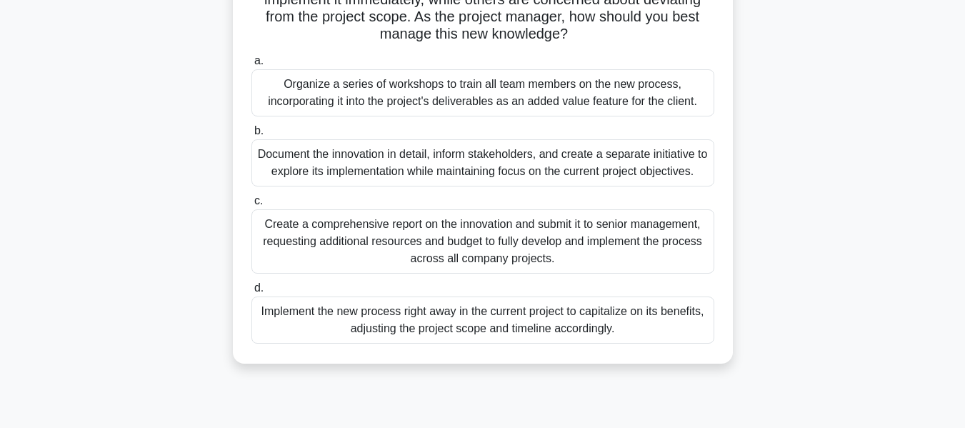
click at [462, 247] on div "Create a comprehensive report on the innovation and submit it to senior managem…" at bounding box center [483, 241] width 463 height 64
click at [252, 206] on input "c. Create a comprehensive report on the innovation and submit it to senior mana…" at bounding box center [252, 200] width 0 height 9
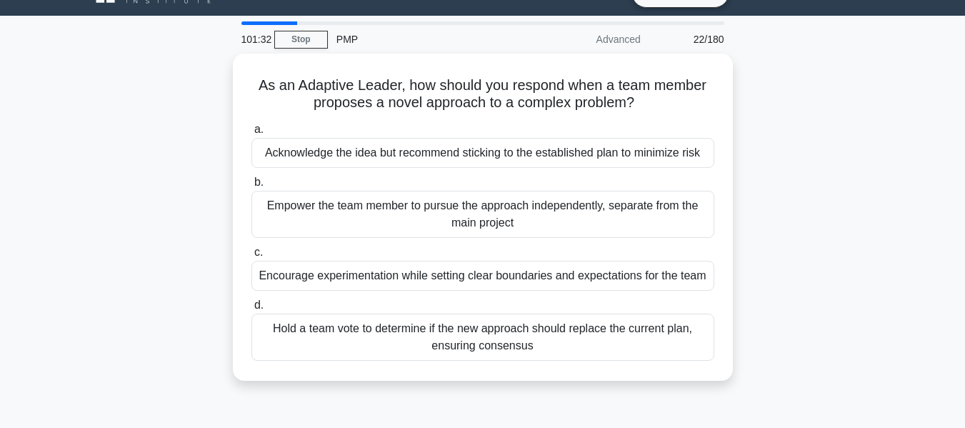
scroll to position [40, 0]
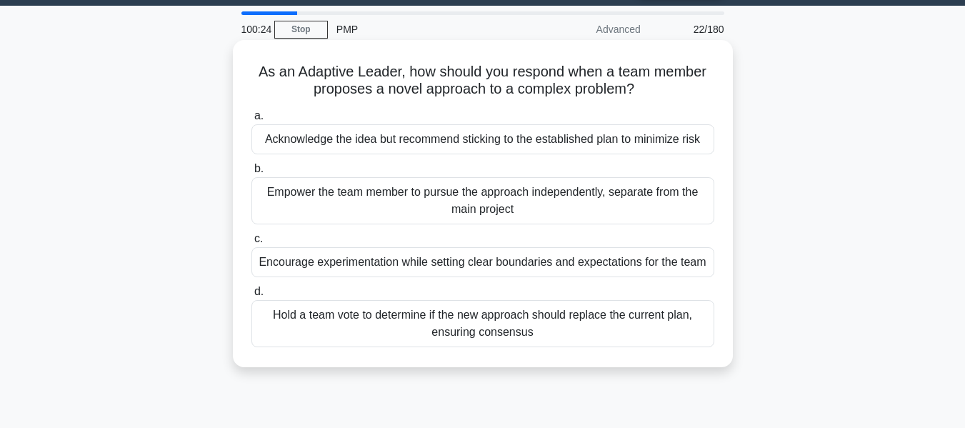
click at [499, 264] on div "Encourage experimentation while setting clear boundaries and expectations for t…" at bounding box center [483, 262] width 463 height 30
click at [252, 244] on input "c. Encourage experimentation while setting clear boundaries and expectations fo…" at bounding box center [252, 238] width 0 height 9
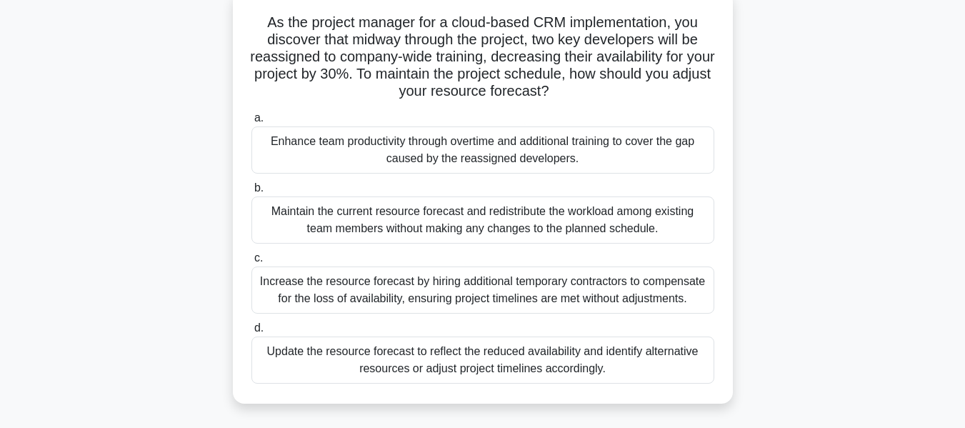
scroll to position [96, 0]
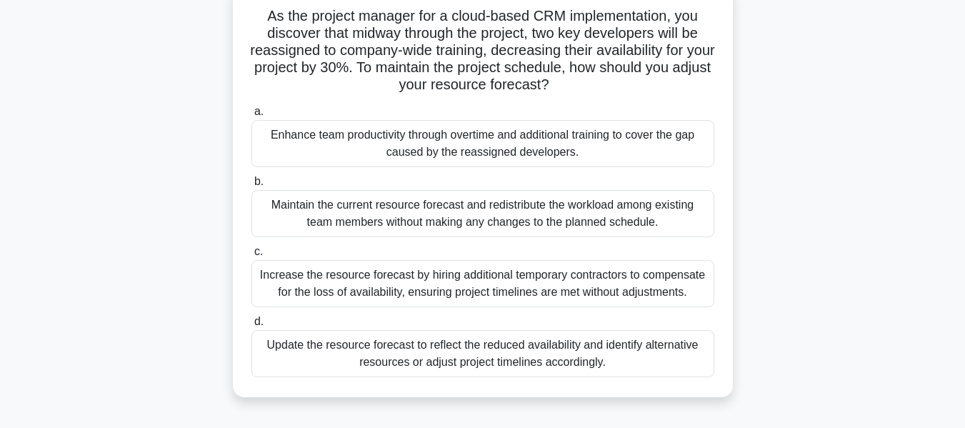
click at [508, 363] on div "Update the resource forecast to reflect the reduced availability and identify a…" at bounding box center [483, 353] width 463 height 47
click at [252, 327] on input "d. Update the resource forecast to reflect the reduced availability and identif…" at bounding box center [252, 321] width 0 height 9
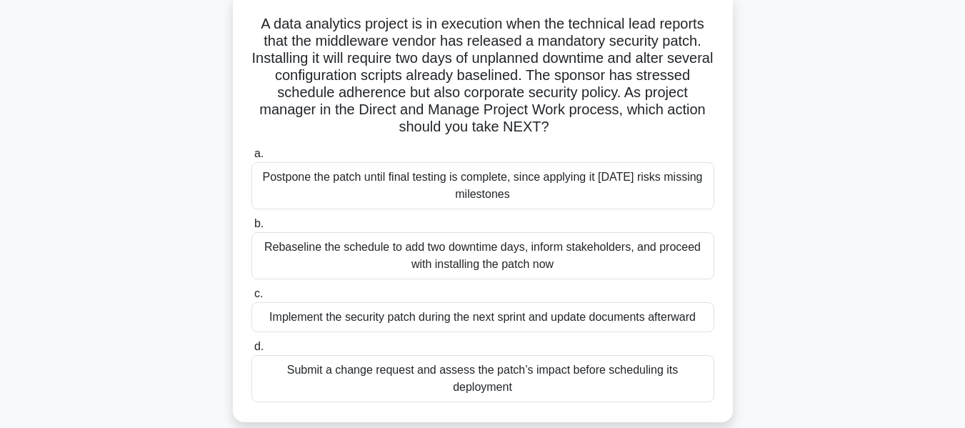
scroll to position [89, 0]
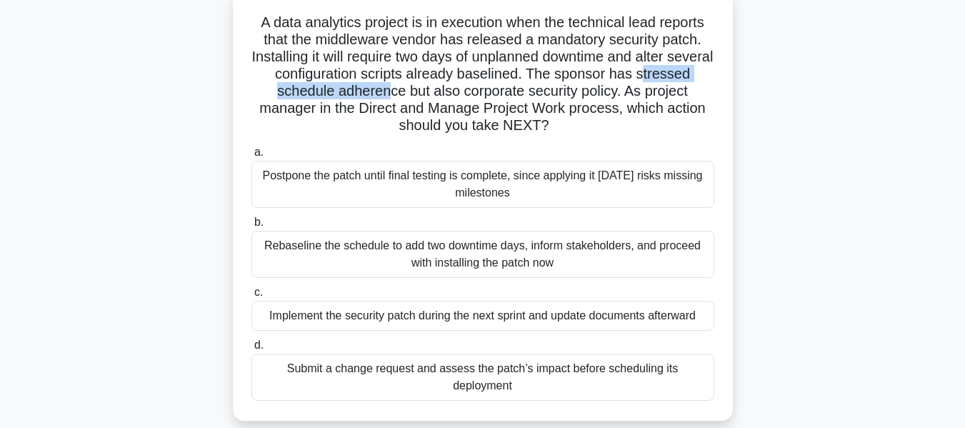
drag, startPoint x: 275, startPoint y: 91, endPoint x: 437, endPoint y: 97, distance: 161.6
click at [437, 97] on h5 "A data analytics project is in execution when the technical lead reports that t…" at bounding box center [483, 74] width 466 height 121
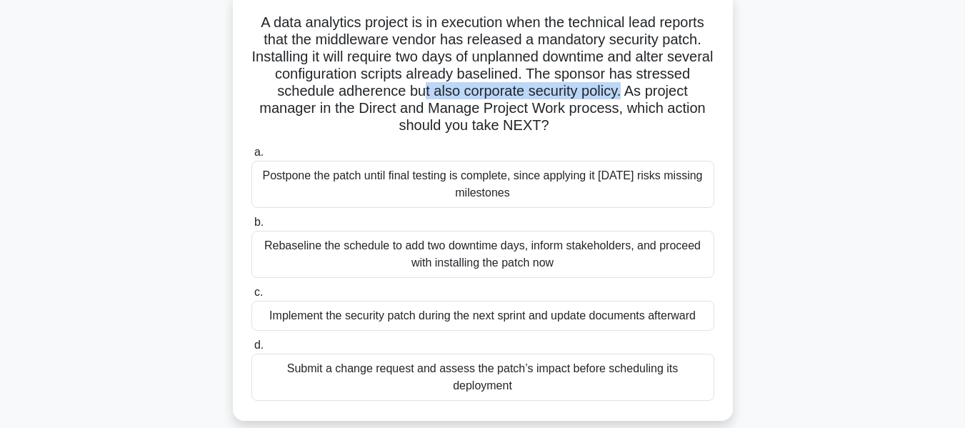
drag, startPoint x: 474, startPoint y: 92, endPoint x: 678, endPoint y: 96, distance: 203.7
click at [678, 96] on h5 "A data analytics project is in execution when the technical lead reports that t…" at bounding box center [483, 74] width 466 height 121
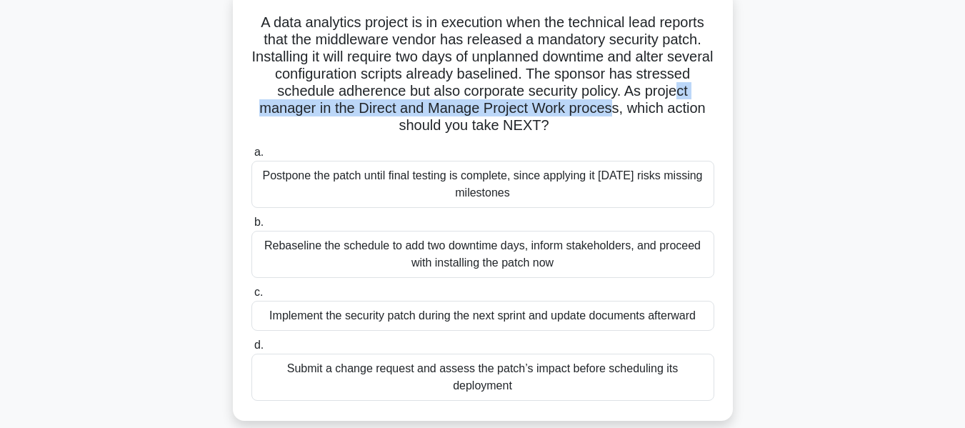
drag, startPoint x: 286, startPoint y: 110, endPoint x: 657, endPoint y: 115, distance: 371.6
click at [661, 114] on h5 "A data analytics project is in execution when the technical lead reports that t…" at bounding box center [483, 74] width 466 height 121
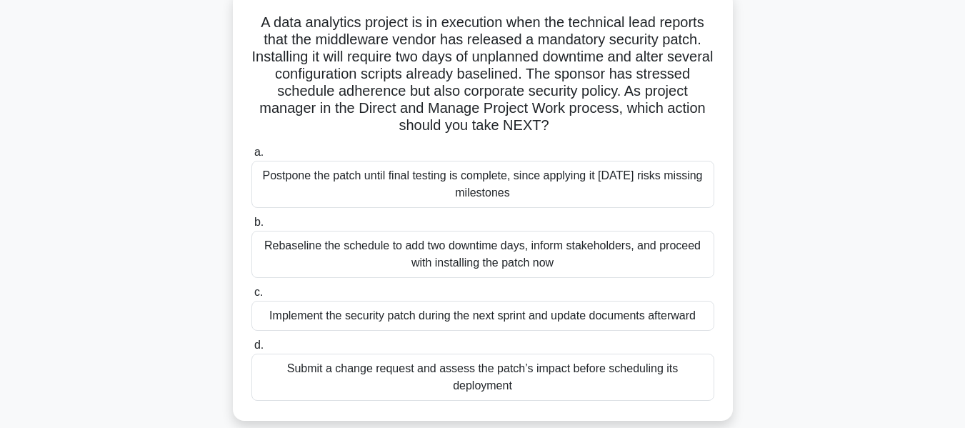
click at [472, 370] on div "Submit a change request and assess the patch’s impact before scheduling its dep…" at bounding box center [483, 377] width 463 height 47
click at [252, 350] on input "d. Submit a change request and assess the patch’s impact before scheduling its …" at bounding box center [252, 345] width 0 height 9
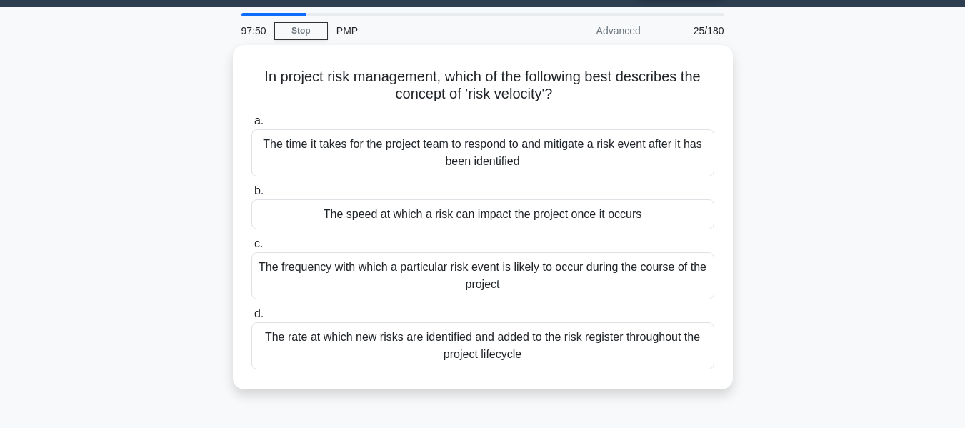
scroll to position [40, 0]
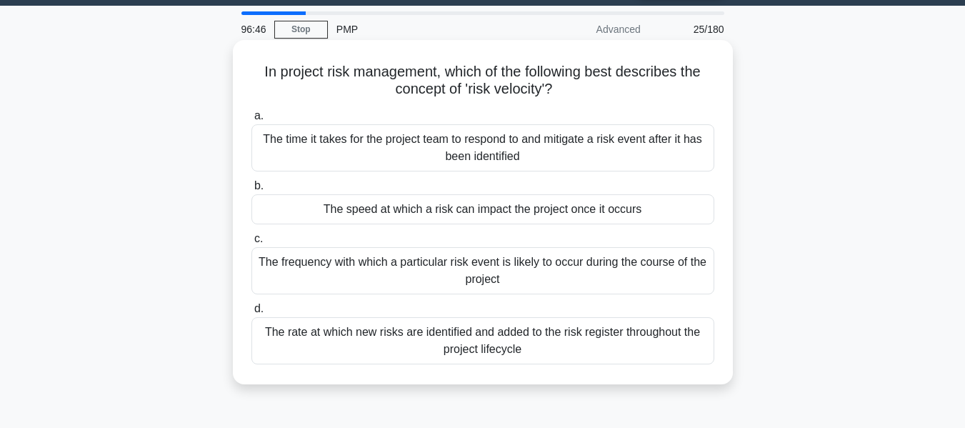
click at [485, 207] on div "The speed at which a risk can impact the project once it occurs" at bounding box center [483, 209] width 463 height 30
click at [252, 191] on input "b. The speed at which a risk can impact the project once it occurs" at bounding box center [252, 185] width 0 height 9
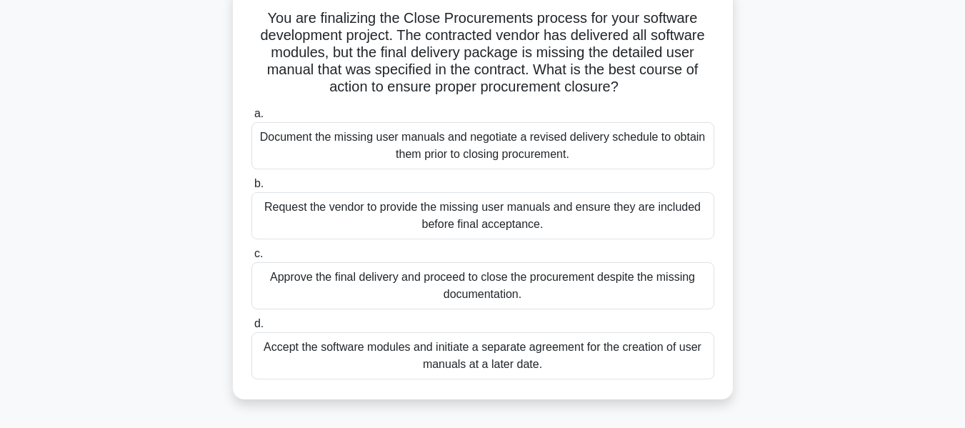
scroll to position [91, 0]
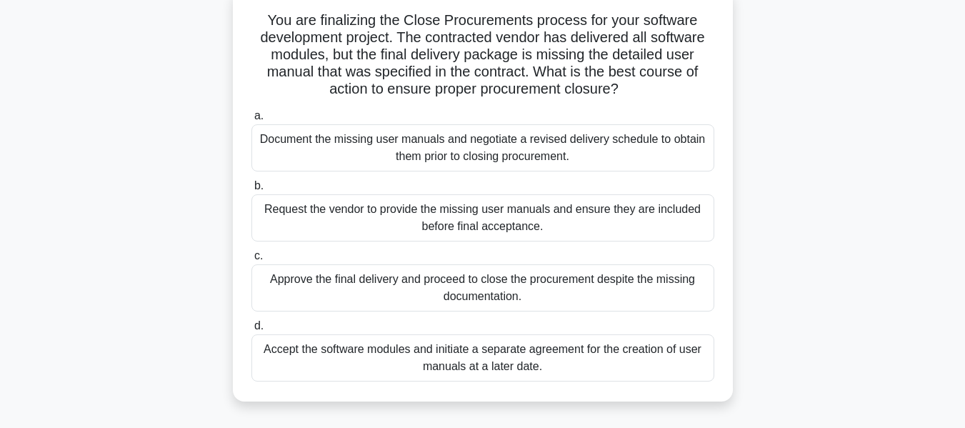
click at [461, 221] on div "Request the vendor to provide the missing user manuals and ensure they are incl…" at bounding box center [483, 217] width 463 height 47
click at [252, 191] on input "b. Request the vendor to provide the missing user manuals and ensure they are i…" at bounding box center [252, 185] width 0 height 9
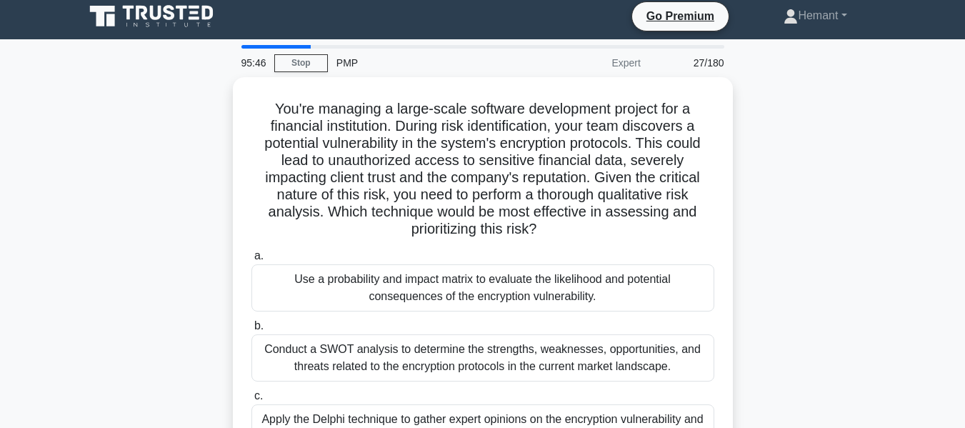
scroll to position [0, 0]
